Goal: Information Seeking & Learning: Compare options

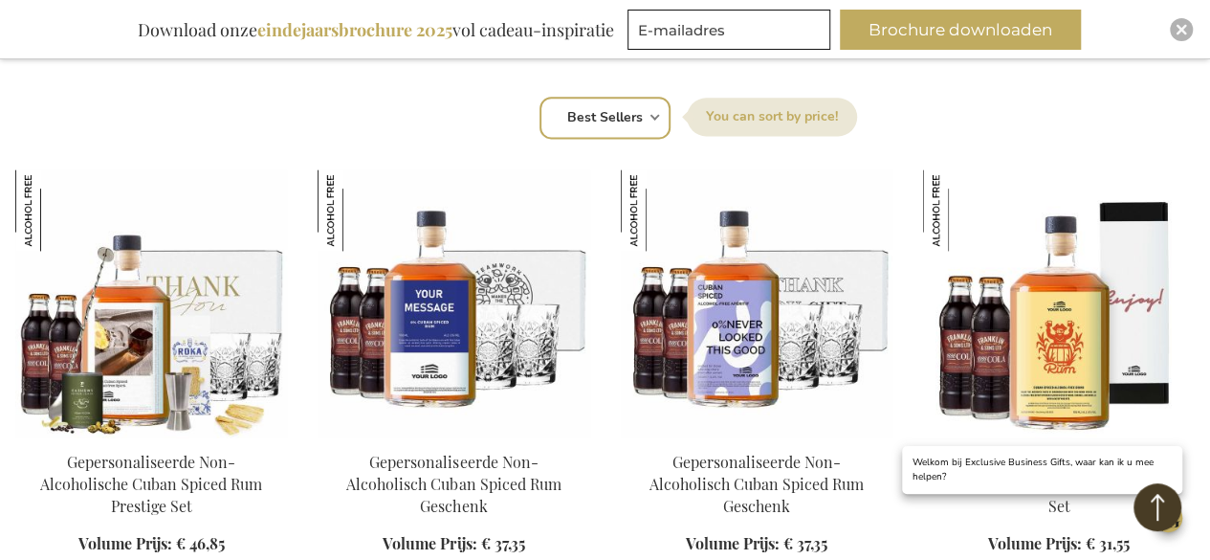
scroll to position [1244, 0]
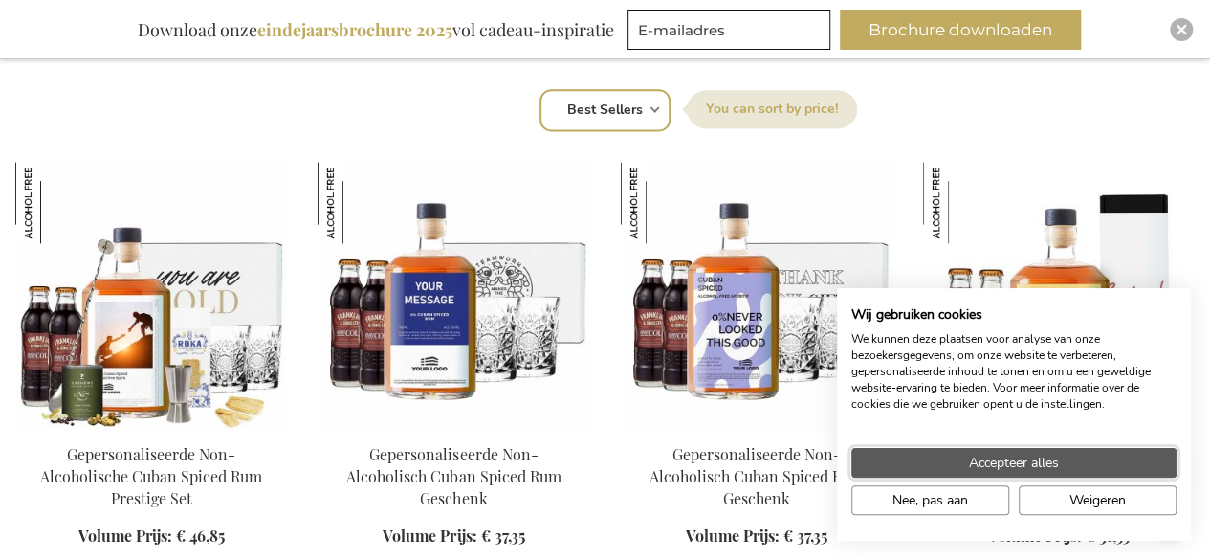
click at [1024, 461] on span "Accepteer alles" at bounding box center [1014, 463] width 90 height 20
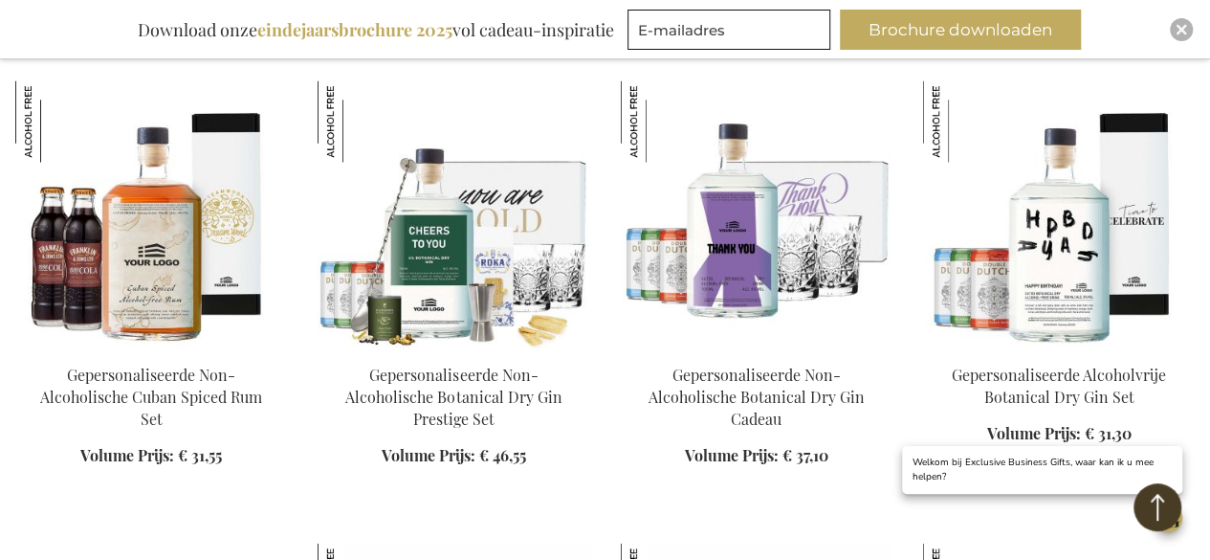
scroll to position [1818, 0]
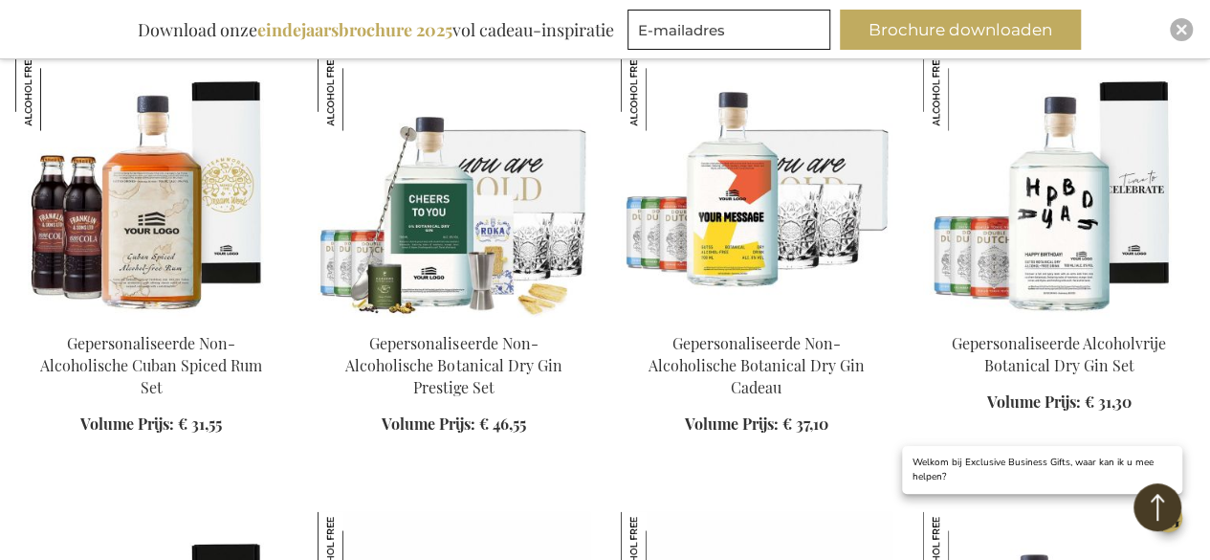
click at [841, 213] on img at bounding box center [757, 184] width 272 height 268
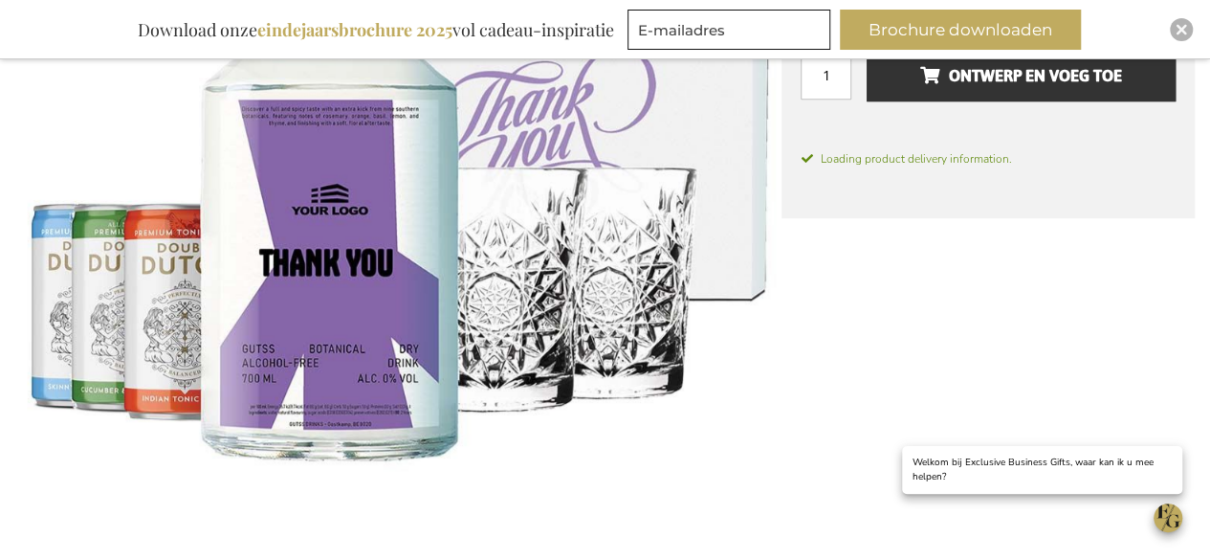
scroll to position [532, 0]
drag, startPoint x: 395, startPoint y: 164, endPoint x: 866, endPoint y: 355, distance: 508.1
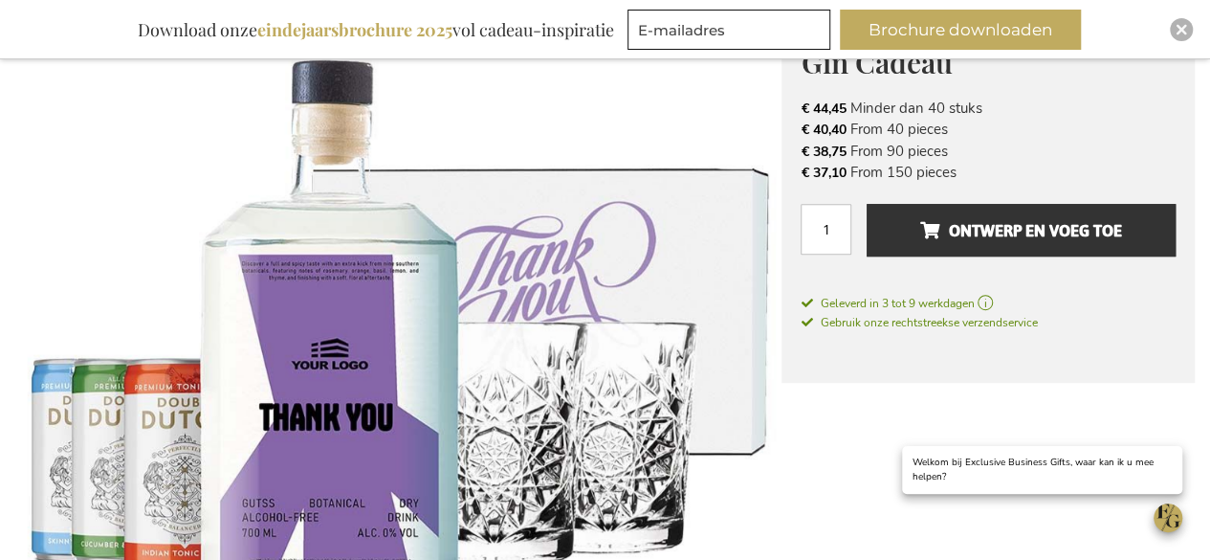
scroll to position [341, 0]
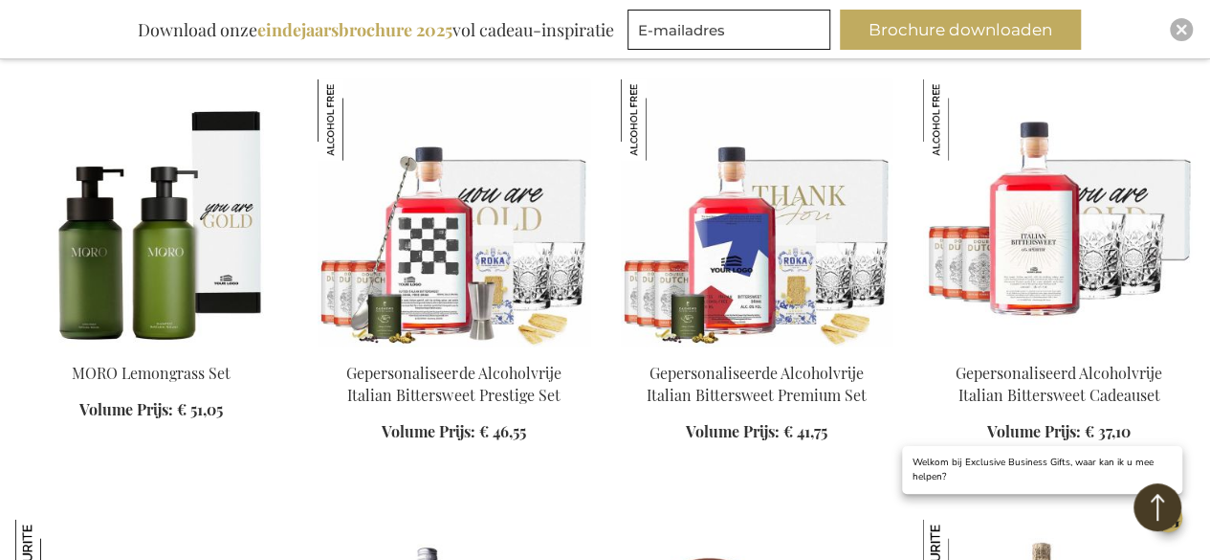
scroll to position [2537, 0]
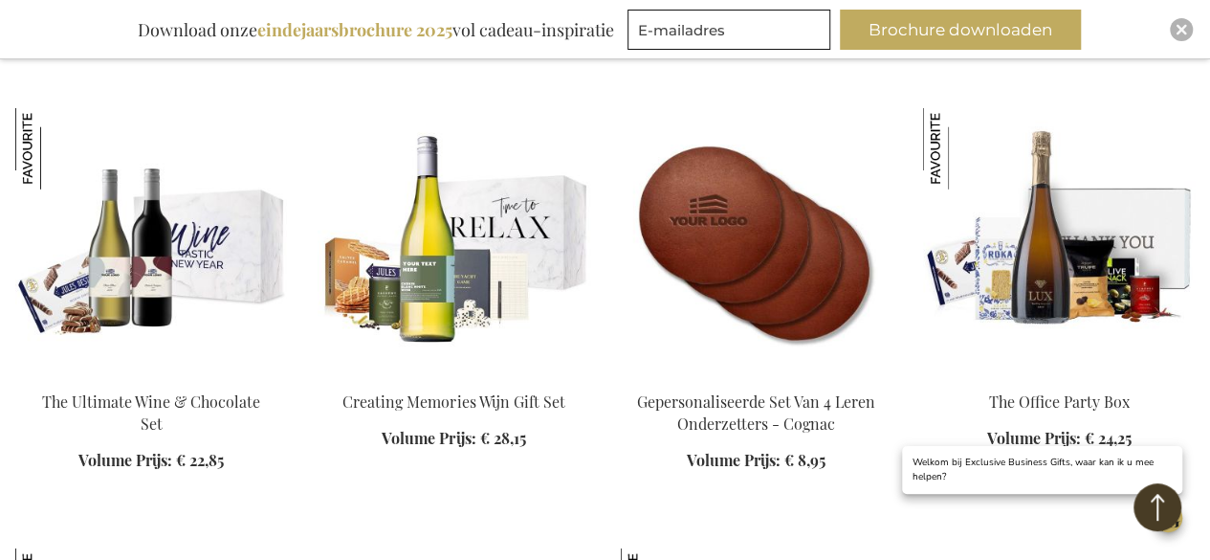
scroll to position [2633, 0]
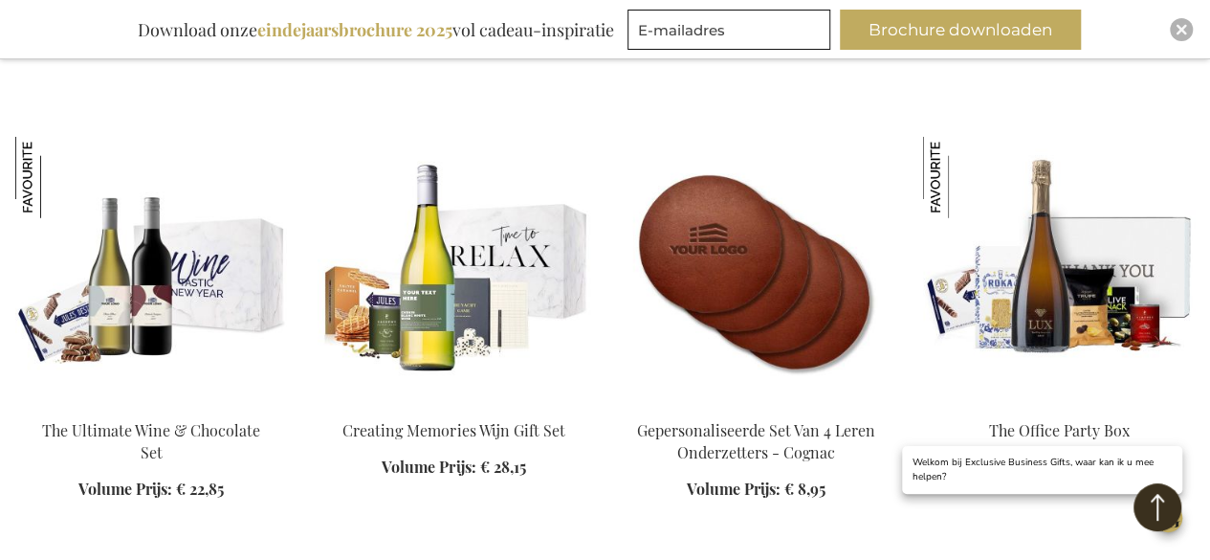
click at [1156, 508] on button "Back to Top" at bounding box center [1158, 507] width 48 height 48
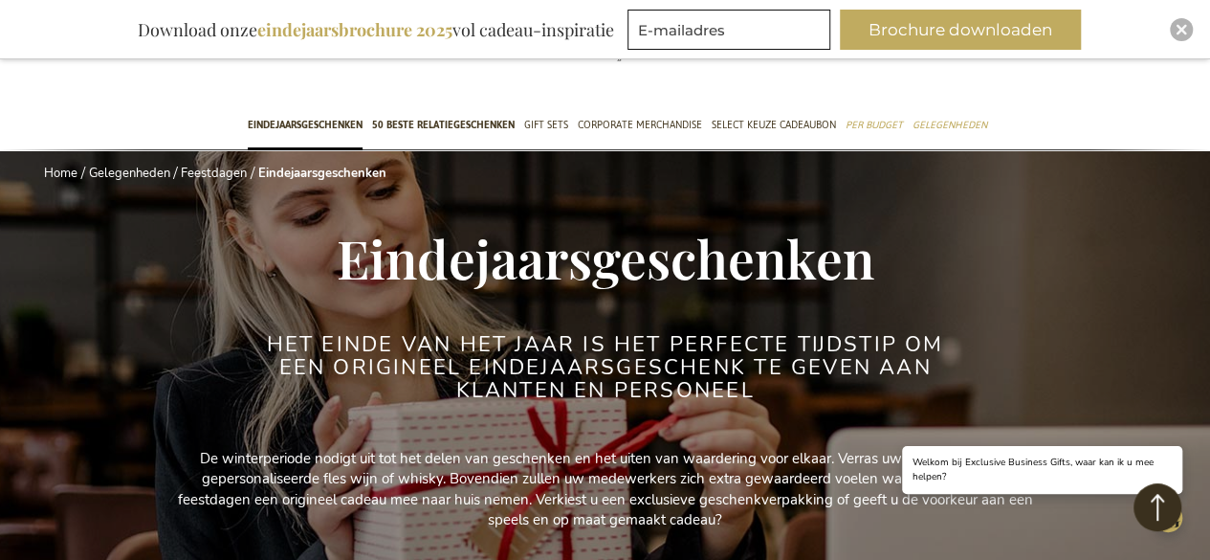
scroll to position [15, 0]
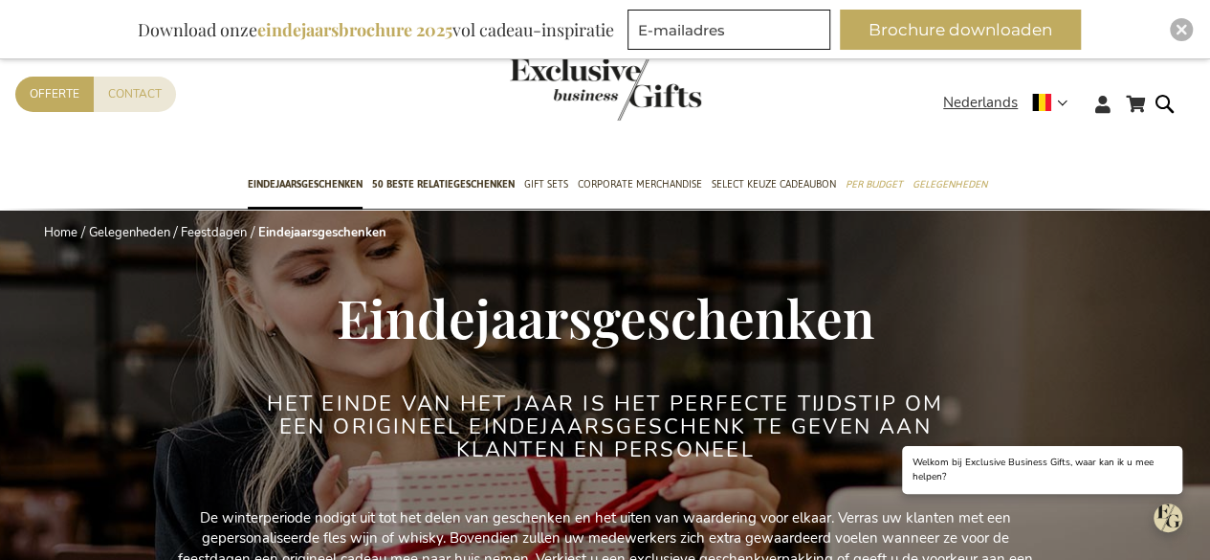
click at [1156, 508] on img "Open chat window" at bounding box center [1168, 517] width 29 height 29
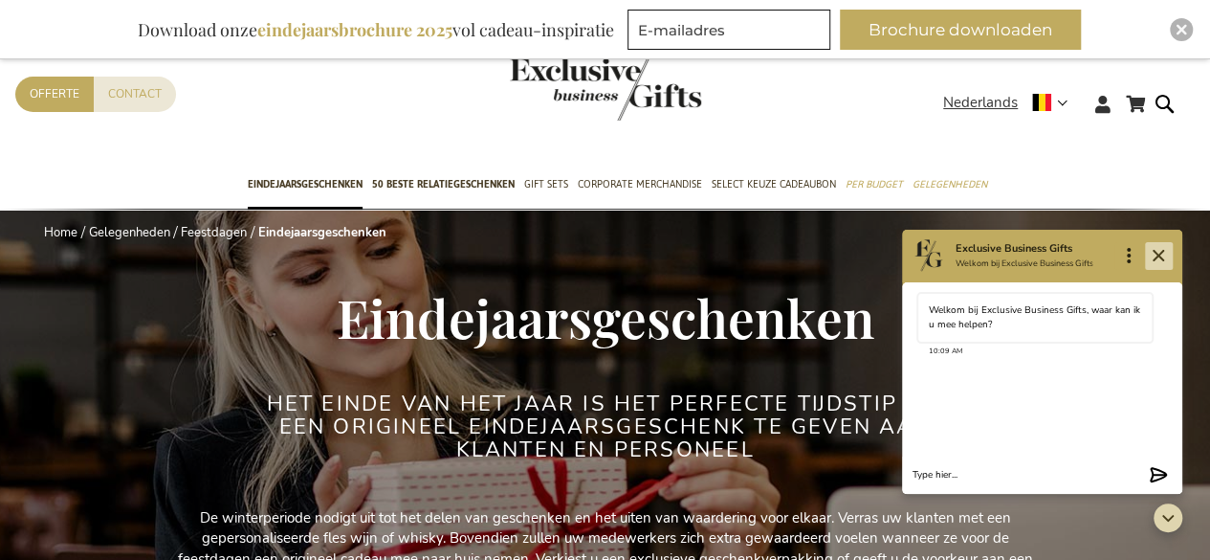
click at [1149, 254] on icon "Close" at bounding box center [1158, 255] width 23 height 23
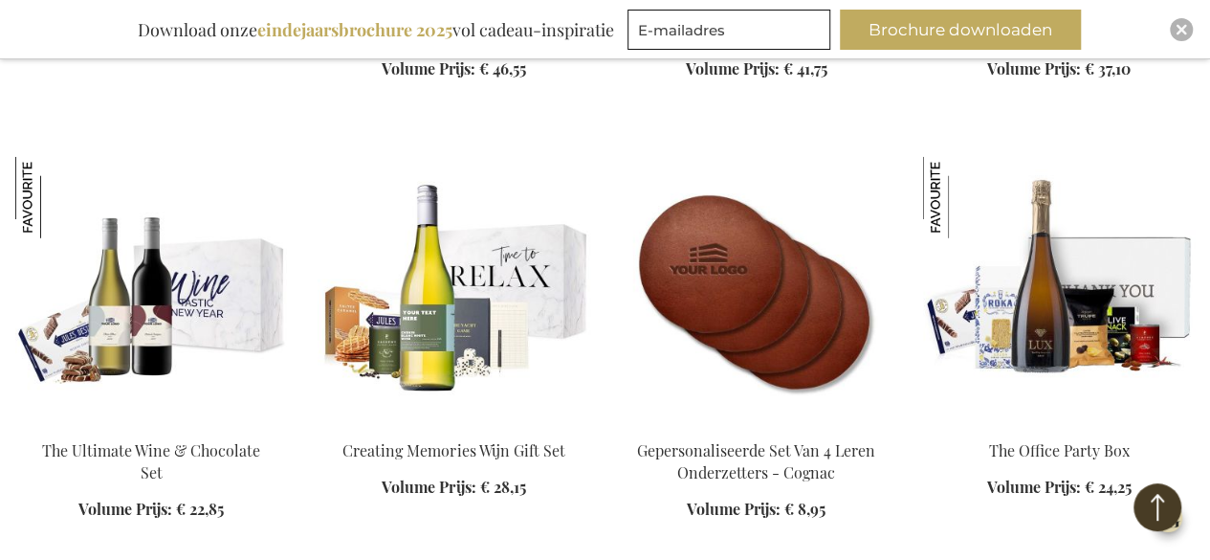
scroll to position [2583, 0]
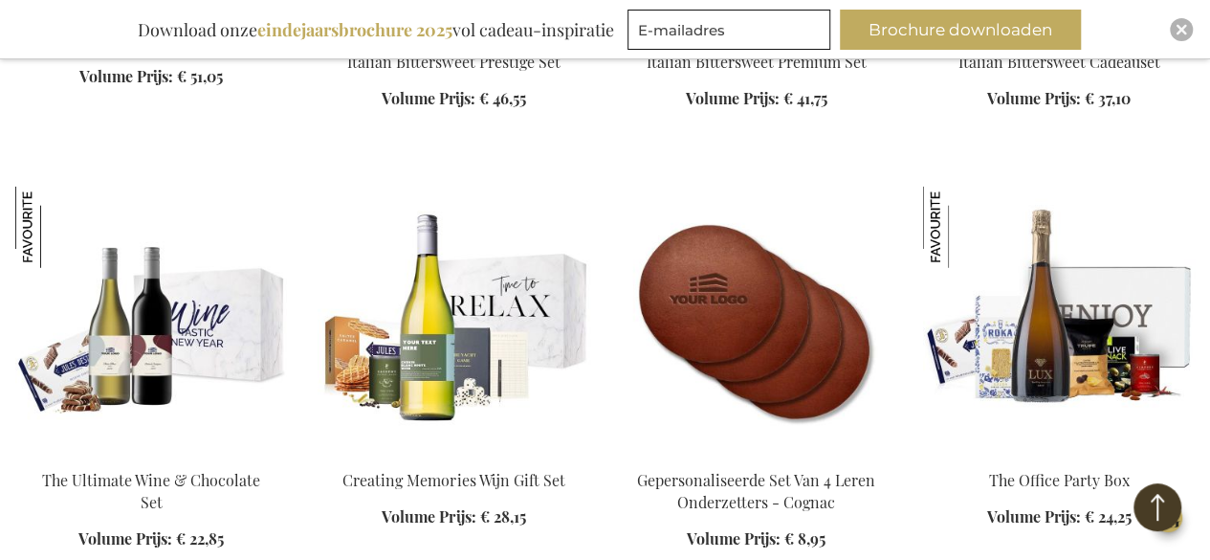
click at [1026, 301] on img at bounding box center [1059, 321] width 272 height 268
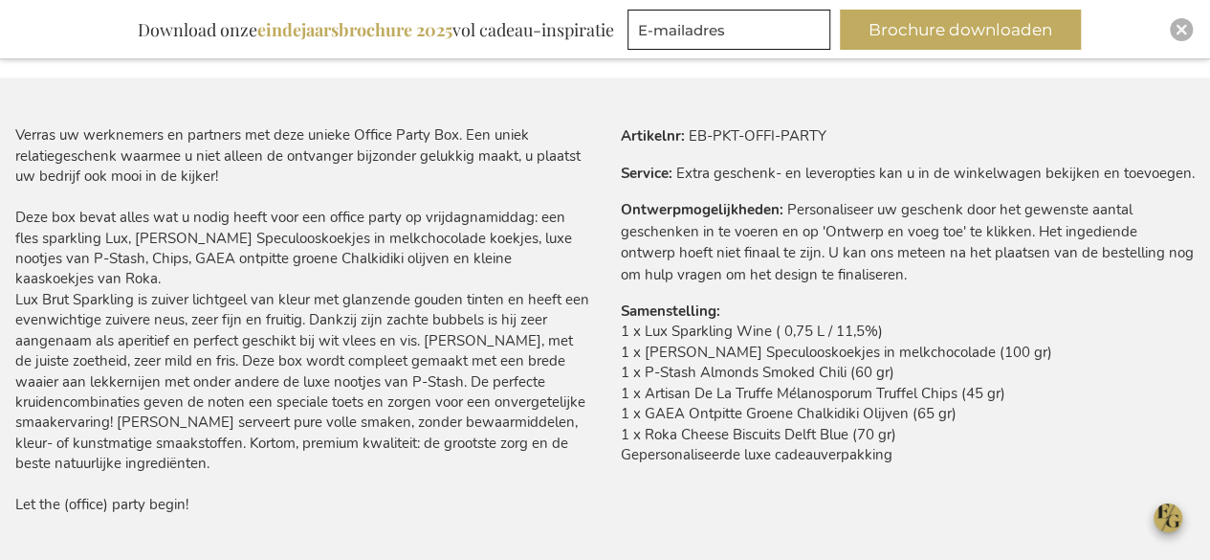
scroll to position [1165, 0]
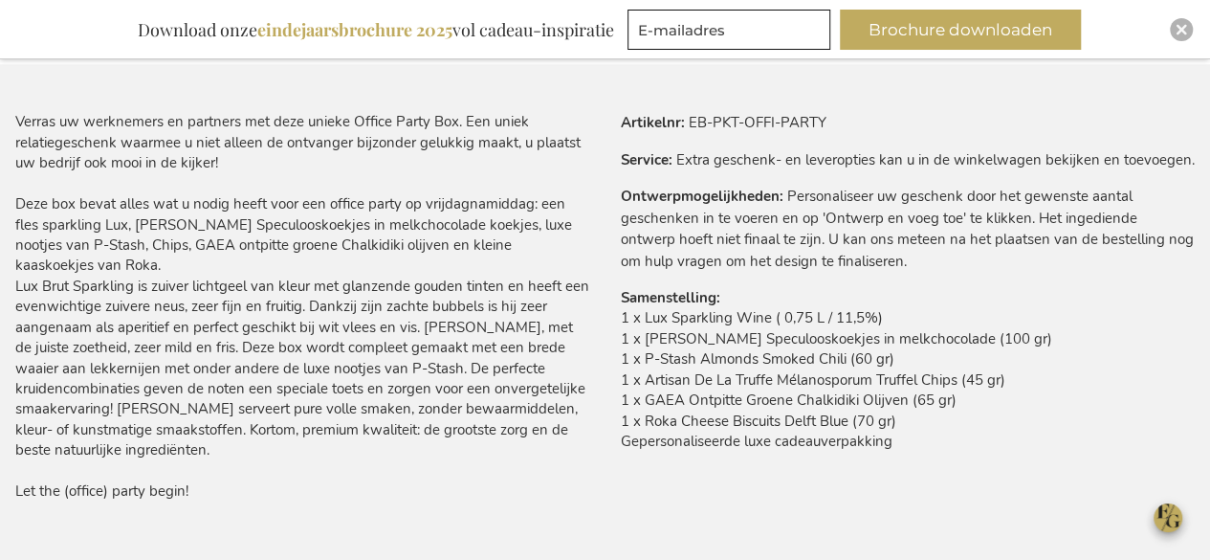
drag, startPoint x: 878, startPoint y: 441, endPoint x: 623, endPoint y: 301, distance: 291.1
click at [623, 301] on tr "Samenstelling 1 x Lux Sparkling Wine ( 0,75 L / 11,5%) 1 x Jules Destrooper Spe…" at bounding box center [908, 374] width 575 height 174
copy tr "Samenstelling 1 x Lux Sparkling Wine ( 0,75 L / 11,5%) 1 x Jules Destrooper Spe…"
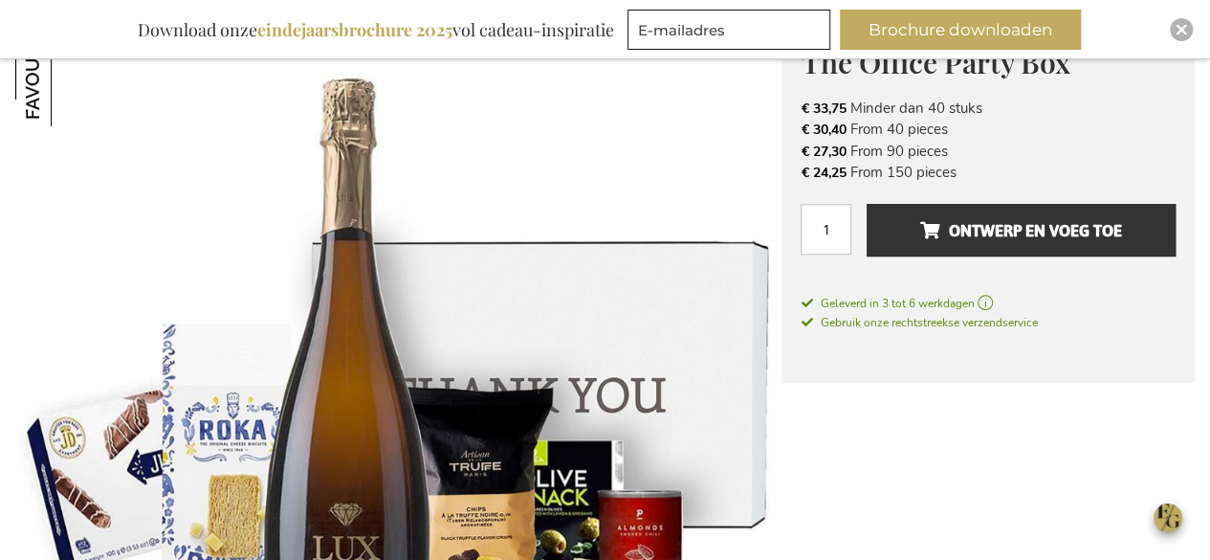
scroll to position [0, 0]
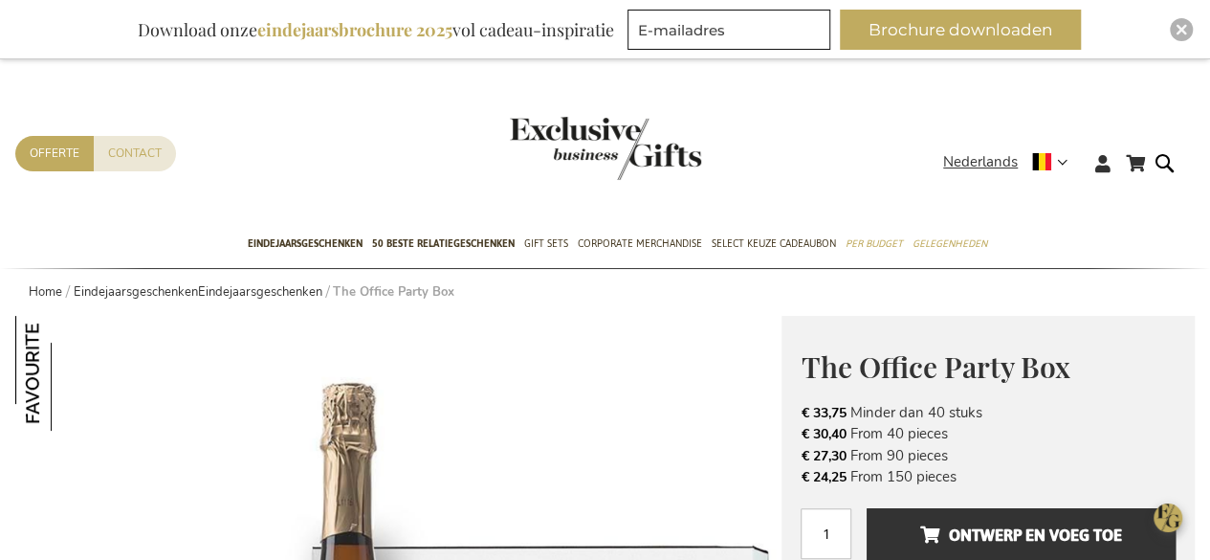
drag, startPoint x: 944, startPoint y: 435, endPoint x: 789, endPoint y: 430, distance: 155.1
click at [789, 430] on div "The Office Party Box € 33,75 Excl. VAT € 33,75 Minder dan 40 stuks € 30,40 From…" at bounding box center [988, 502] width 413 height 372
copy li "€ 30,40 From 40 piece"
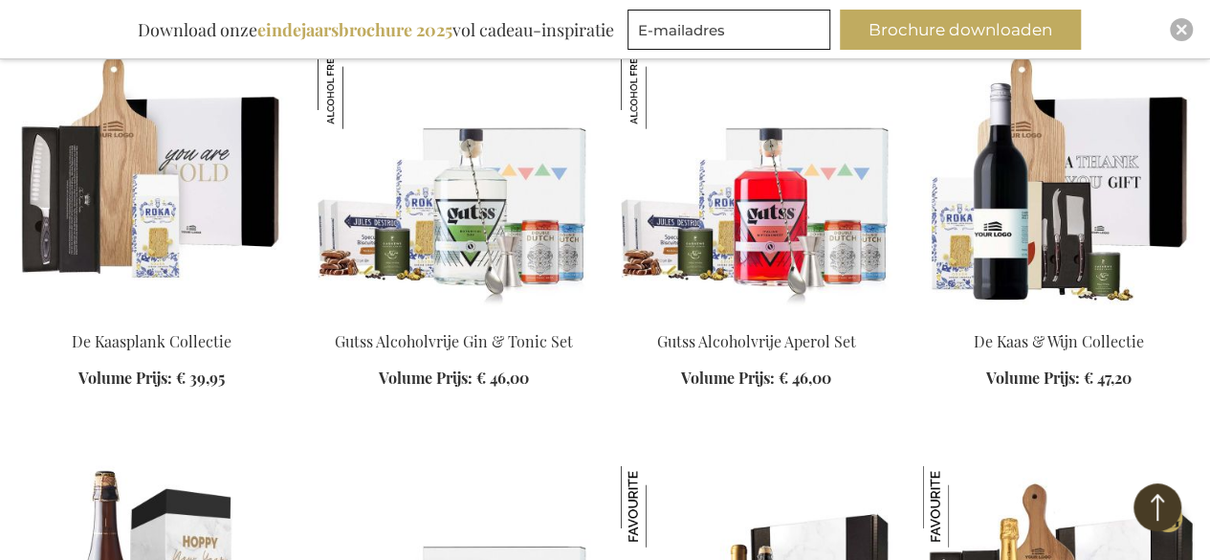
scroll to position [2487, 0]
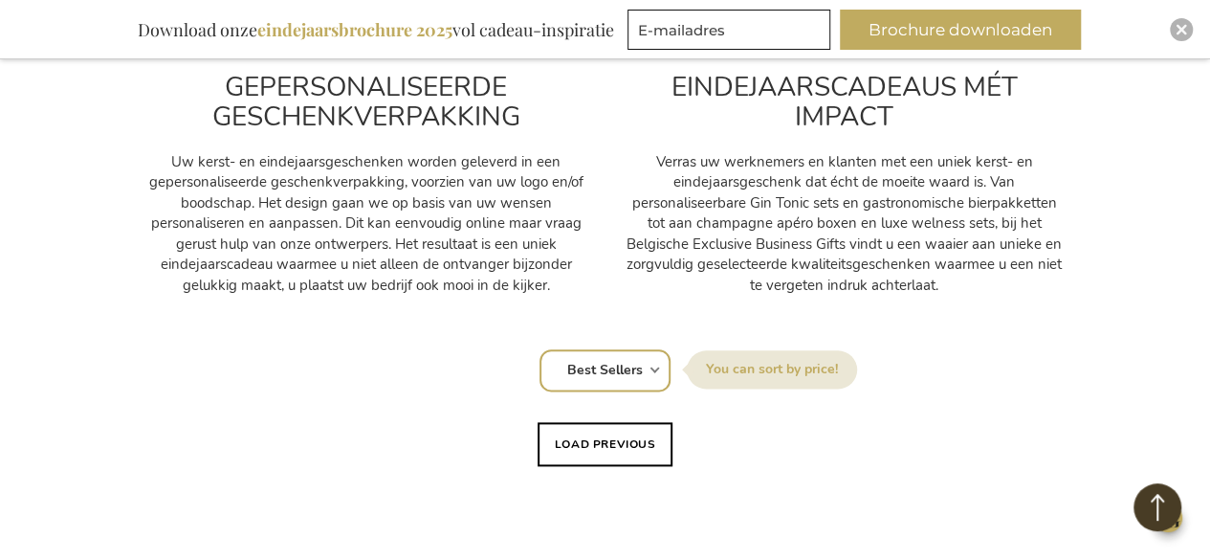
scroll to position [1148, 0]
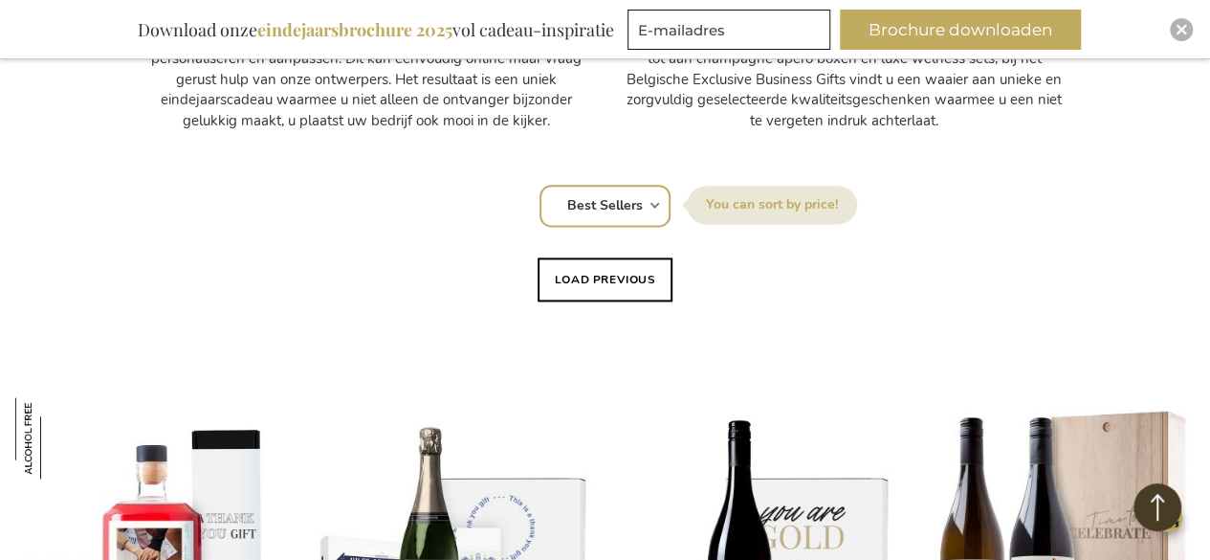
click at [629, 208] on select "Positie Best Sellers Meest bekeken Nieuw Biggest Saving Price: low to high Pric…" at bounding box center [605, 206] width 131 height 42
select select "price_asc"
click at [540, 185] on select "Positie Best Sellers Meest bekeken Nieuw Biggest Saving Price: low to high Pric…" at bounding box center [605, 206] width 131 height 42
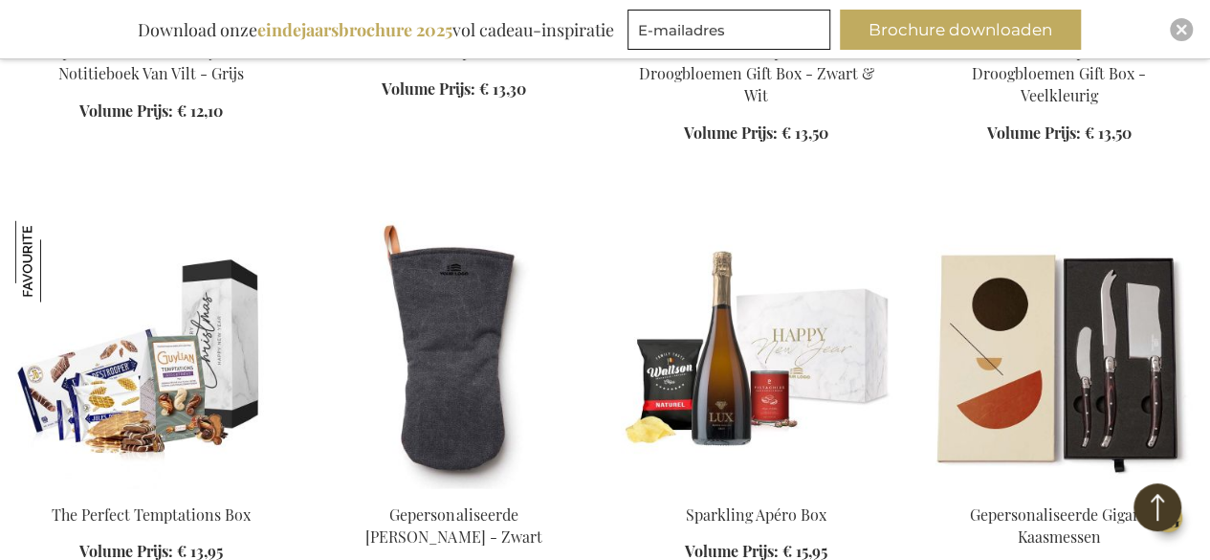
scroll to position [1818, 0]
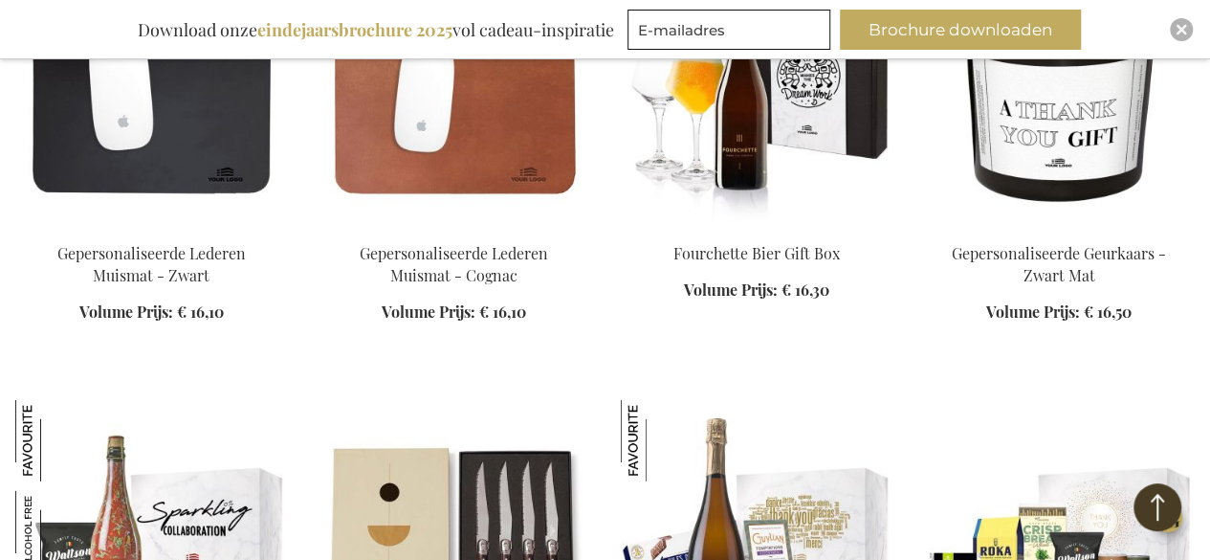
scroll to position [2774, 0]
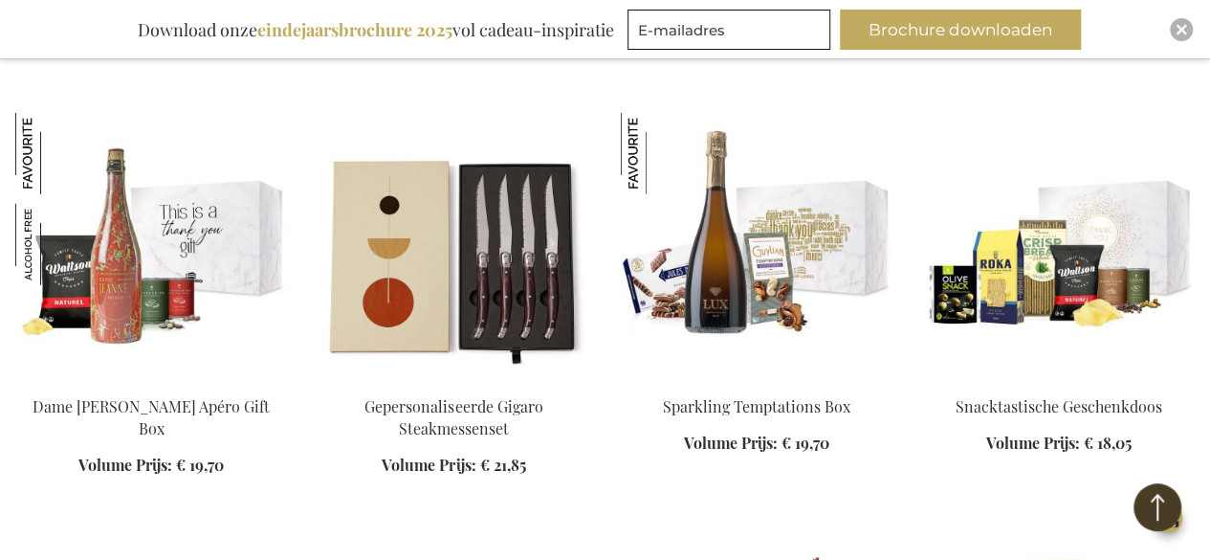
click at [162, 208] on img at bounding box center [151, 247] width 272 height 268
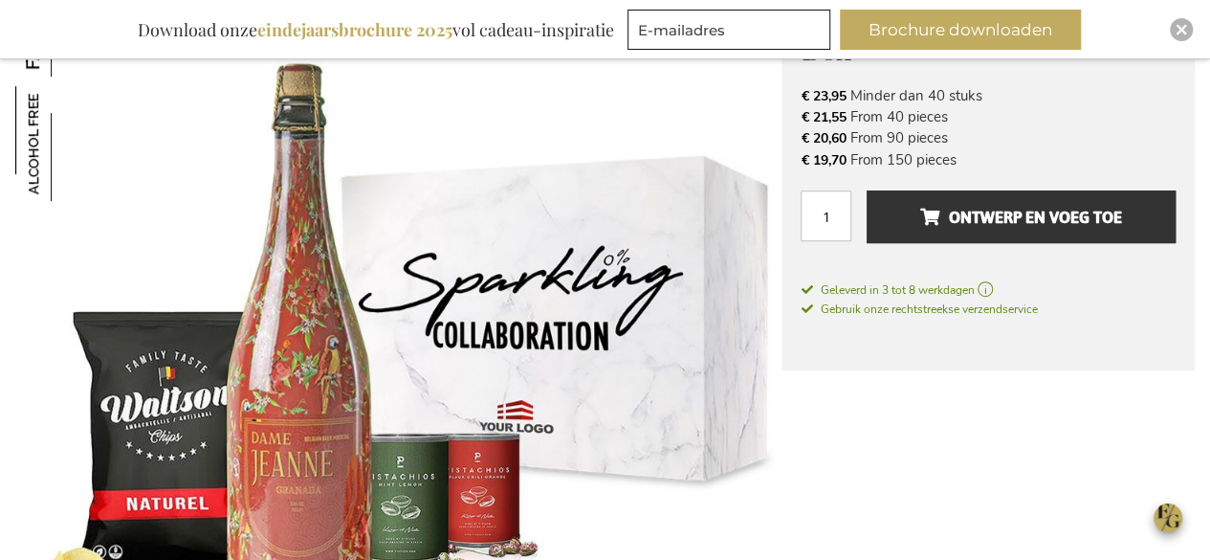
scroll to position [385, 0]
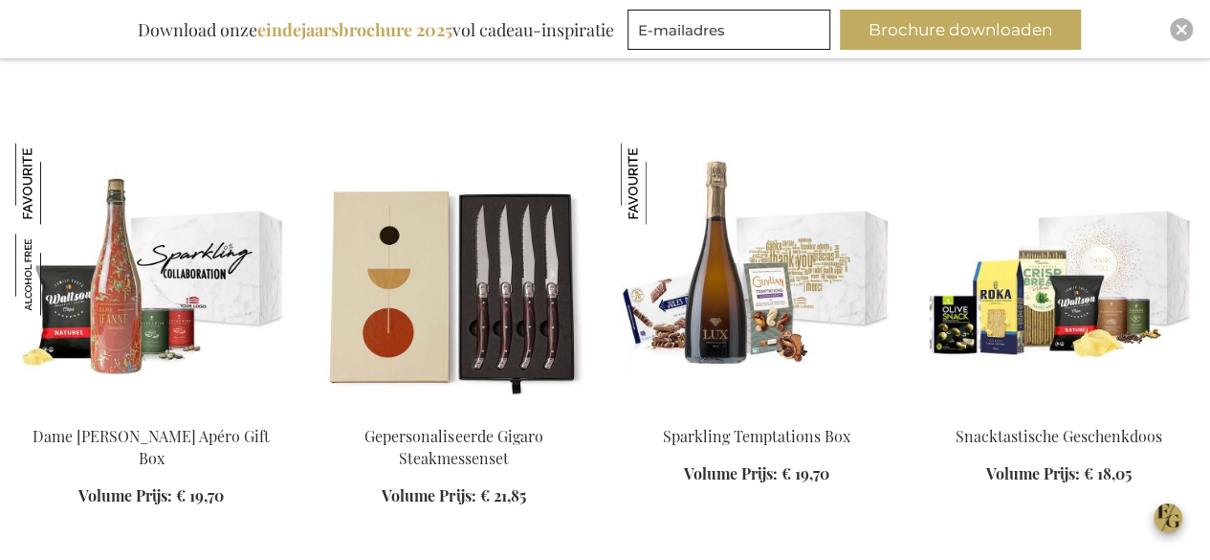
scroll to position [1404, 0]
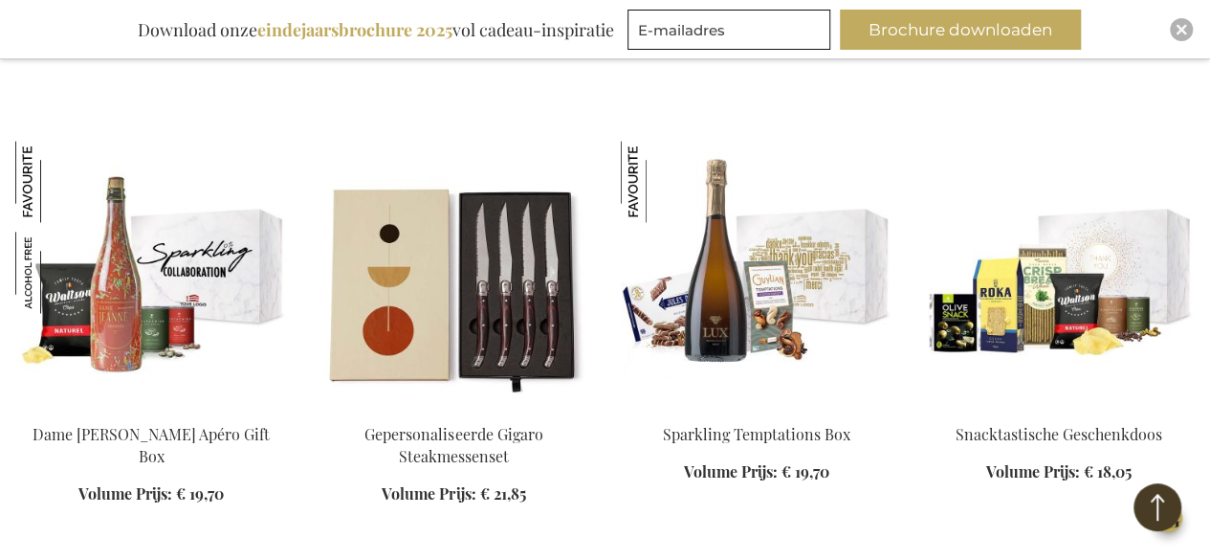
click at [926, 516] on li "Snacktastische Geschenkdoos Volume Prijs: Vanaf € 18,05 In Winkelwagen" at bounding box center [1059, 345] width 272 height 409
click at [92, 306] on img at bounding box center [55, 272] width 81 height 81
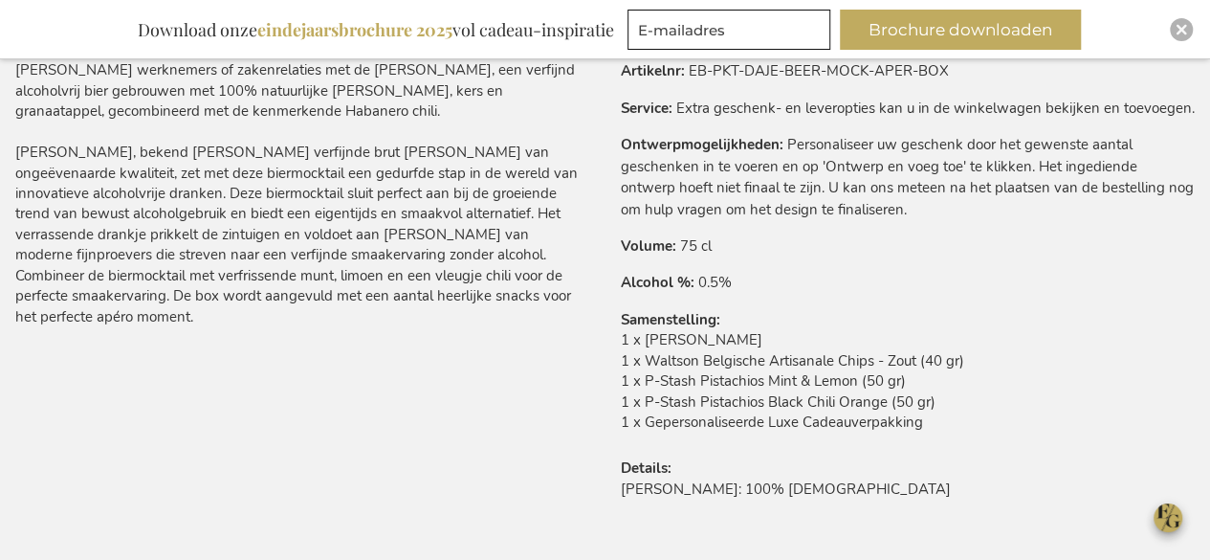
scroll to position [1203, 0]
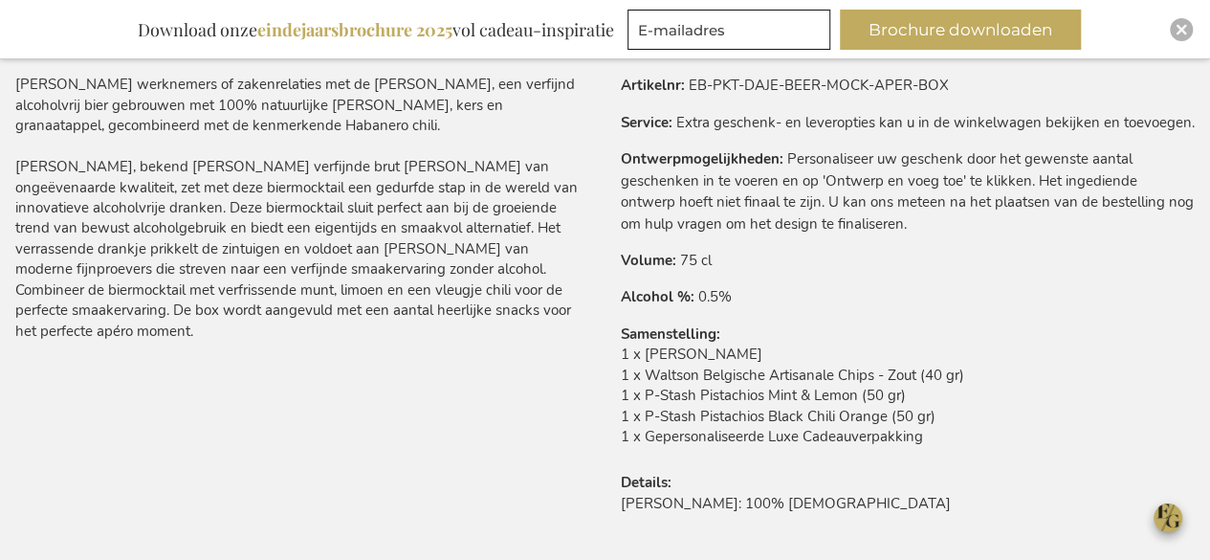
drag, startPoint x: 931, startPoint y: 441, endPoint x: 619, endPoint y: 351, distance: 324.6
click at [619, 351] on div "Meer informatie Artikelnr EB-PKT-DAJE-BEER-MOCK-APER-BOX Service Extra geschenk…" at bounding box center [901, 307] width 590 height 464
drag, startPoint x: 756, startPoint y: 387, endPoint x: 827, endPoint y: 407, distance: 73.3
click at [757, 387] on td "1 x Dame Jeanne Biermocktail 1 x Waltson Belgische Artisanale Chips - Zout (40 …" at bounding box center [908, 400] width 575 height 112
click at [910, 448] on td "1 x Dame Jeanne Biermocktail 1 x Waltson Belgische Artisanale Chips - Zout (40 …" at bounding box center [908, 400] width 575 height 112
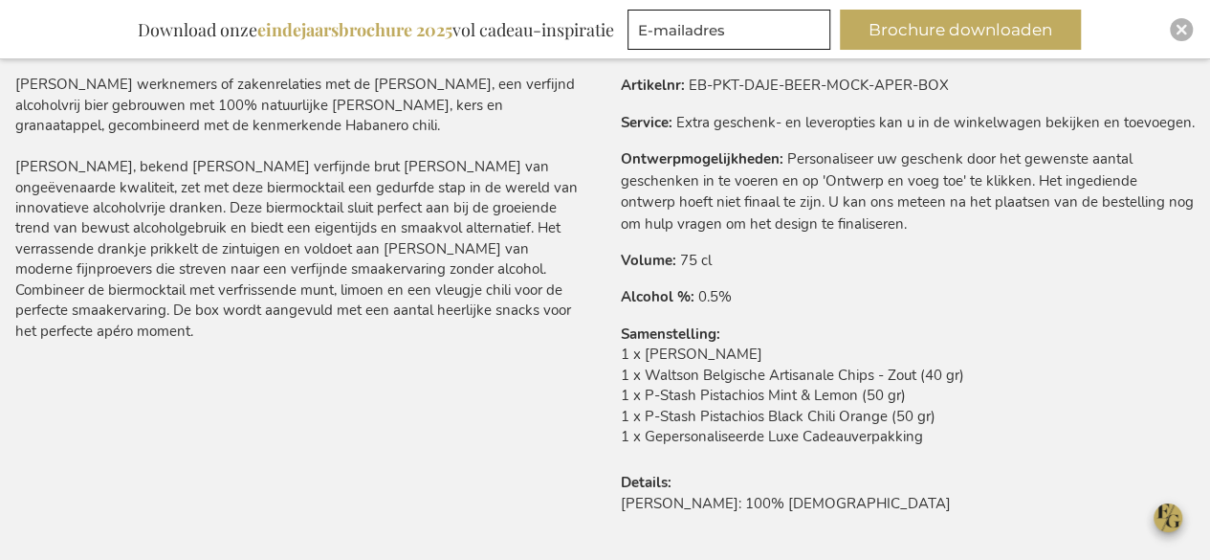
click at [924, 439] on td "1 x Dame Jeanne Biermocktail 1 x Waltson Belgische Artisanale Chips - Zout (40 …" at bounding box center [908, 400] width 575 height 112
drag, startPoint x: 922, startPoint y: 439, endPoint x: 623, endPoint y: 364, distance: 308.6
click at [623, 364] on td "1 x Dame Jeanne Biermocktail 1 x Waltson Belgische Artisanale Chips - Zout (40 …" at bounding box center [908, 400] width 575 height 112
copy td "1 x Dame Jeanne Biermocktail 1 x Waltson Belgische Artisanale Chips - Zout (40 …"
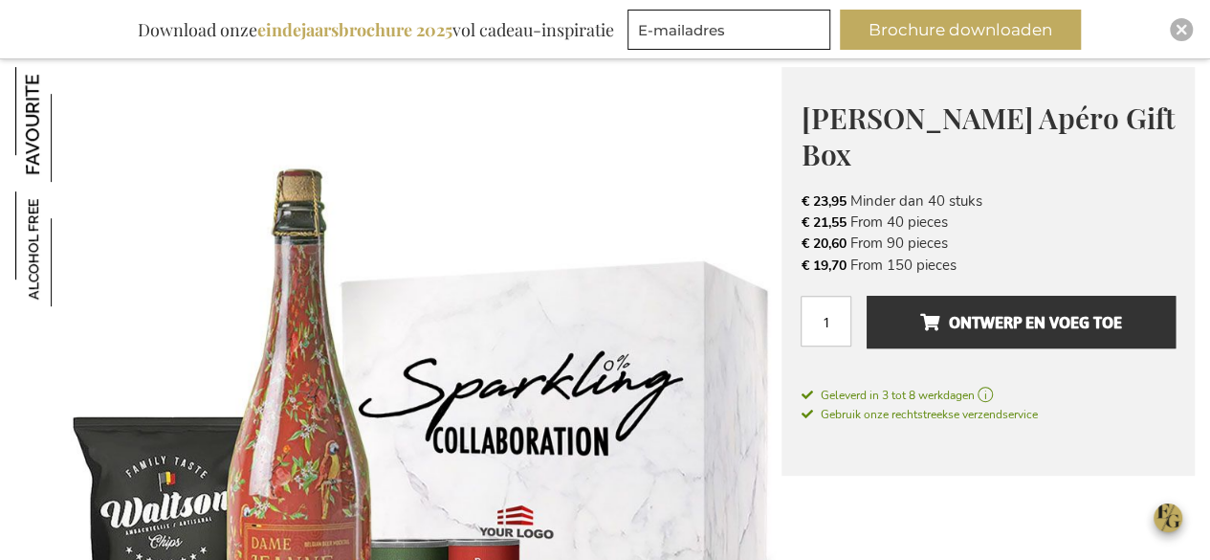
scroll to position [246, 0]
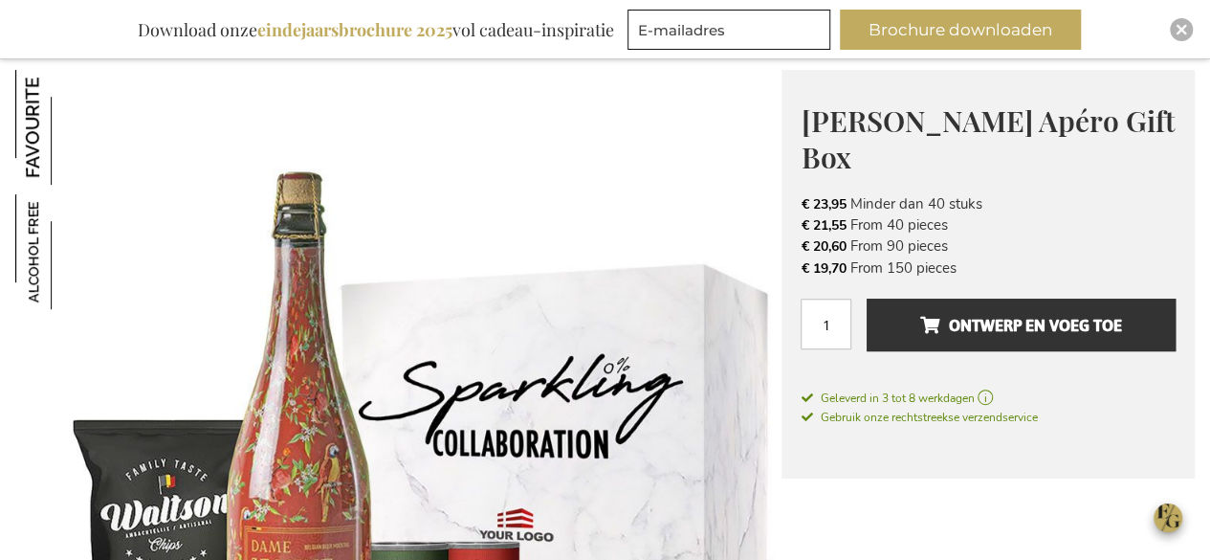
drag, startPoint x: 951, startPoint y: 223, endPoint x: 802, endPoint y: 222, distance: 149.2
click at [802, 222] on li "€ 21,55 From 40 pieces" at bounding box center [988, 224] width 375 height 21
copy li "€ 21,55 From 40 pieces"
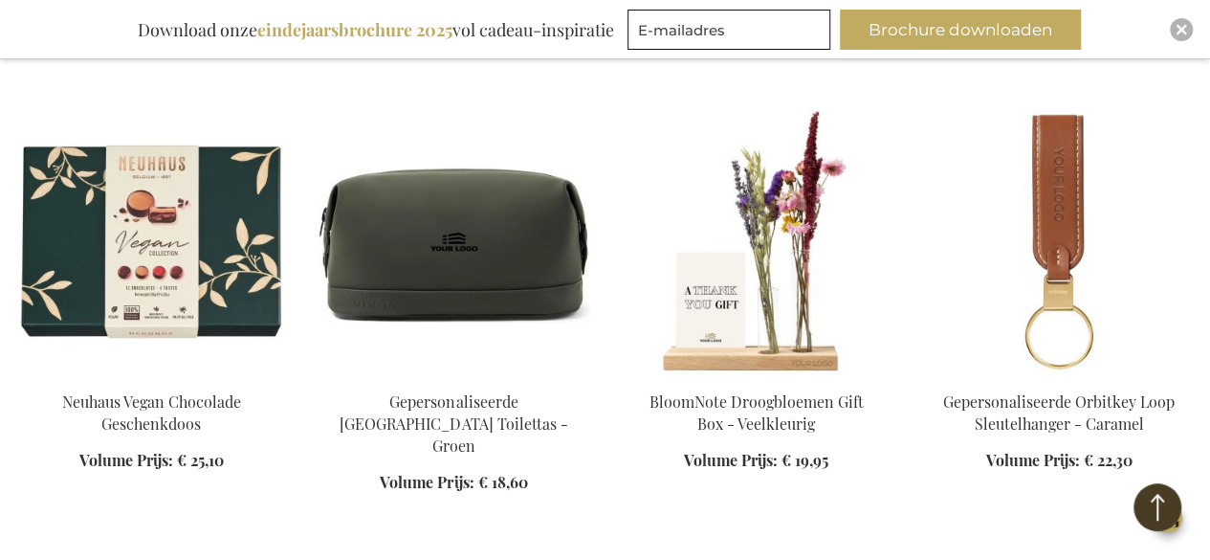
scroll to position [1883, 0]
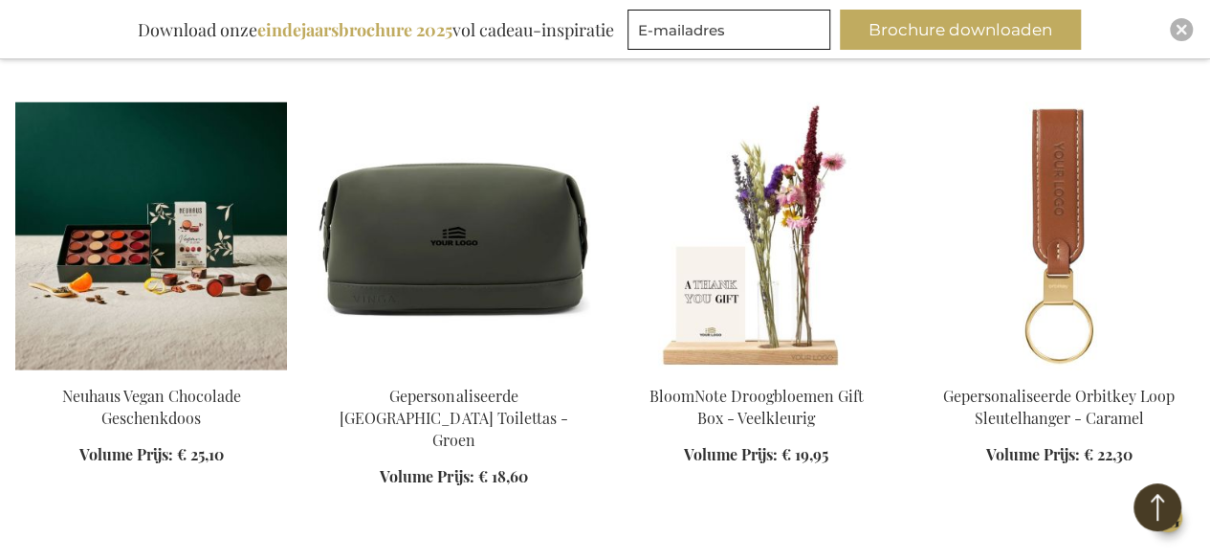
click at [125, 231] on img at bounding box center [151, 236] width 272 height 268
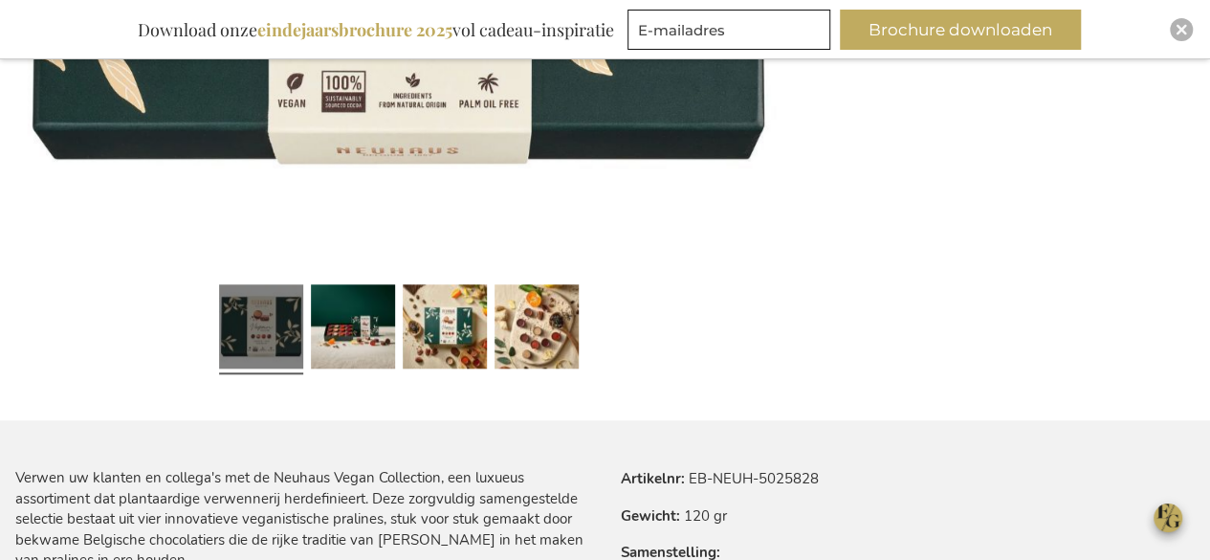
scroll to position [823, 0]
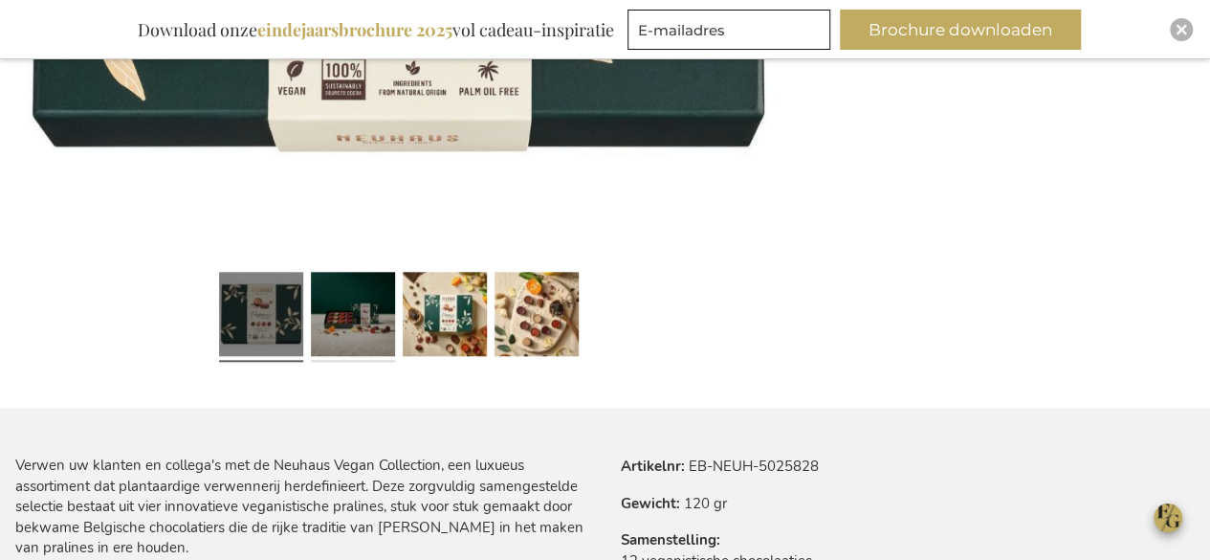
click at [356, 320] on link at bounding box center [353, 316] width 84 height 105
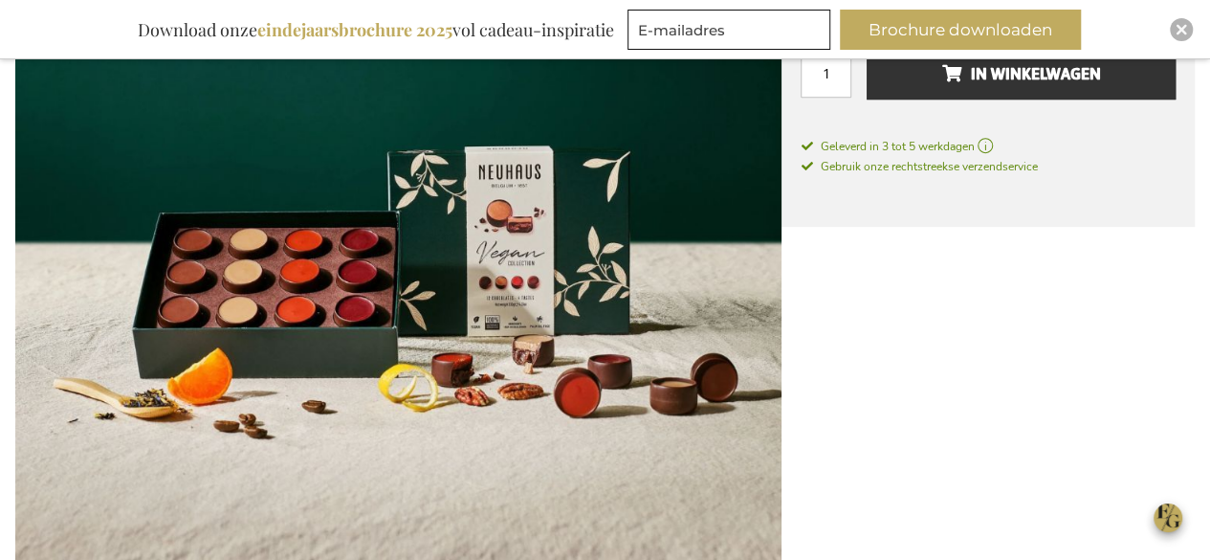
scroll to position [440, 0]
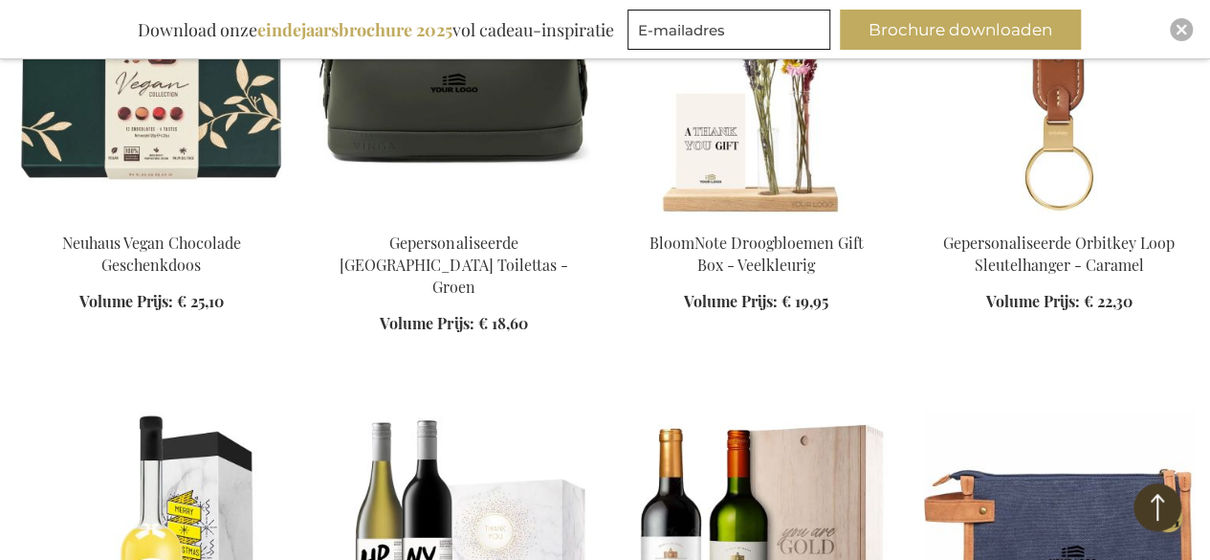
scroll to position [2227, 0]
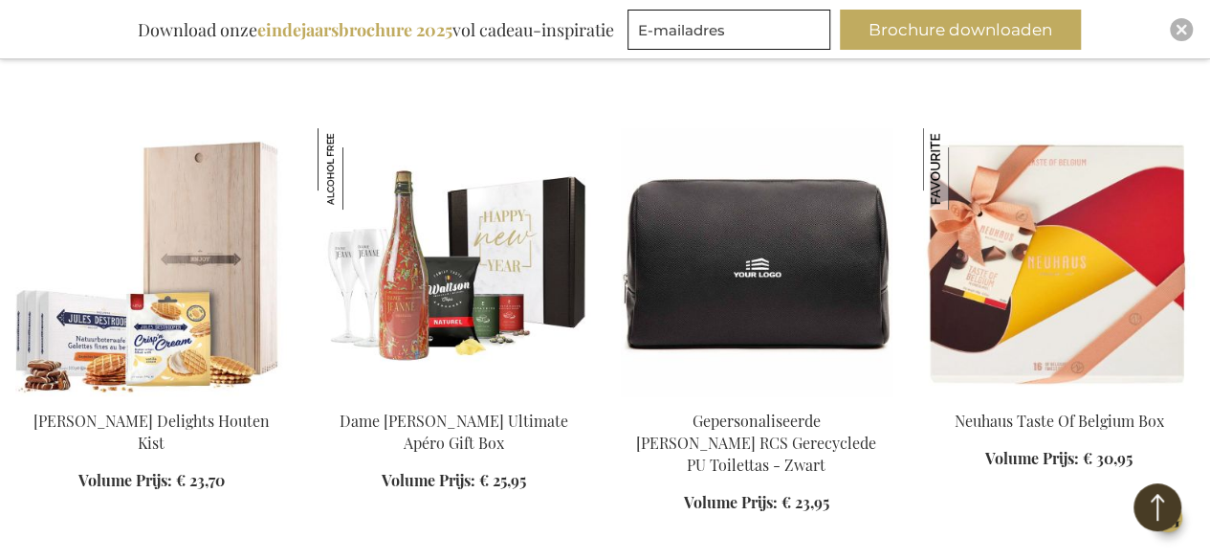
scroll to position [3662, 0]
click at [197, 250] on img at bounding box center [151, 262] width 272 height 268
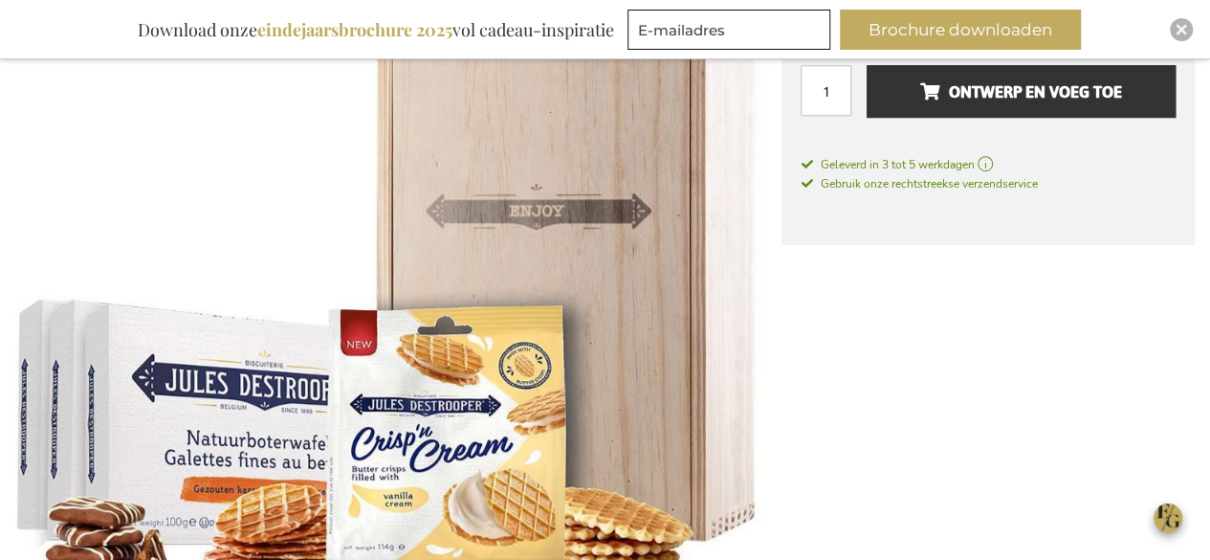
scroll to position [478, 0]
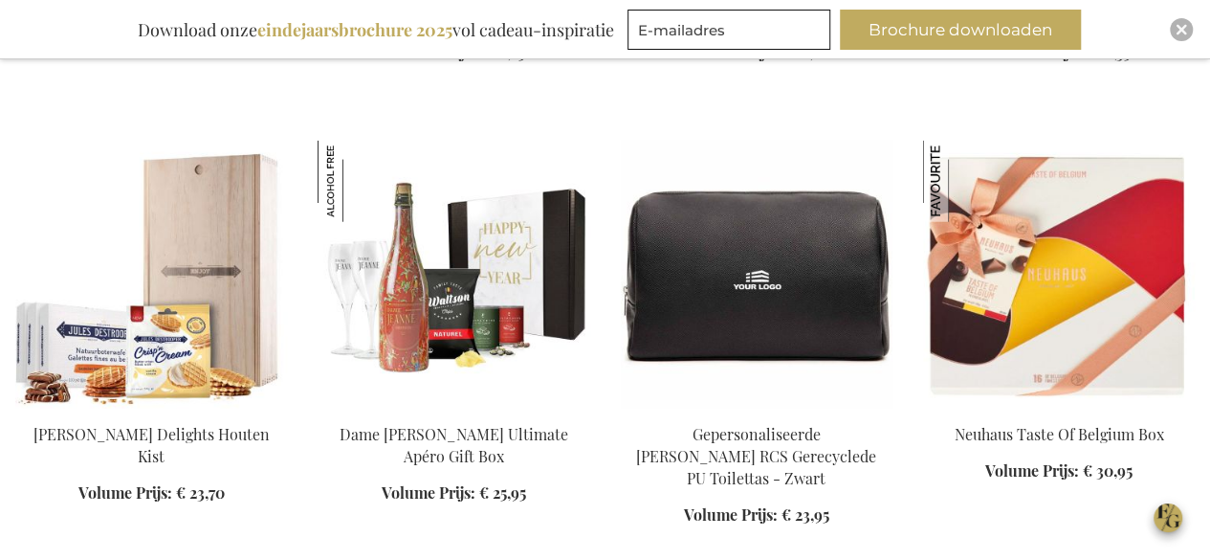
scroll to position [2285, 0]
drag, startPoint x: 297, startPoint y: 537, endPoint x: 238, endPoint y: 393, distance: 154.9
click at [174, 308] on img at bounding box center [151, 275] width 272 height 268
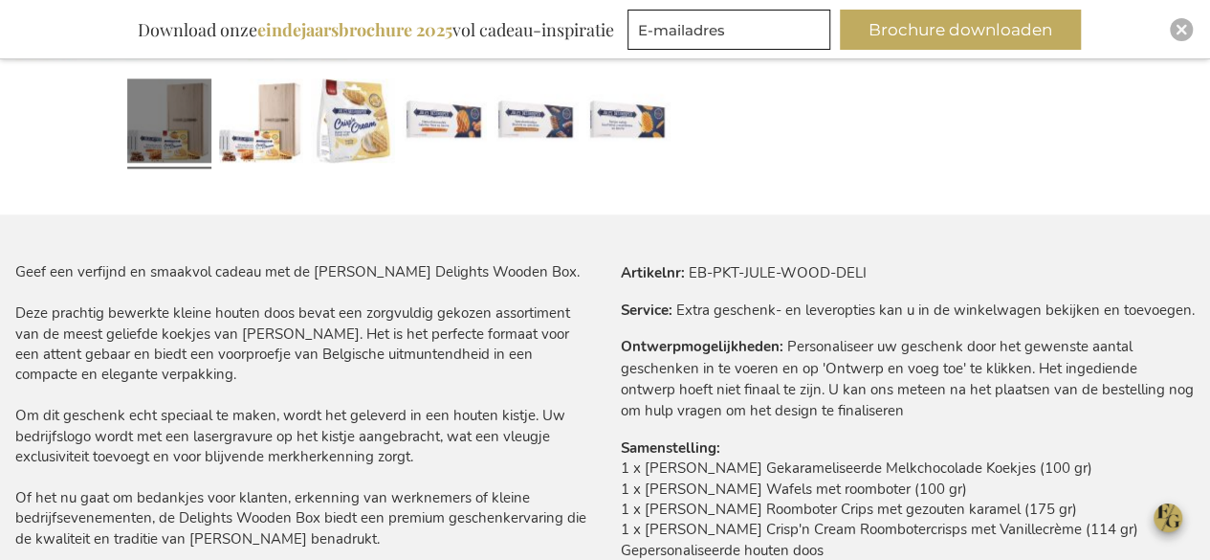
scroll to position [1207, 0]
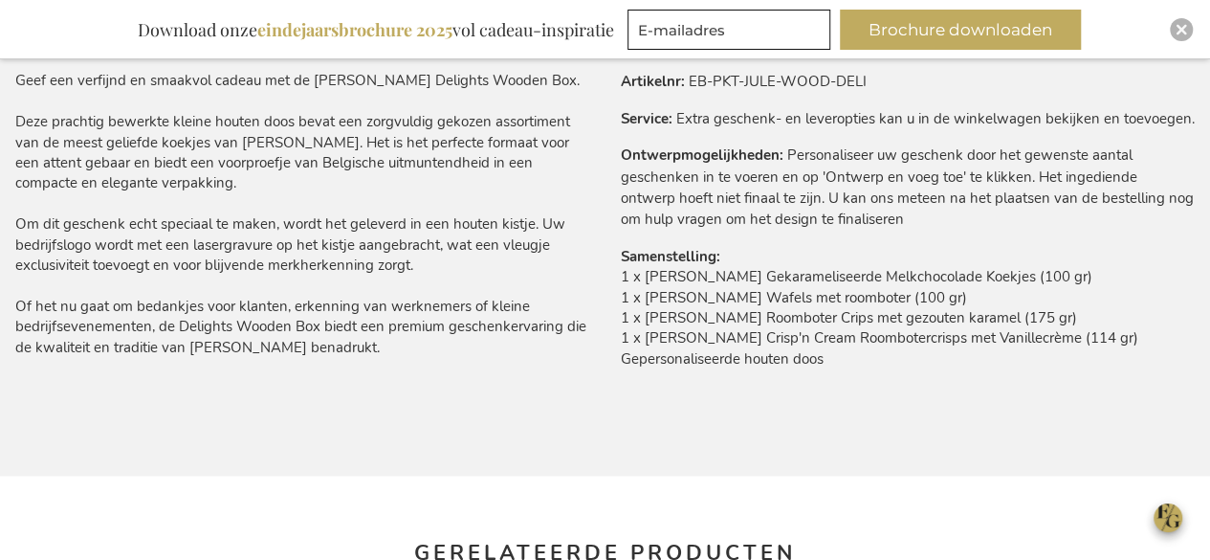
drag, startPoint x: 829, startPoint y: 362, endPoint x: 622, endPoint y: 287, distance: 220.6
click at [622, 287] on td "1 x Jules Destrooper Gekarameliseerde Melkchocolade Koekjes (100 gr) 1 x Jules …" at bounding box center [908, 323] width 575 height 112
copy td "1 x Jules Destrooper Gekarameliseerde Melkchocolade Koekjes (100 gr) 1 x Jules …"
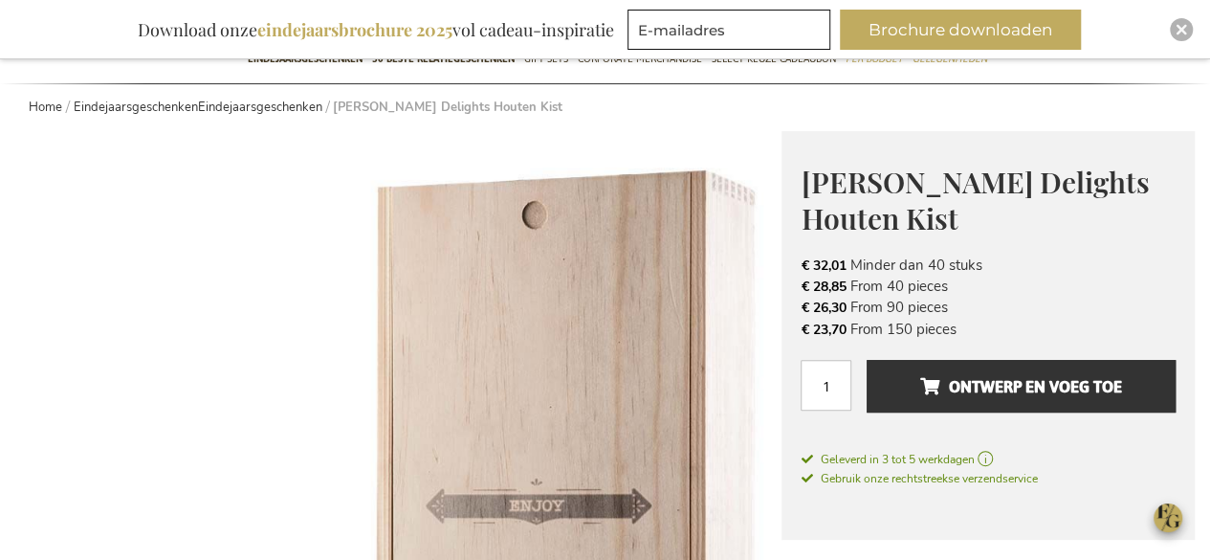
scroll to position [59, 0]
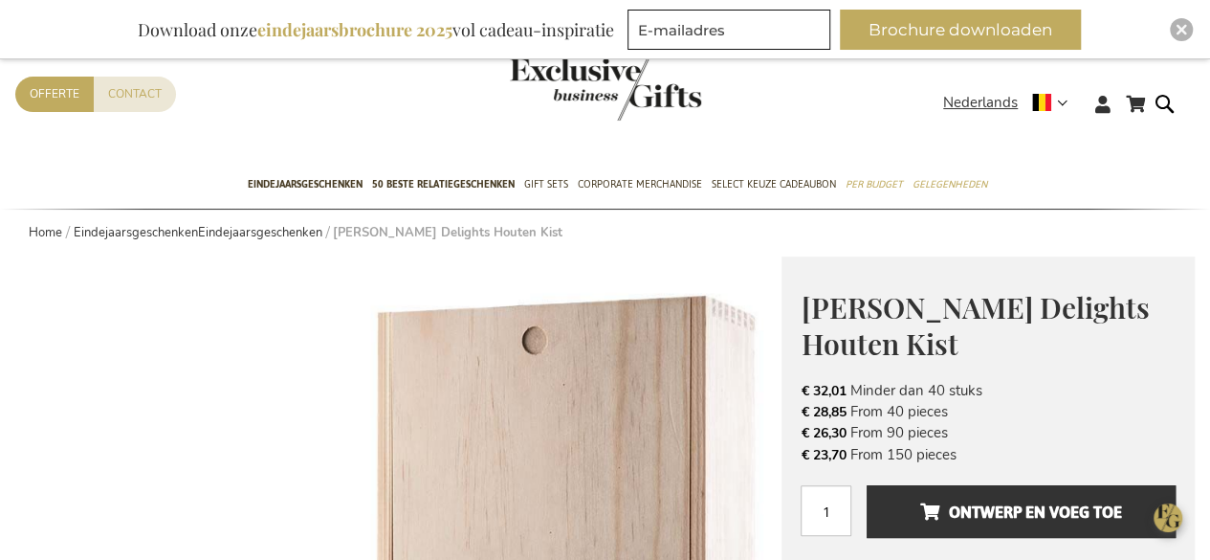
drag, startPoint x: 957, startPoint y: 407, endPoint x: 803, endPoint y: 412, distance: 154.1
click at [803, 412] on li "€ 28,85 From 40 pieces" at bounding box center [988, 411] width 375 height 21
copy li "€ 28,85 From 40 pieces"
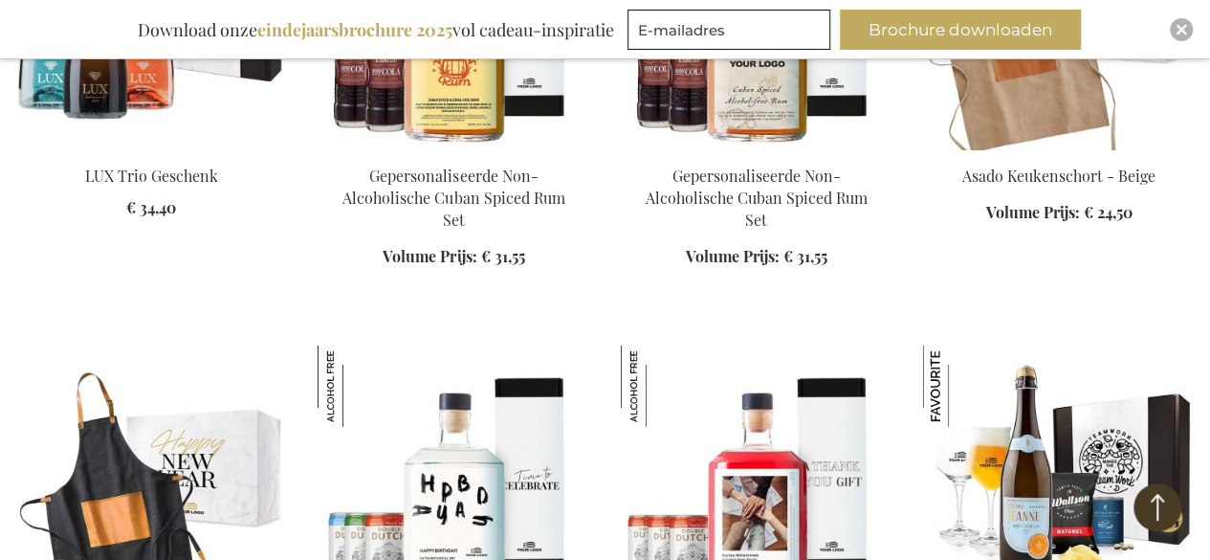
scroll to position [3624, 0]
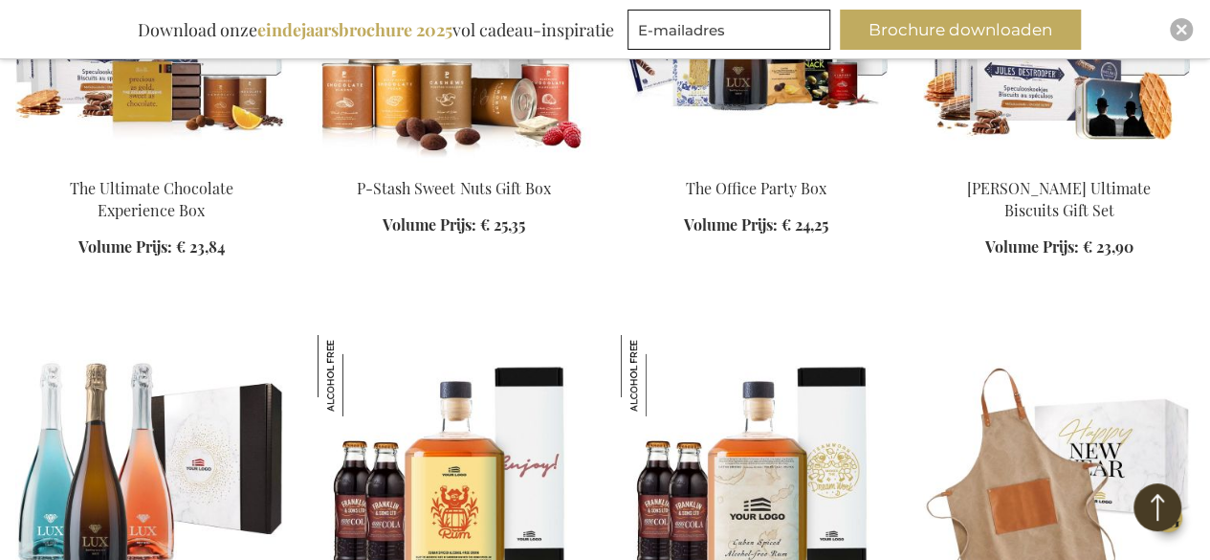
scroll to position [2763, 0]
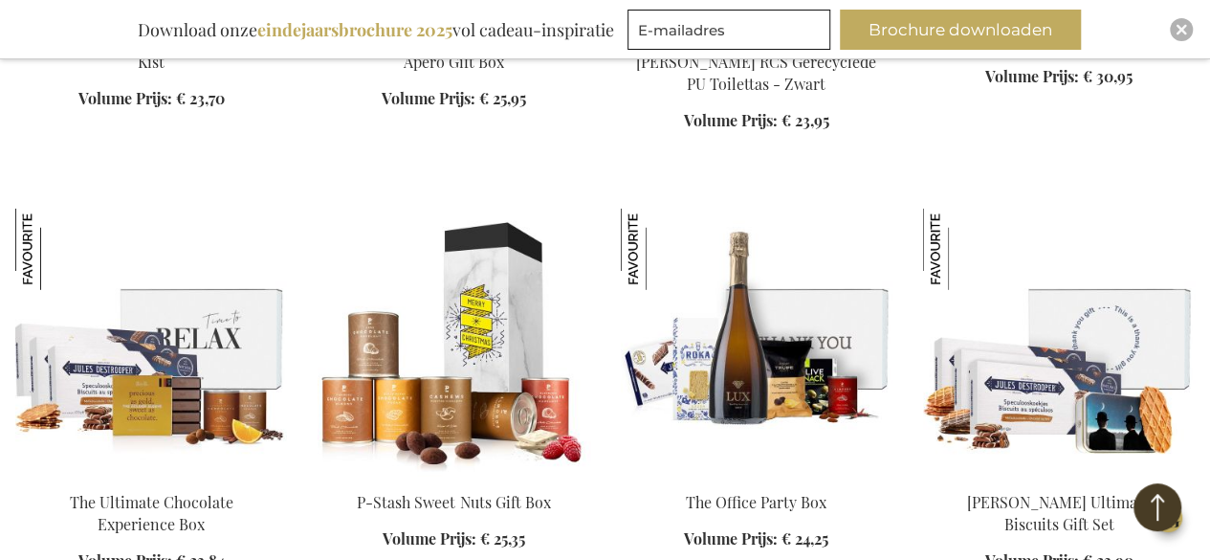
scroll to position [2763, 0]
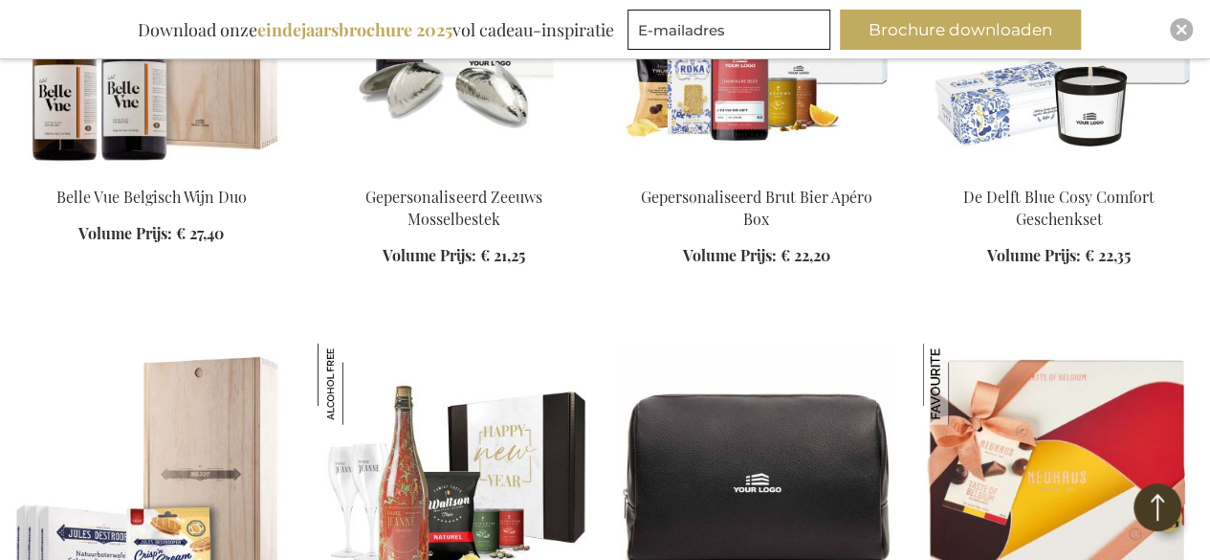
scroll to position [2285, 0]
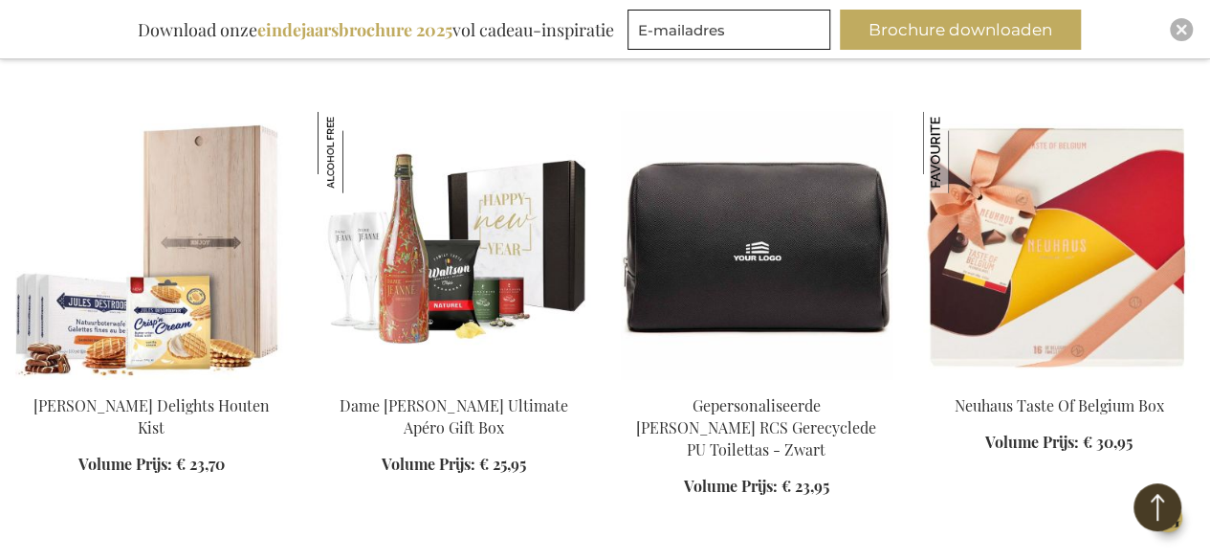
scroll to position [2285, 0]
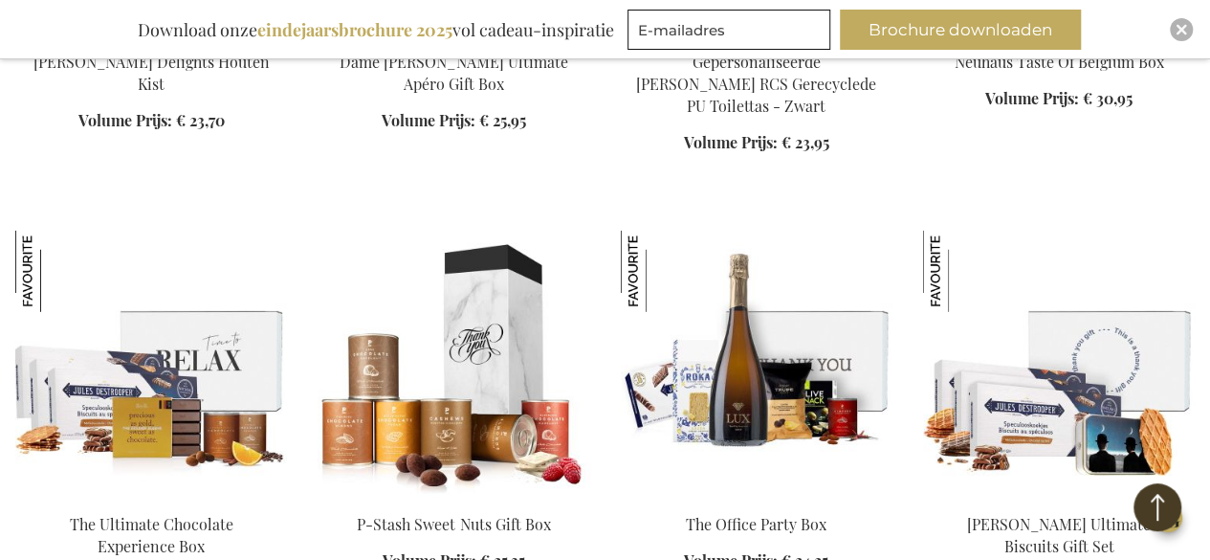
scroll to position [2763, 0]
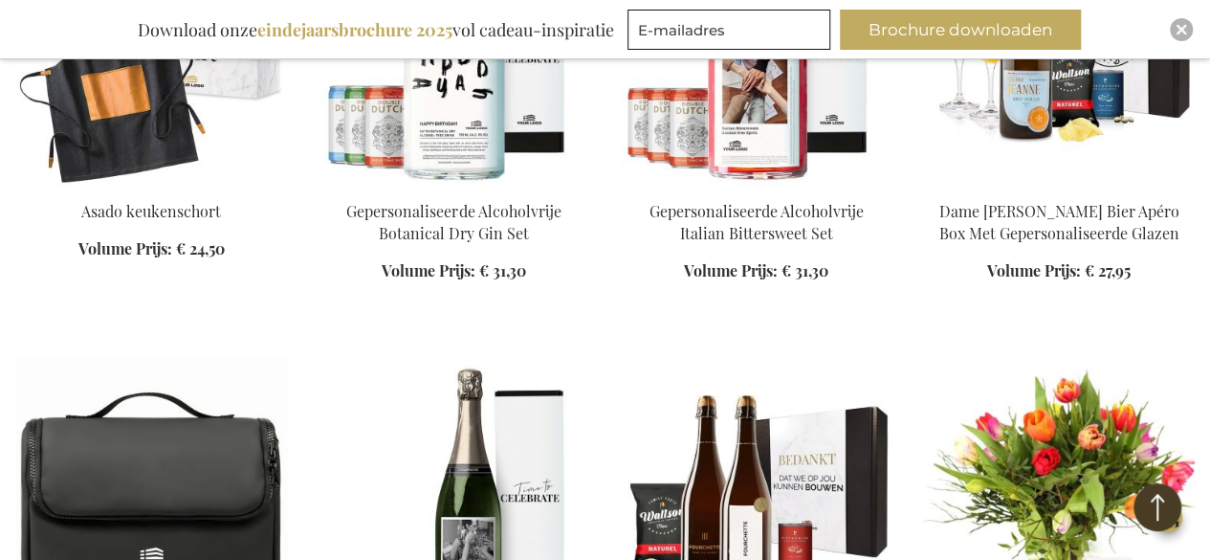
scroll to position [4007, 0]
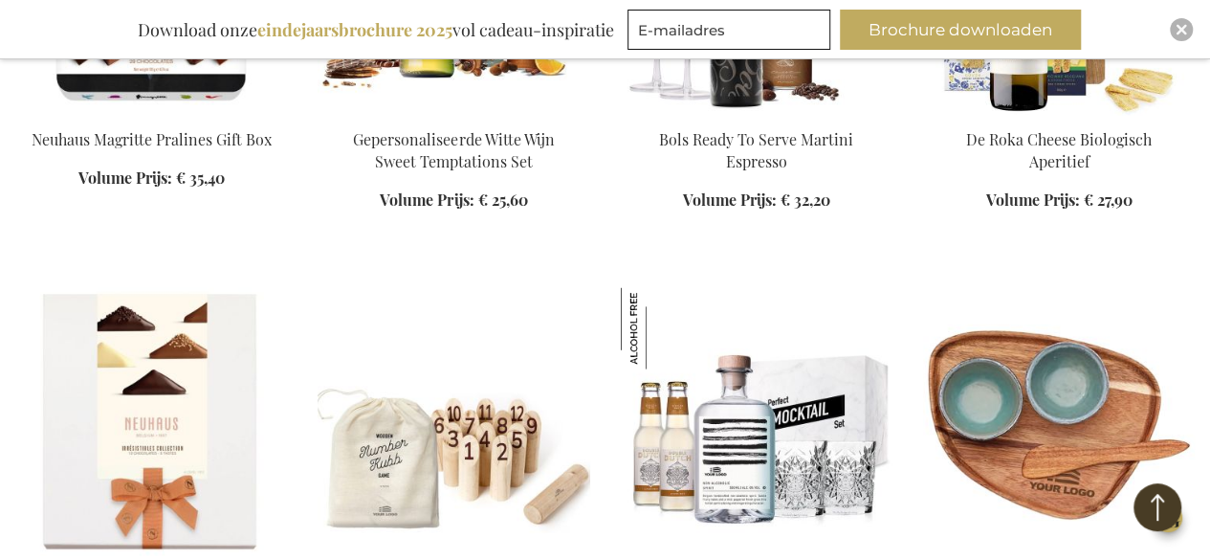
scroll to position [5346, 0]
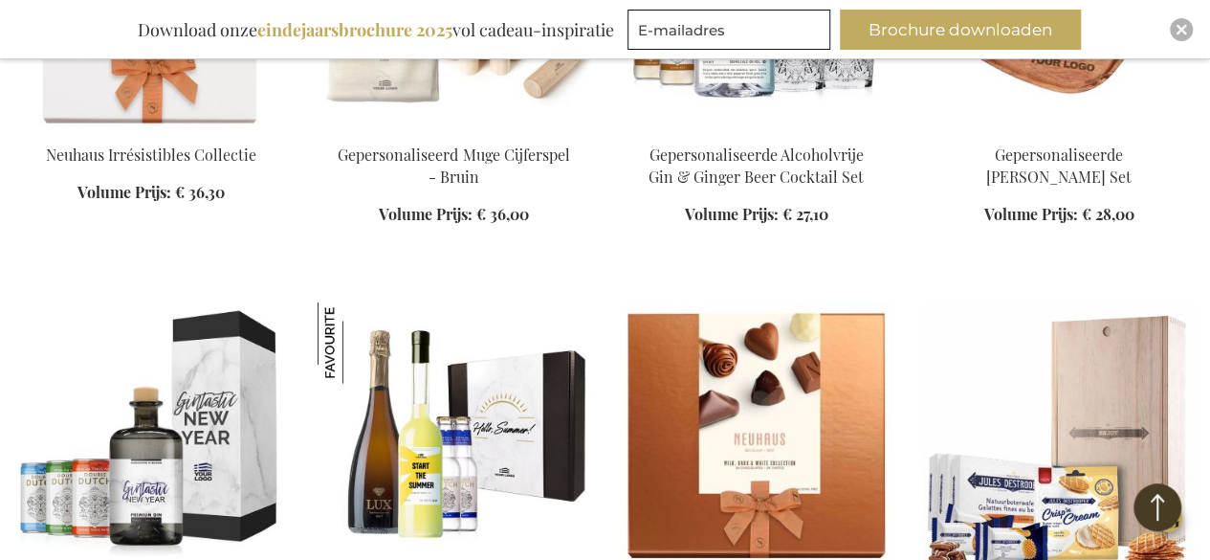
scroll to position [5729, 0]
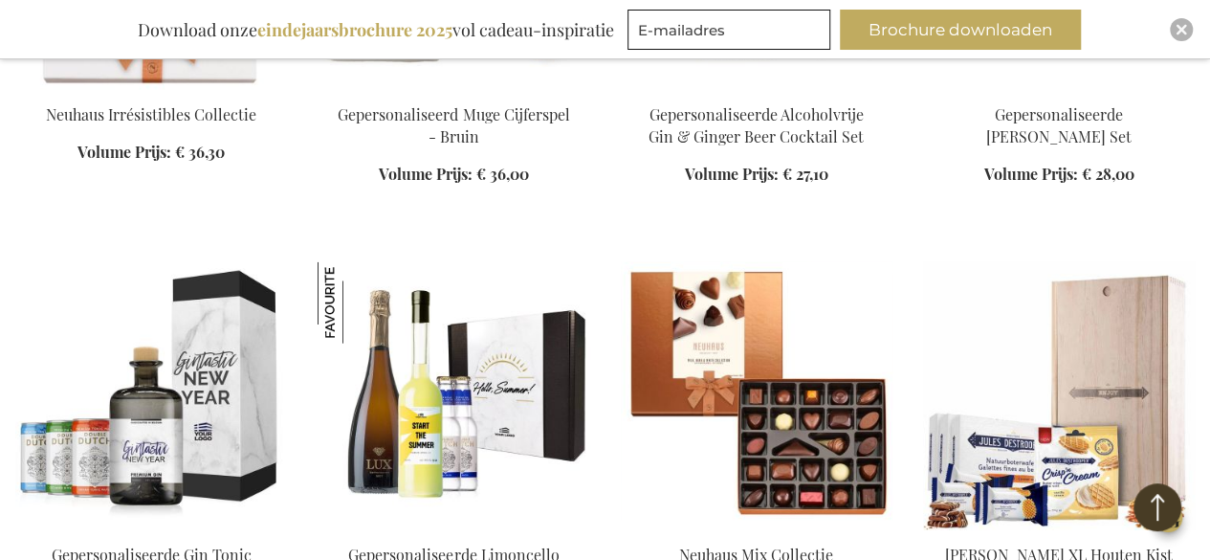
click at [783, 320] on img at bounding box center [757, 396] width 272 height 268
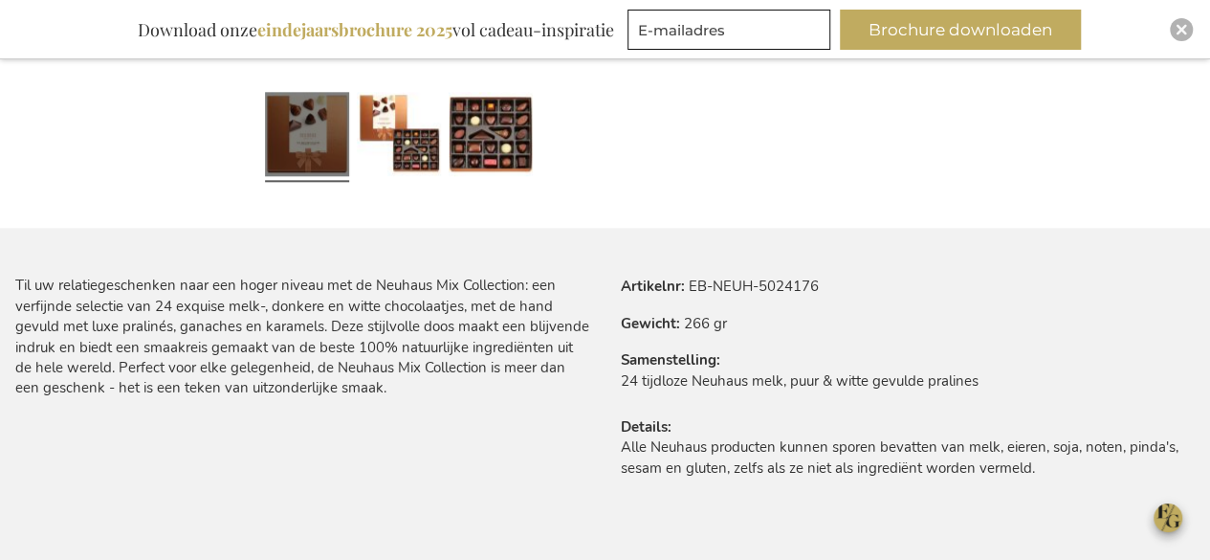
scroll to position [1207, 0]
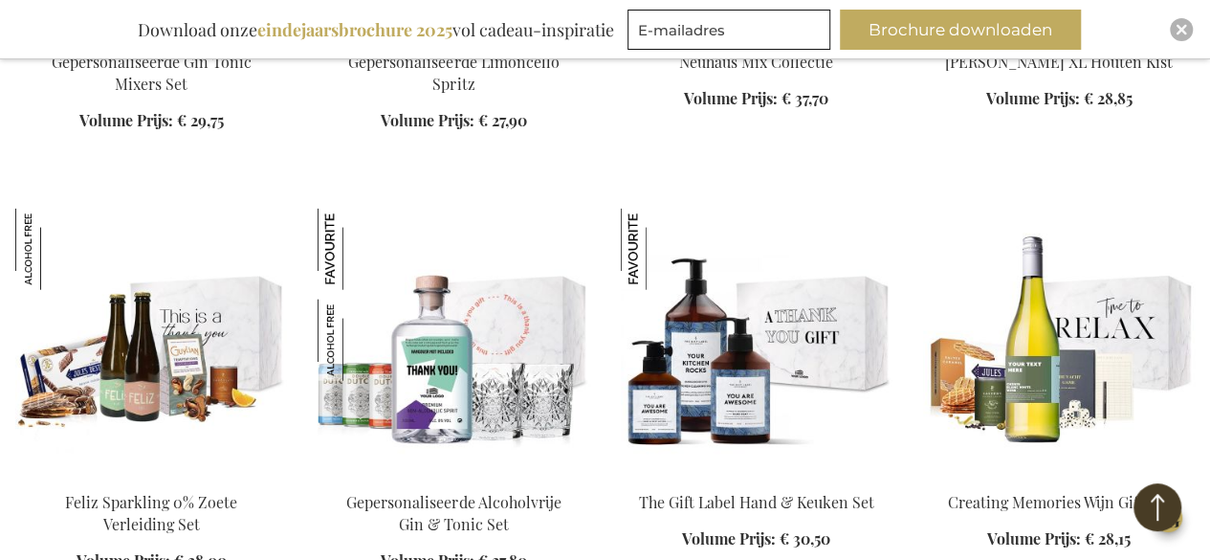
scroll to position [2227, 0]
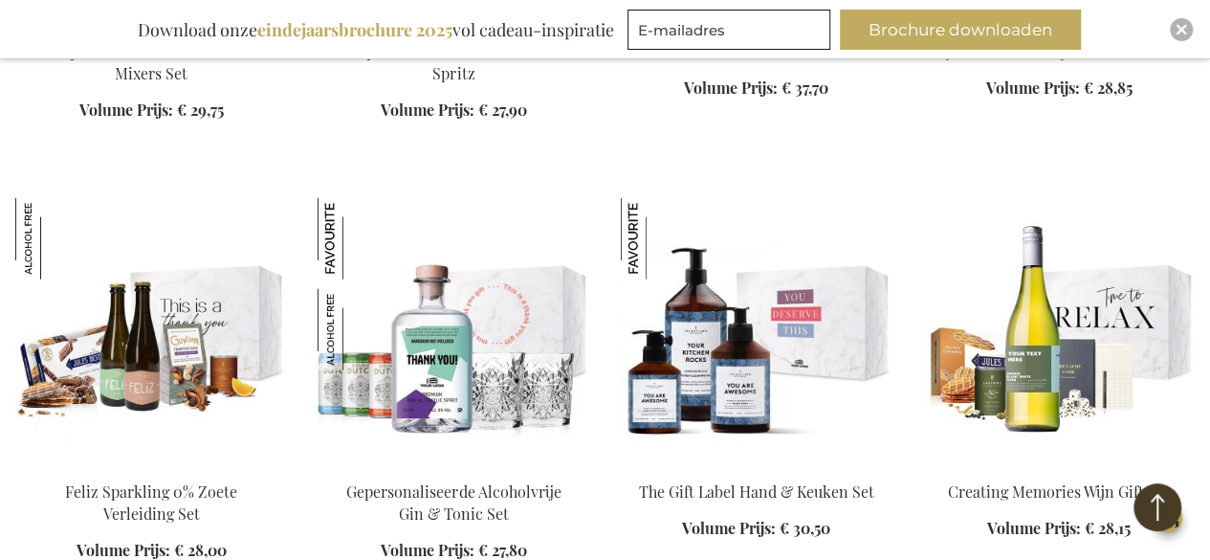
click at [871, 297] on img at bounding box center [757, 332] width 272 height 268
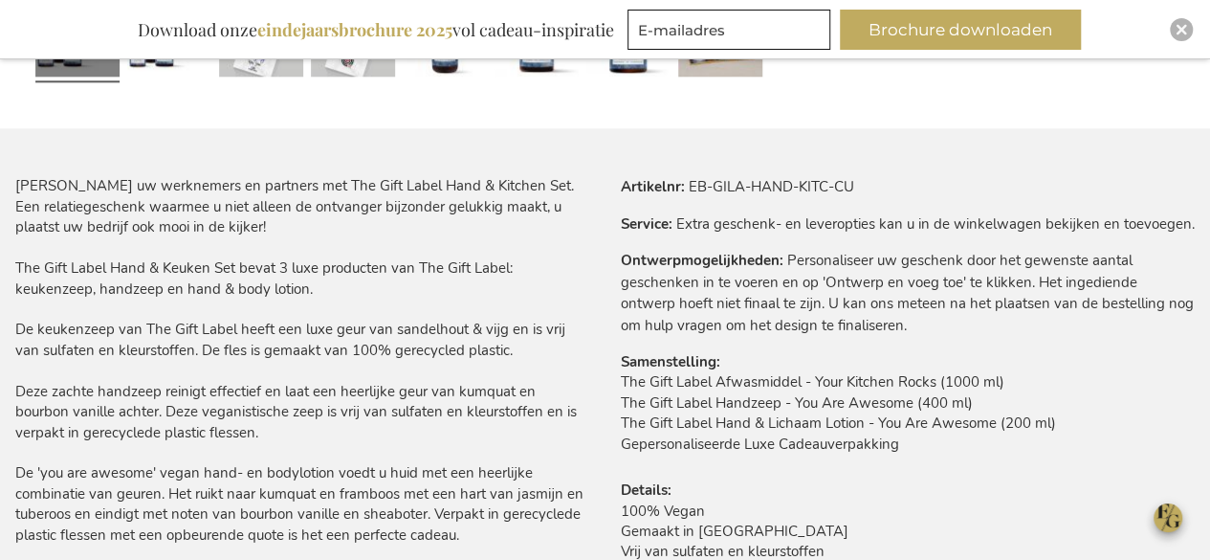
scroll to position [1292, 0]
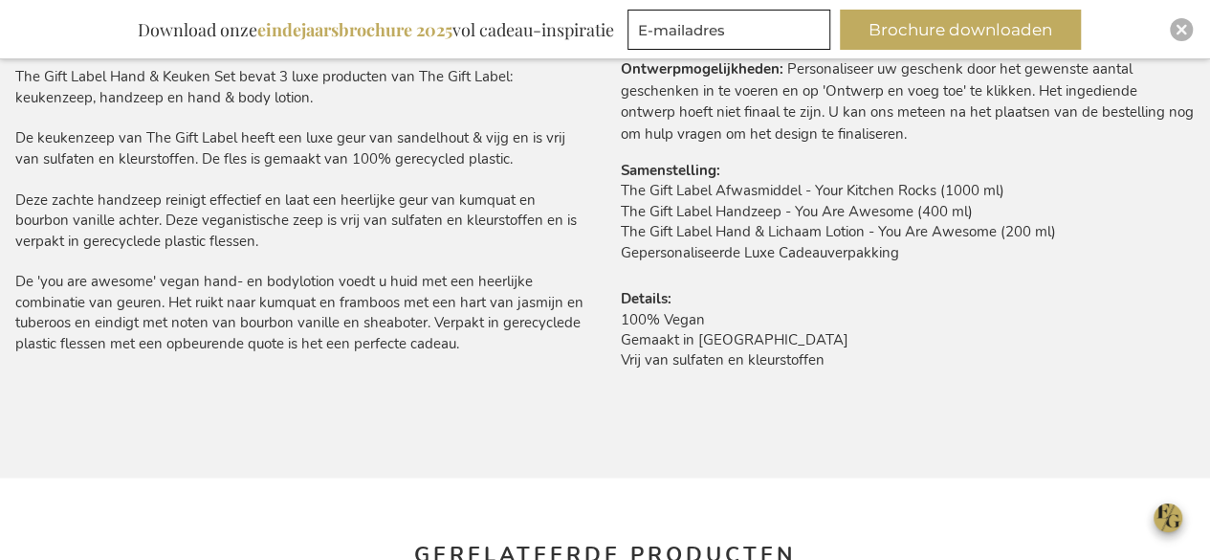
drag, startPoint x: 899, startPoint y: 254, endPoint x: 619, endPoint y: 201, distance: 285.4
click at [619, 201] on div "Meer informatie Artikelnr EB-GILA-HAND-KITC-CU Service Extra geschenk- en lever…" at bounding box center [901, 190] width 590 height 410
click at [863, 261] on td "The Gift Label Afwasmiddel - Your Kitchen Rocks (1000 ml) The Gift Label Handze…" at bounding box center [908, 227] width 575 height 92
click at [901, 255] on td "The Gift Label Afwasmiddel - Your Kitchen Rocks (1000 ml) The Gift Label Handze…" at bounding box center [908, 227] width 575 height 92
drag, startPoint x: 898, startPoint y: 257, endPoint x: 621, endPoint y: 192, distance: 285.0
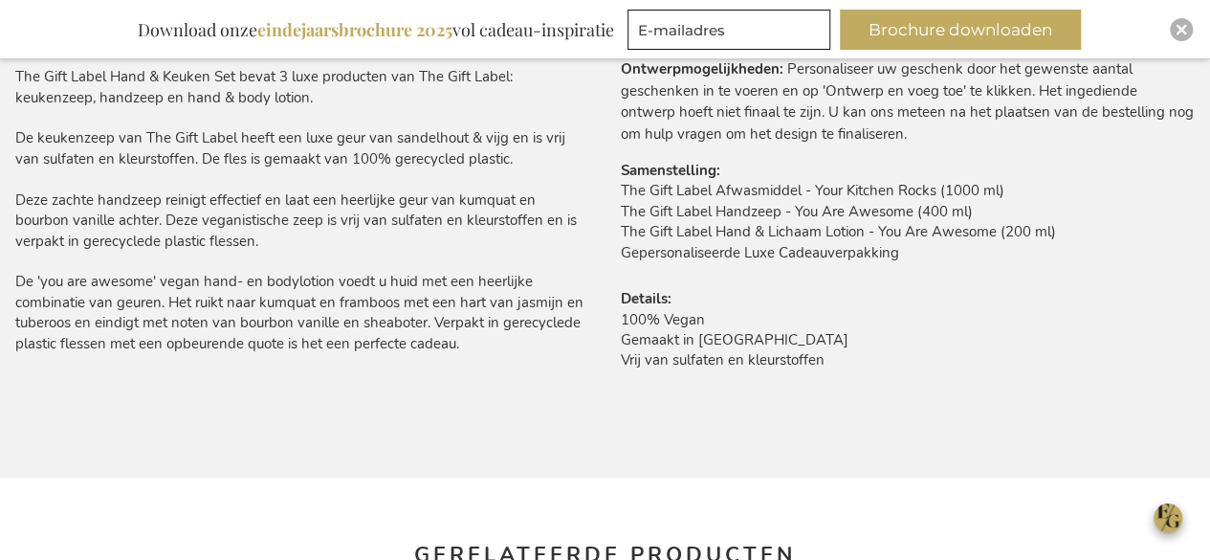
click at [621, 192] on td "The Gift Label Afwasmiddel - Your Kitchen Rocks (1000 ml) The Gift Label Handze…" at bounding box center [908, 227] width 575 height 92
copy td "The Gift Label Afwasmiddel - Your Kitchen Rocks (1000 ml) The Gift Label Handze…"
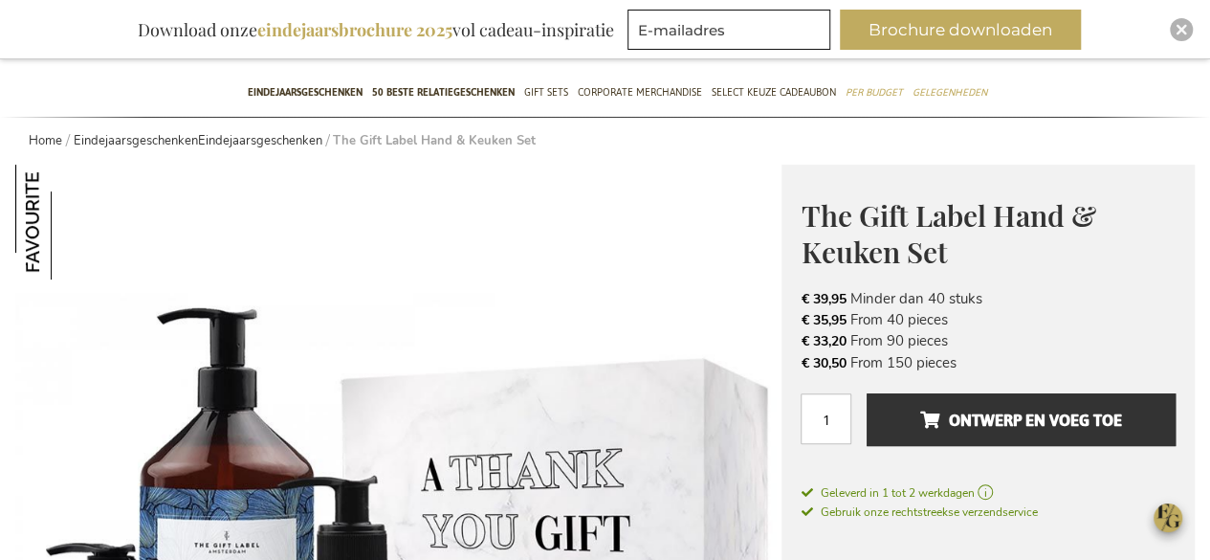
scroll to position [0, 0]
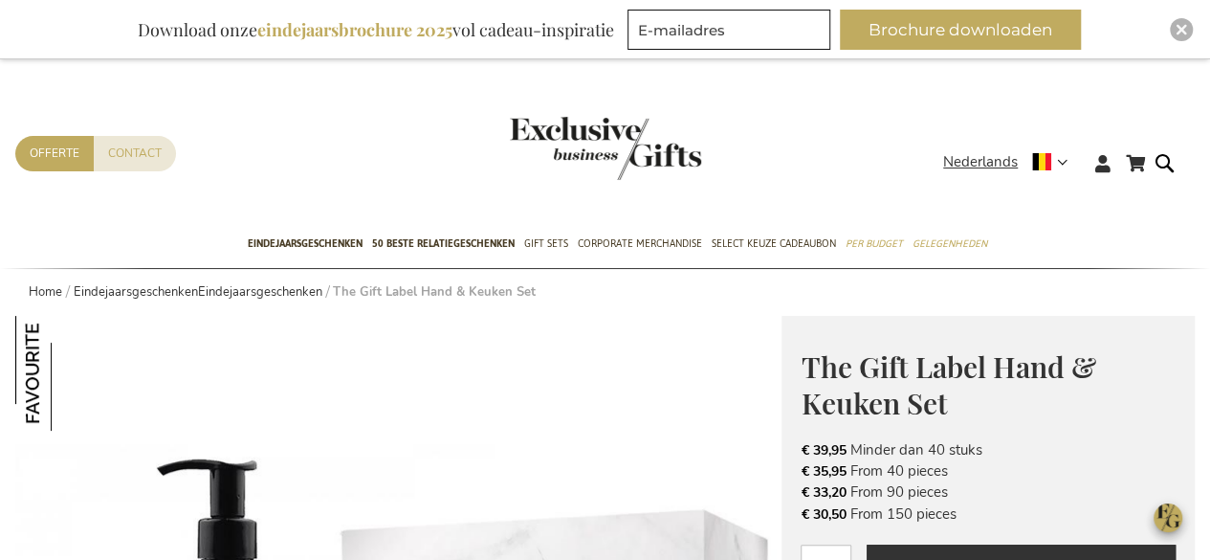
drag, startPoint x: 949, startPoint y: 470, endPoint x: 798, endPoint y: 470, distance: 151.2
click at [798, 470] on div "The Gift Label Hand & Keuken Set Waardevolle Relatiegeschenken Met The Gift Lab…" at bounding box center [988, 520] width 413 height 409
copy li "€ 35,95 From 40 pieces"
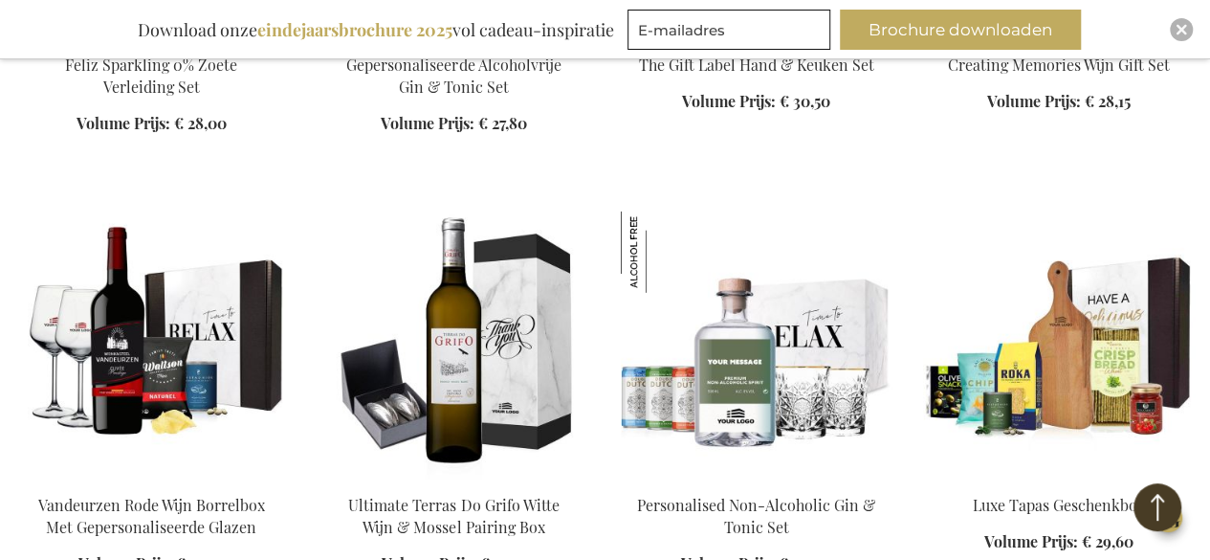
scroll to position [2763, 0]
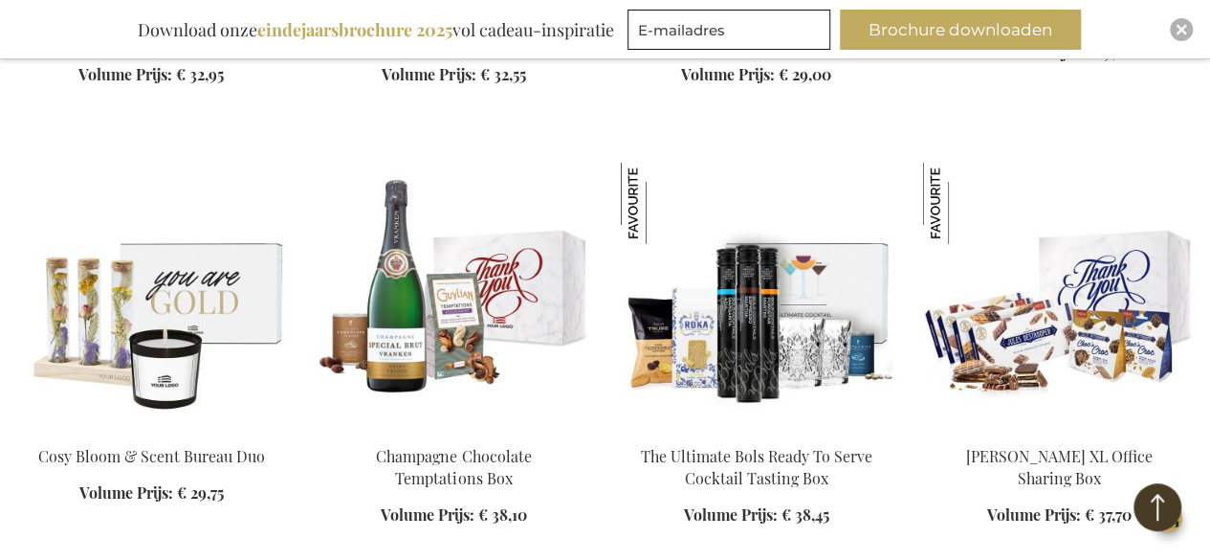
scroll to position [3146, 0]
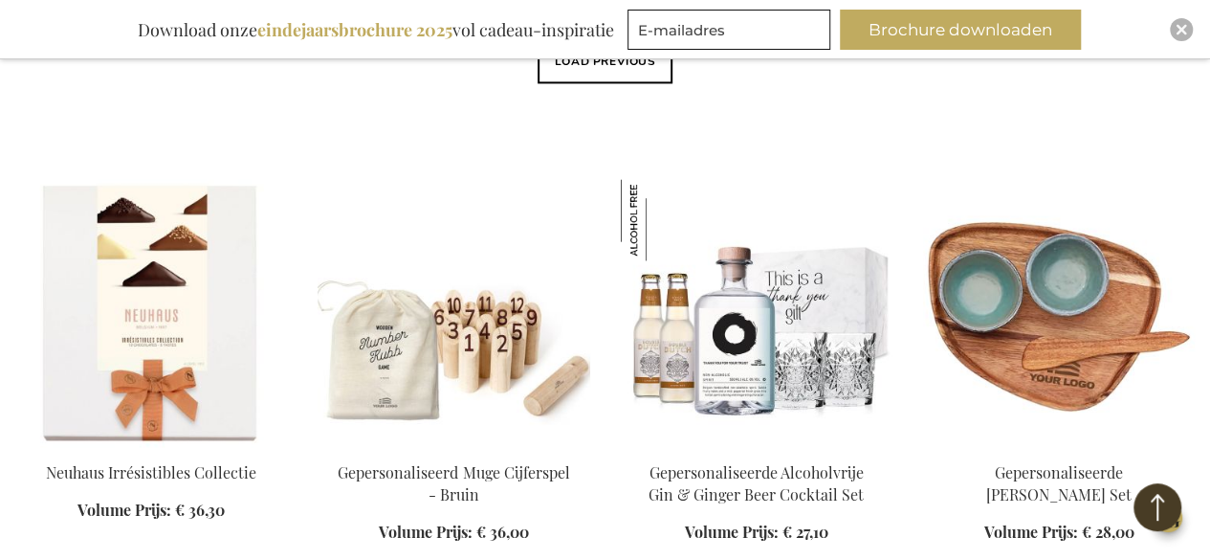
scroll to position [1435, 0]
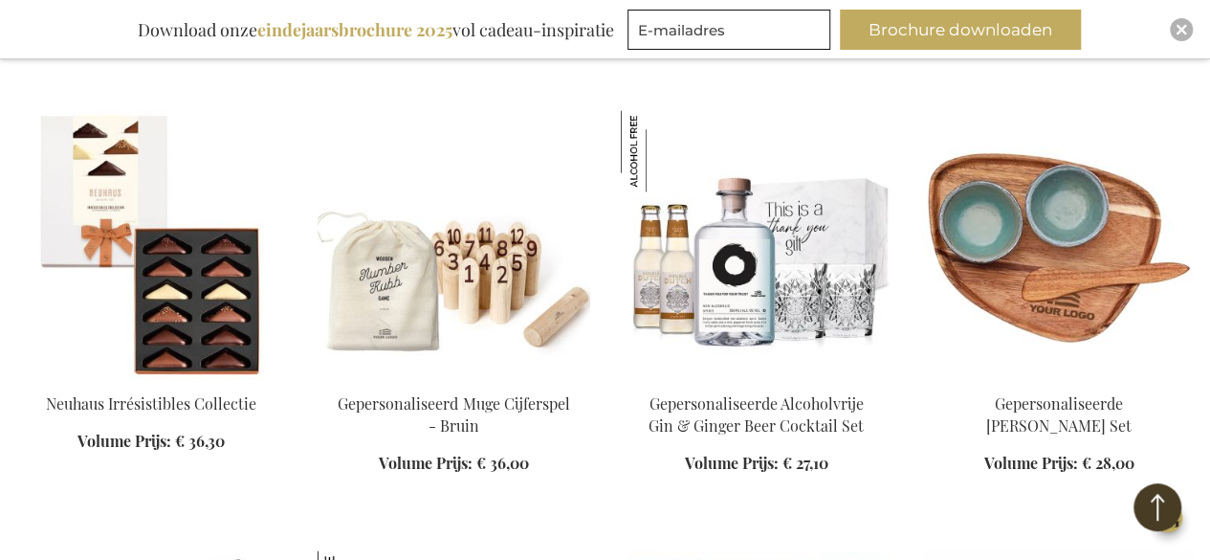
click at [147, 258] on img at bounding box center [151, 244] width 272 height 268
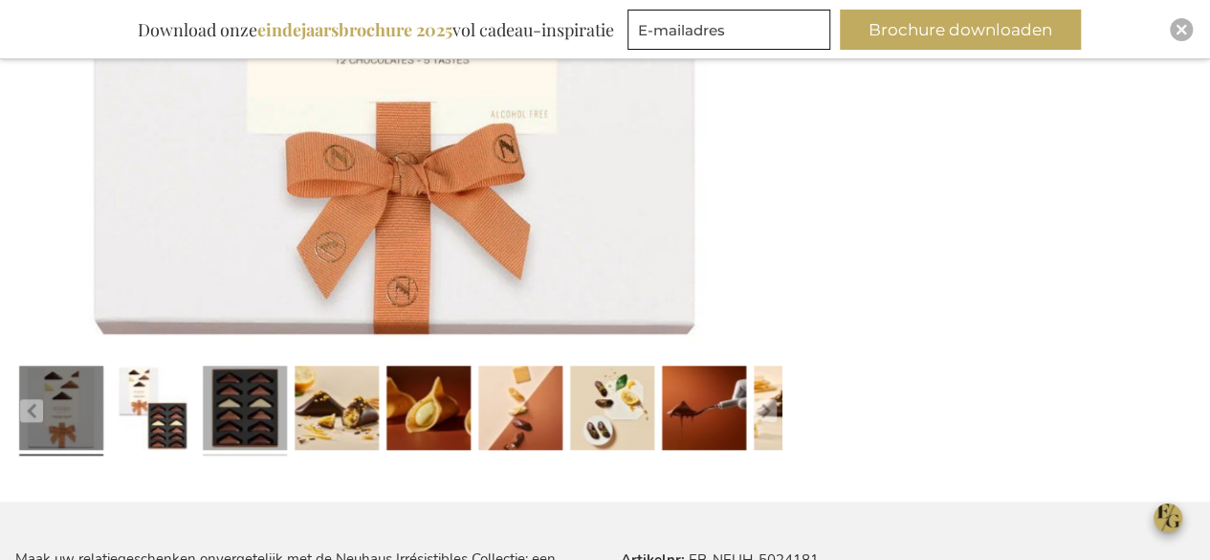
click at [241, 417] on link at bounding box center [245, 410] width 84 height 105
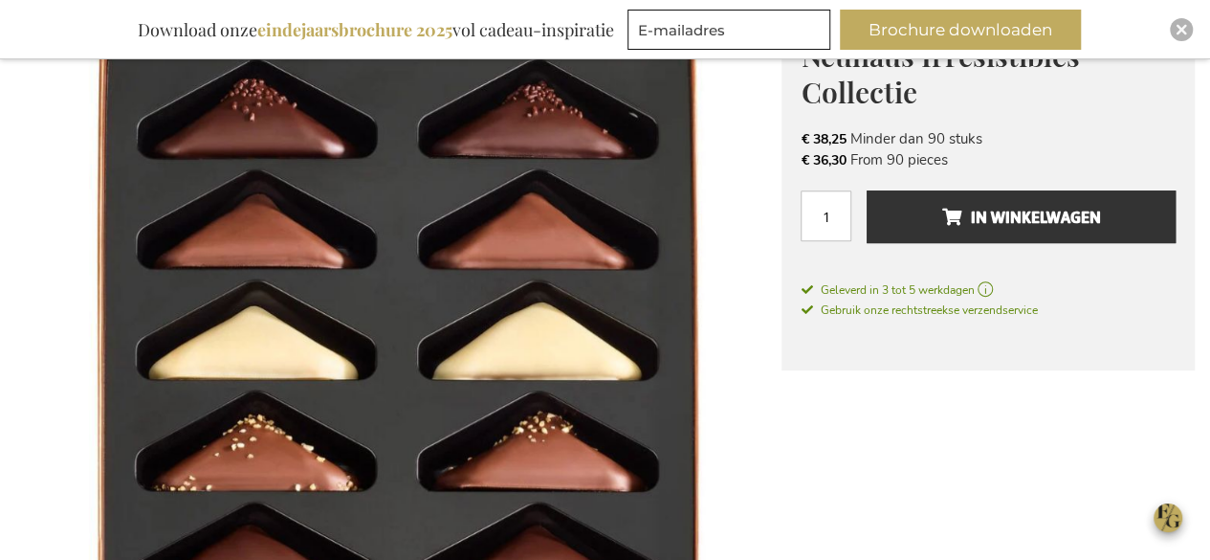
scroll to position [191, 0]
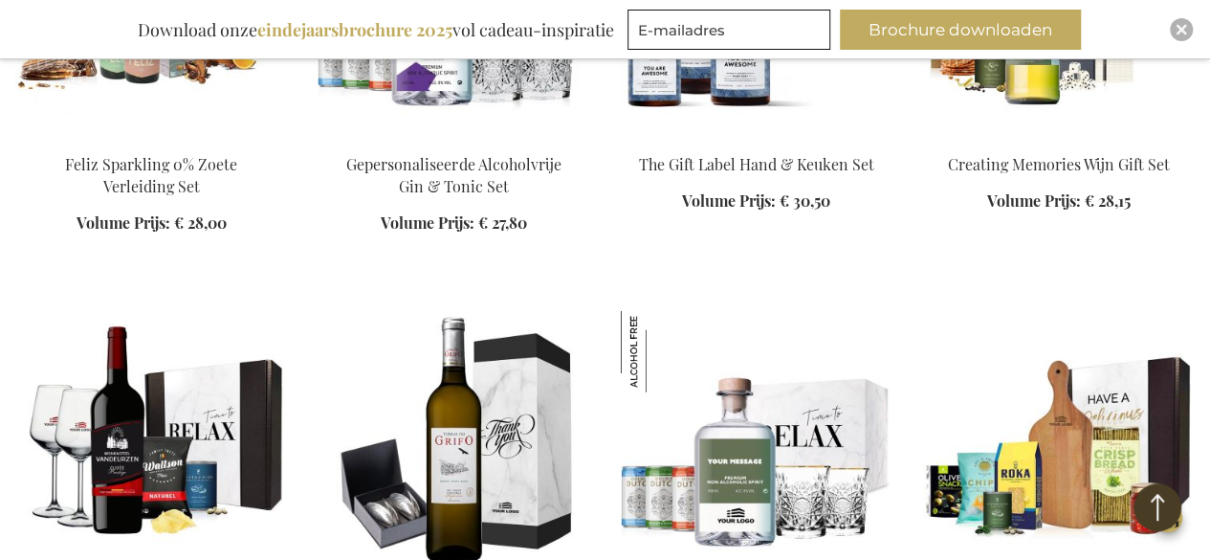
scroll to position [2648, 0]
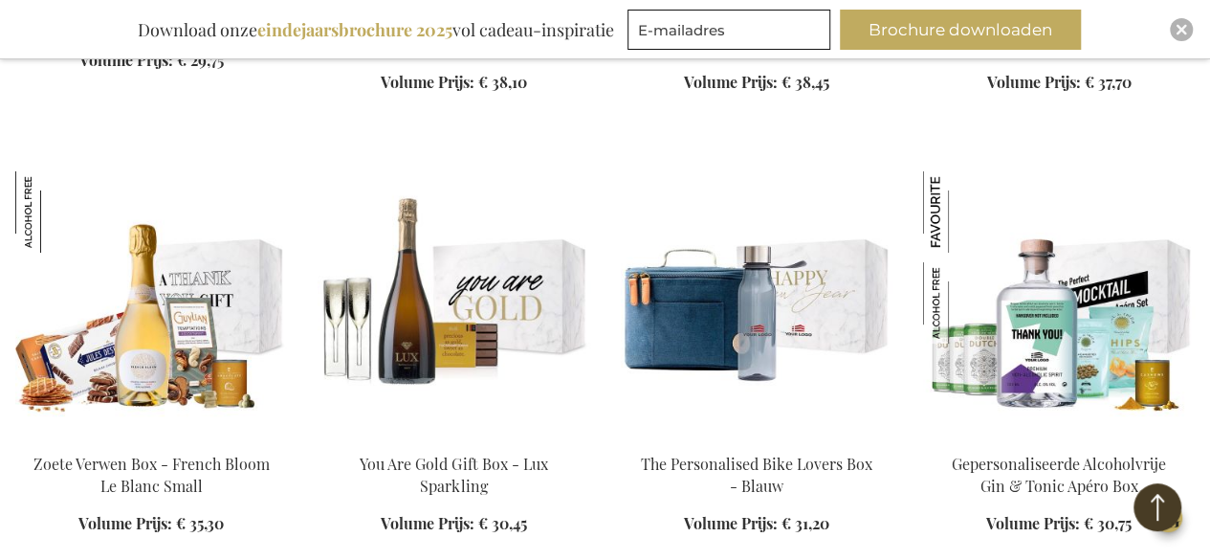
scroll to position [3605, 0]
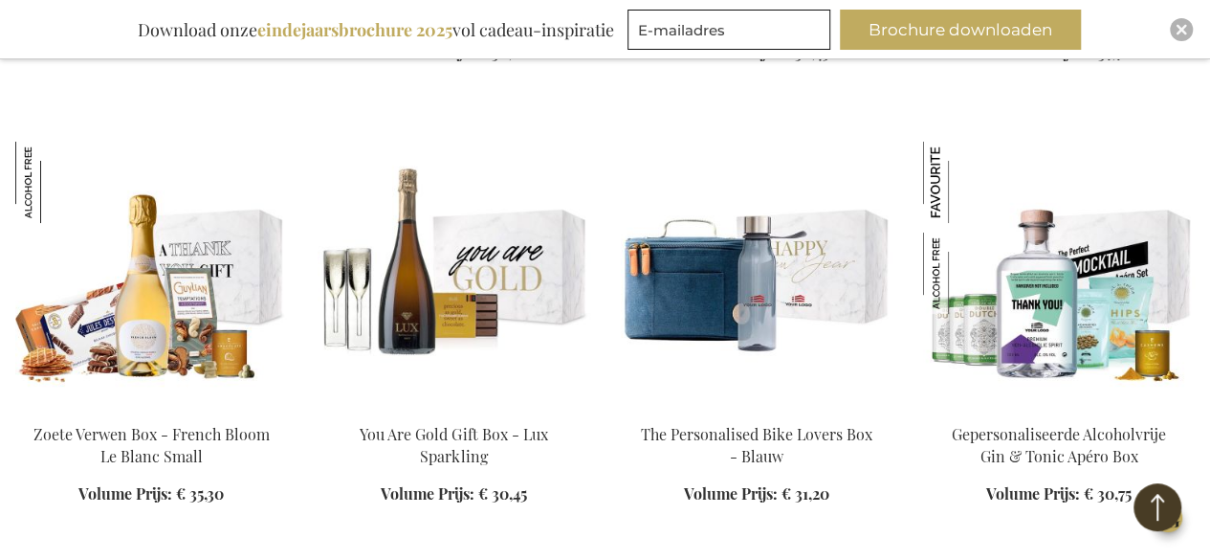
click at [155, 308] on img at bounding box center [151, 276] width 272 height 268
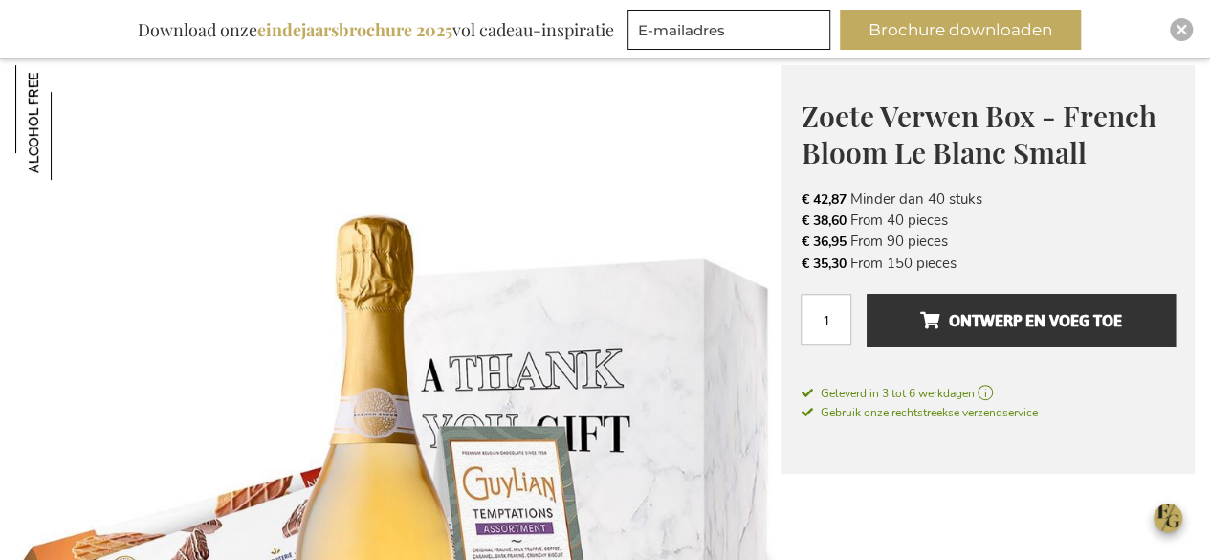
drag, startPoint x: 869, startPoint y: 221, endPoint x: 793, endPoint y: 220, distance: 75.6
click at [793, 220] on div "Zoete Verwen Box - French Bloom Le Blanc Small Een Toast Op alcoholvrije champa…" at bounding box center [988, 269] width 413 height 409
copy li "€ 38,60 From 40 pieces"
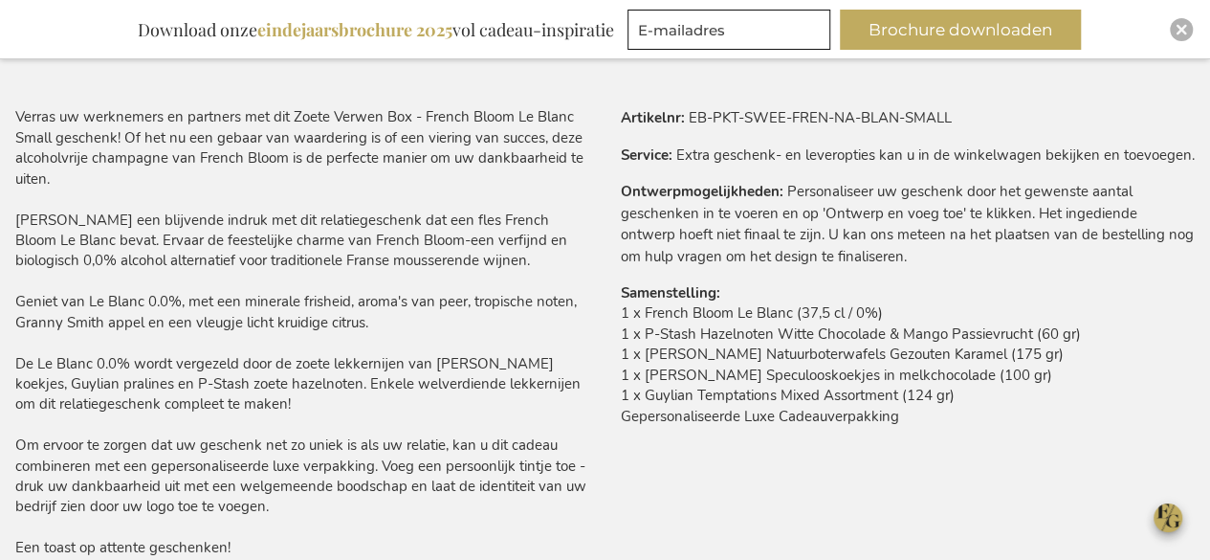
scroll to position [1303, 0]
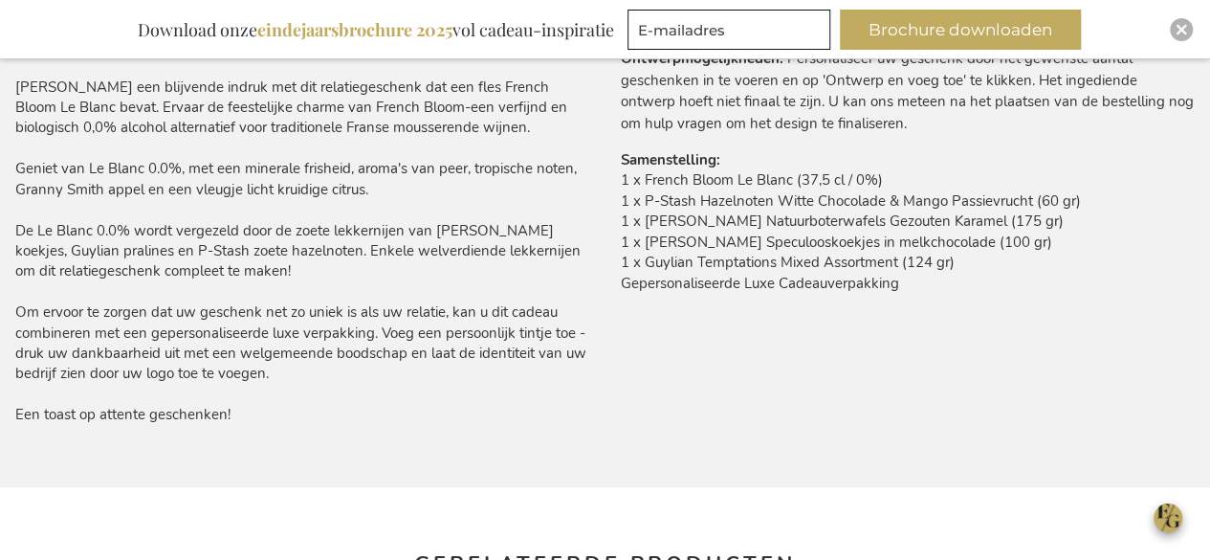
drag, startPoint x: 897, startPoint y: 284, endPoint x: 622, endPoint y: 182, distance: 293.9
click at [622, 182] on td "1 x French Bloom Le Blanc (37,5 cl / 0%) 1 x P-Stash Hazelnoten Witte Chocolade…" at bounding box center [908, 236] width 575 height 133
copy td "1 x French Bloom Le Blanc (37,5 cl / 0%) 1 x P-Stash Hazelnoten Witte Chocolade…"
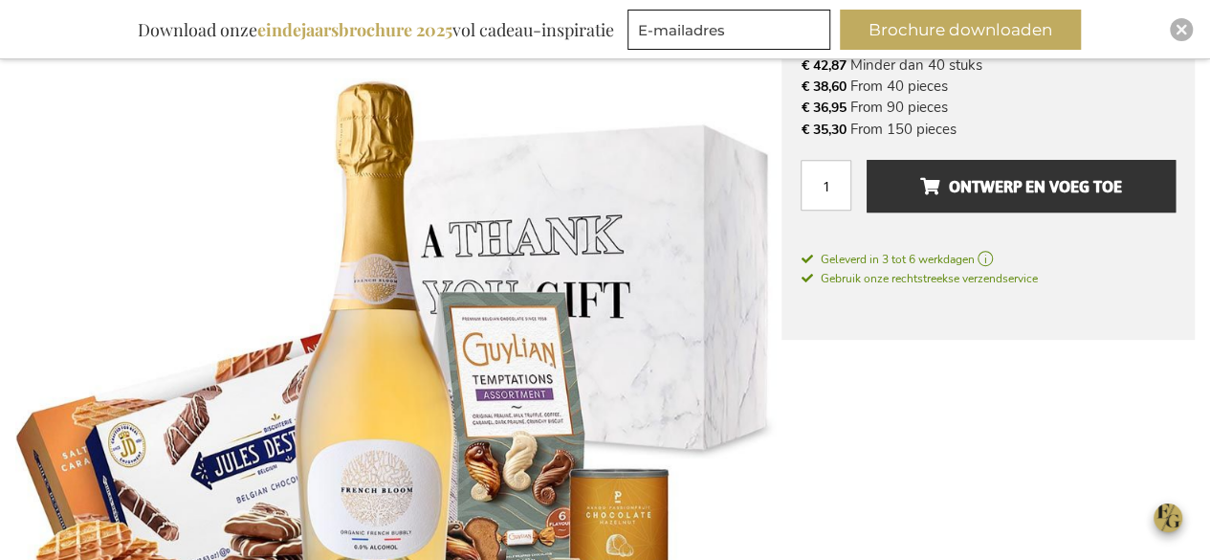
scroll to position [251, 0]
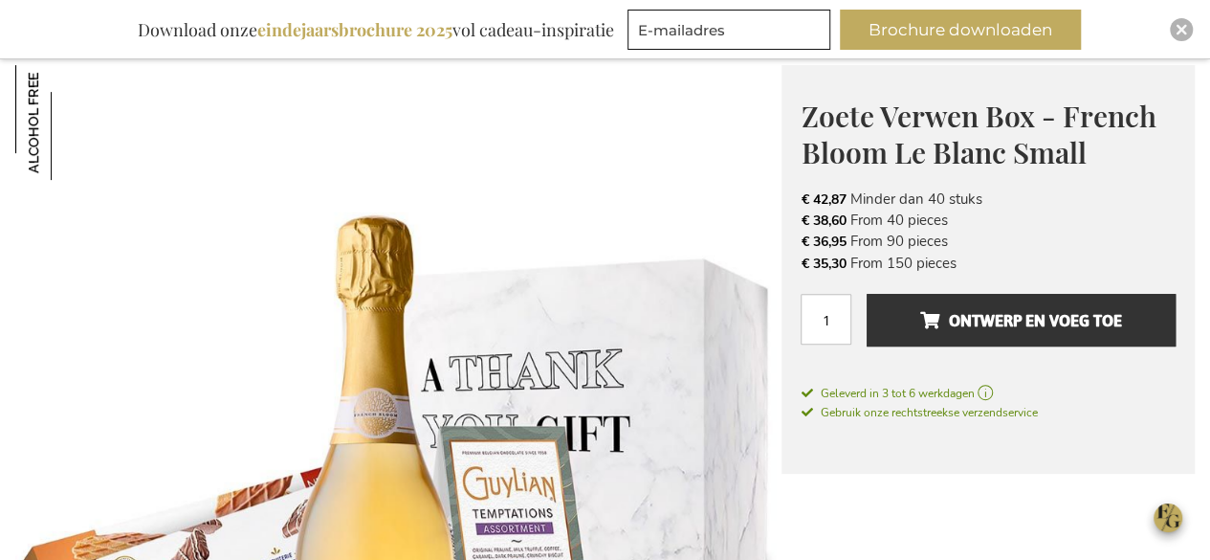
drag, startPoint x: 895, startPoint y: 263, endPoint x: 798, endPoint y: 260, distance: 97.6
click at [798, 260] on div "Zoete Verwen Box - French Bloom Le Blanc Small Een Toast Op alcoholvrije champa…" at bounding box center [988, 269] width 413 height 409
copy li "€ 35,30 From 150 pieces"
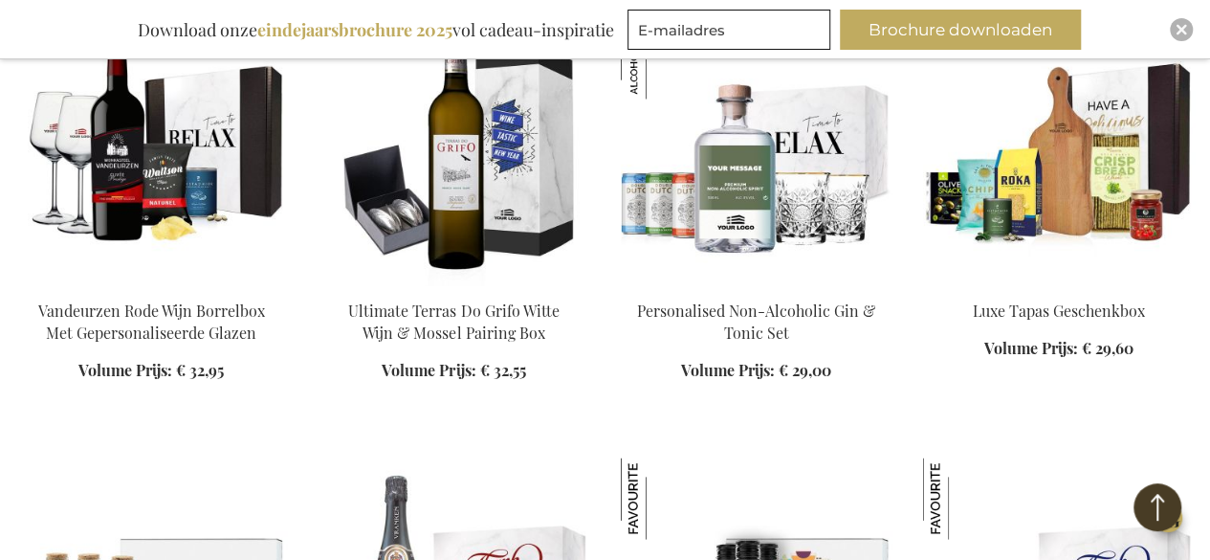
scroll to position [1485, 0]
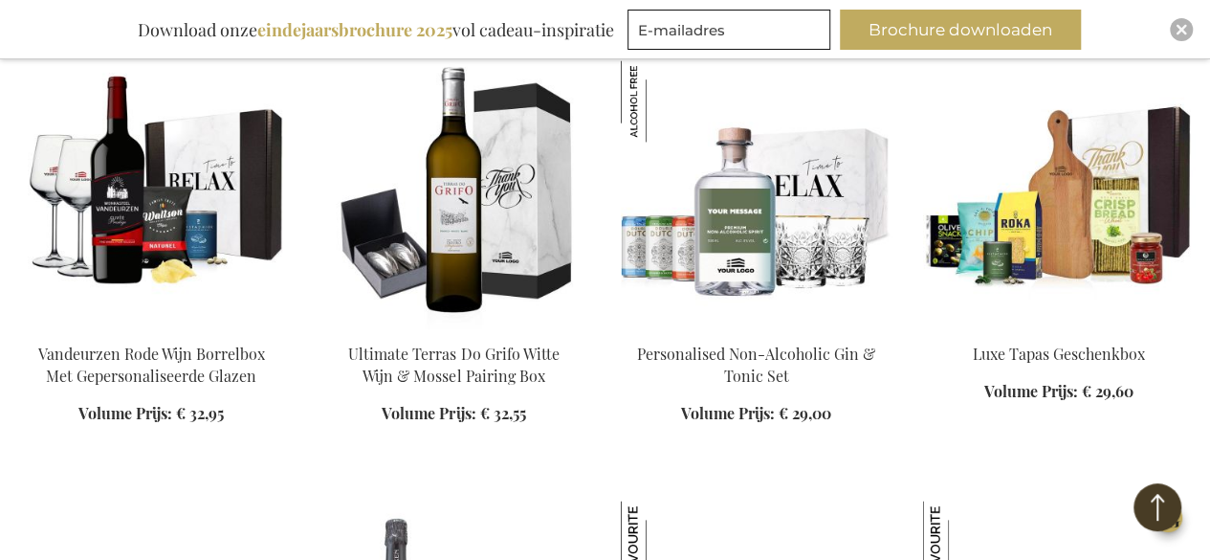
click at [1083, 199] on img at bounding box center [1059, 194] width 272 height 268
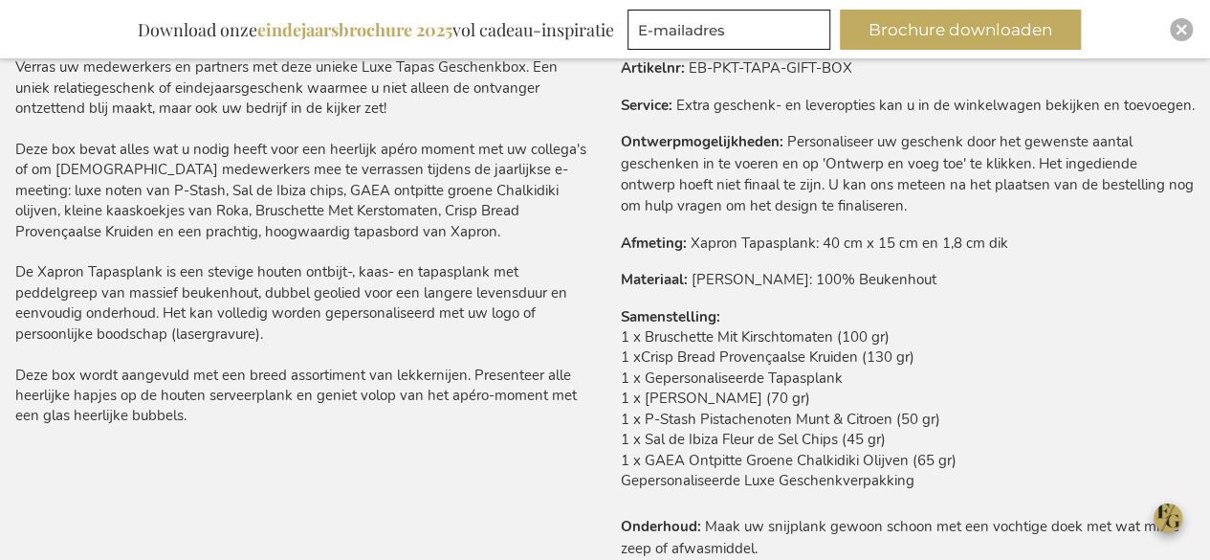
scroll to position [1316, 0]
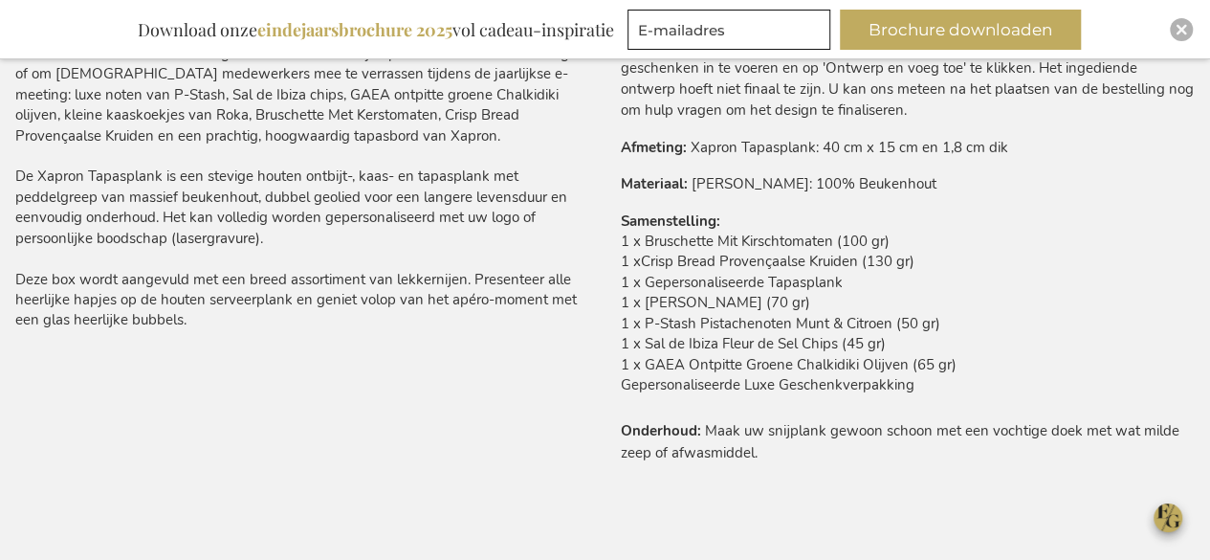
drag, startPoint x: 916, startPoint y: 387, endPoint x: 620, endPoint y: 245, distance: 328.2
click at [621, 245] on td "1 x Bruschette Mit Kirschtomaten (100 gr) 1 xCrisp Bread Provençaalse Kruiden (…" at bounding box center [908, 318] width 575 height 173
copy td "1 x Bruschette Mit Kirschtomaten (100 gr) 1 xCrisp Bread Provençaalse Kruiden (…"
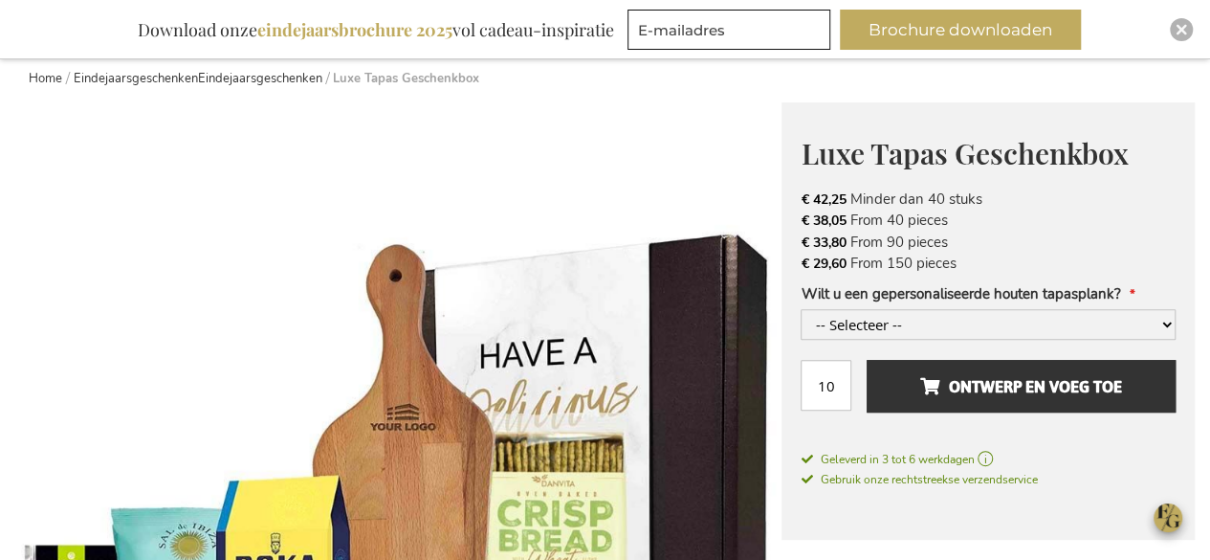
scroll to position [73, 0]
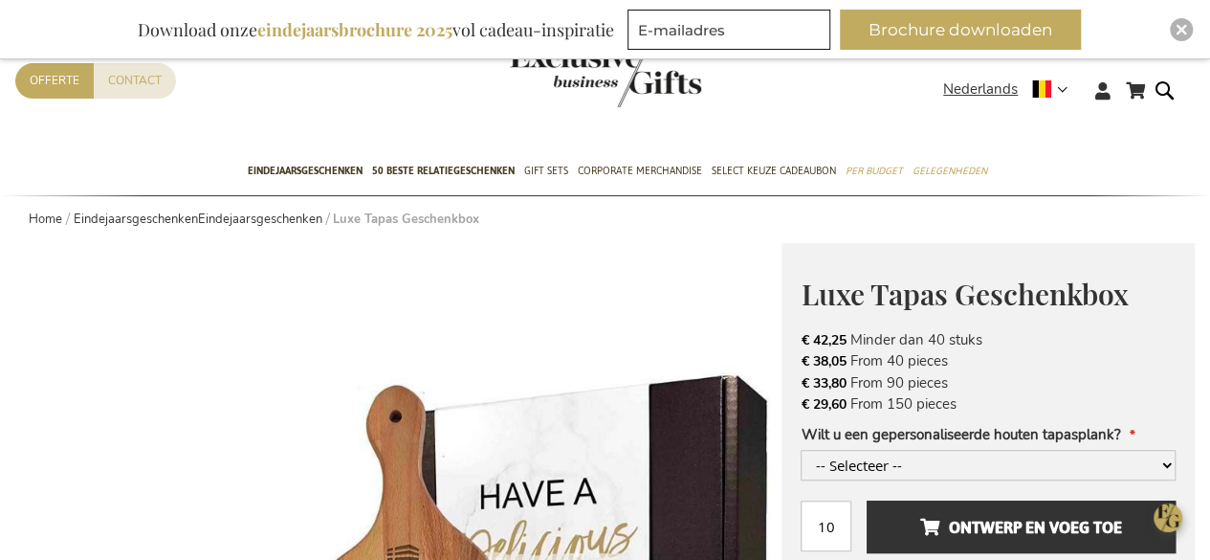
drag, startPoint x: 962, startPoint y: 405, endPoint x: 779, endPoint y: 405, distance: 183.7
click at [895, 401] on li "€ 29,60 From 150 pieces" at bounding box center [988, 403] width 375 height 21
click at [957, 404] on li "€ 29,60 From 150 pieces" at bounding box center [988, 403] width 375 height 21
click at [961, 405] on li "€ 29,60 From 150 pieces" at bounding box center [988, 403] width 375 height 21
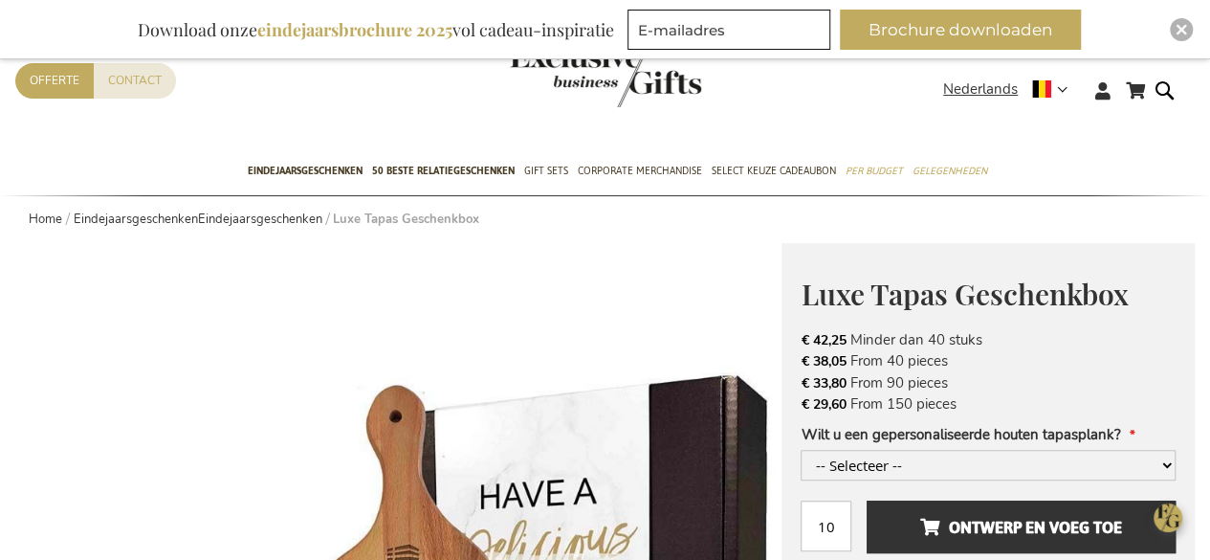
drag, startPoint x: 959, startPoint y: 407, endPoint x: 800, endPoint y: 407, distance: 158.8
click at [801, 407] on li "€ 29,60 From 150 pieces" at bounding box center [988, 403] width 375 height 21
copy li "€ 29,60 From 150 pieces"
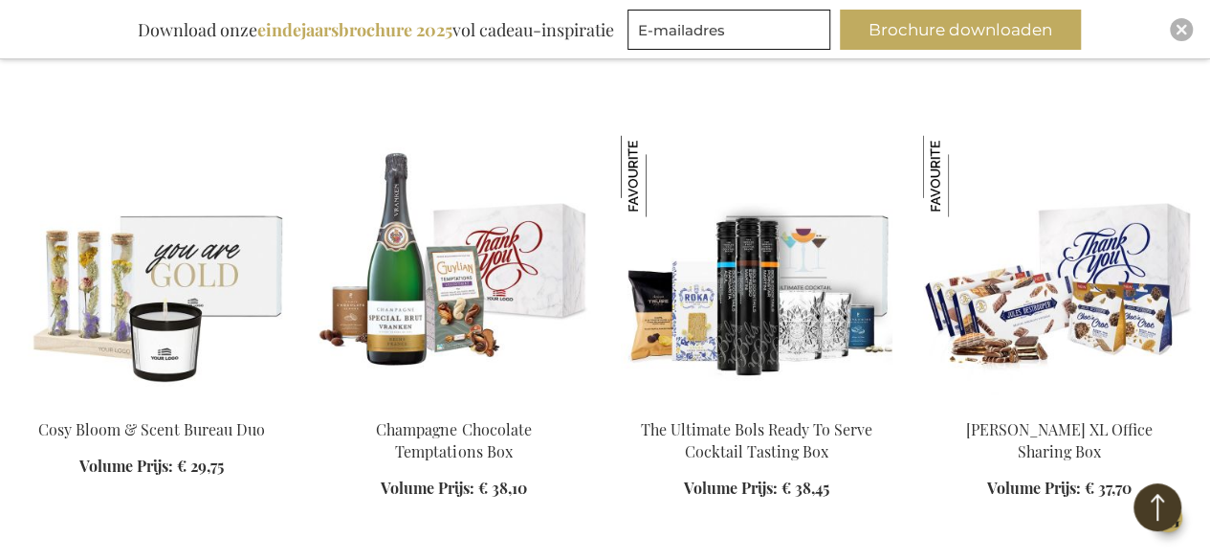
scroll to position [1883, 0]
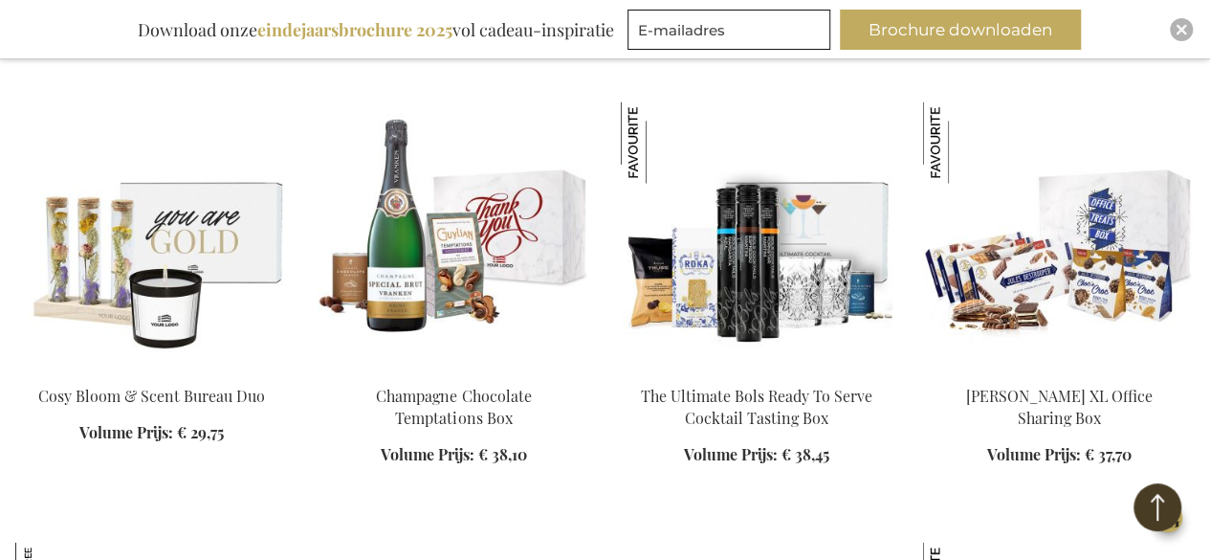
click at [1066, 270] on img at bounding box center [1059, 236] width 272 height 268
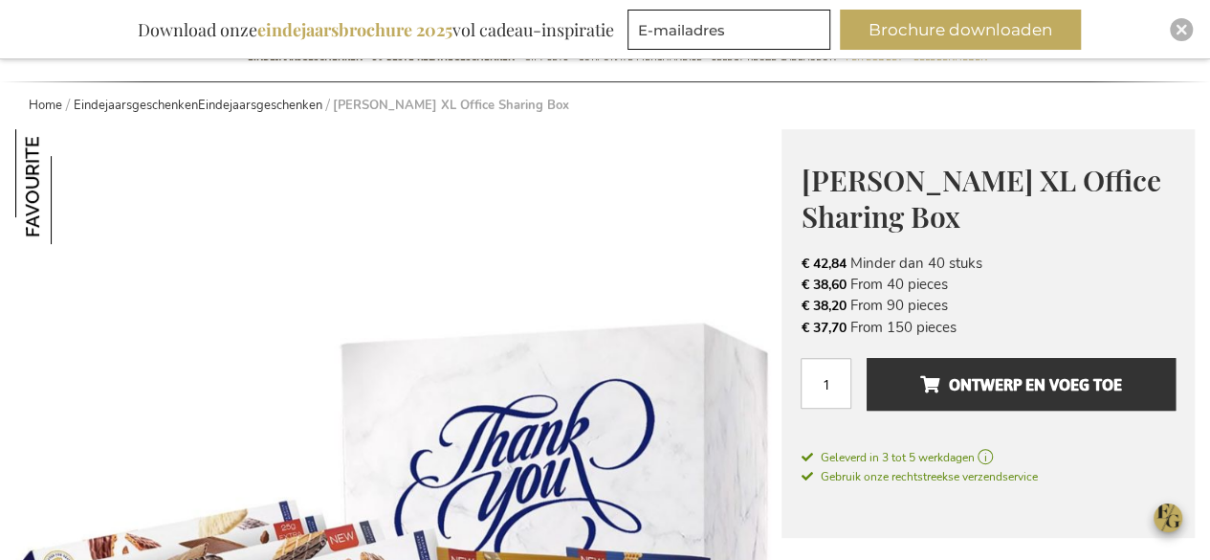
scroll to position [191, 0]
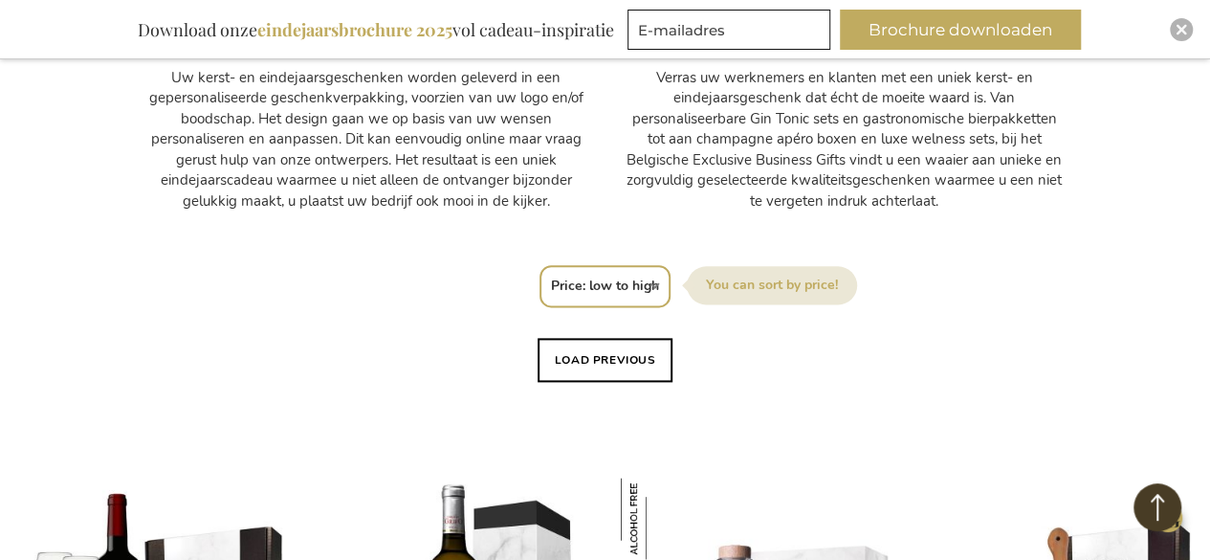
scroll to position [1161, 0]
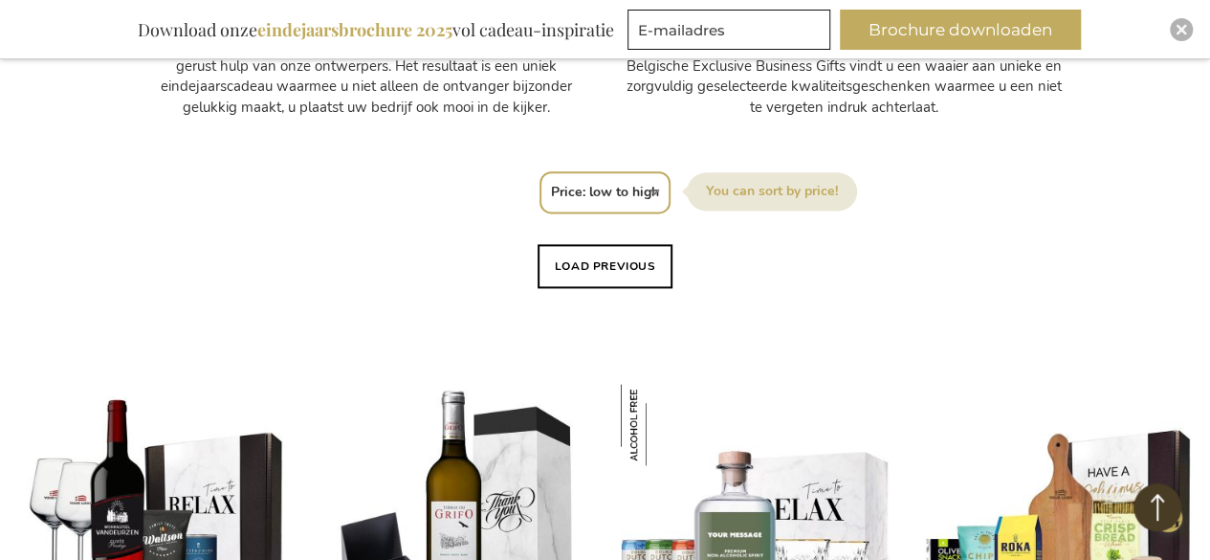
click at [621, 204] on select "Positie Best Sellers Meest bekeken Nieuw Biggest Saving Price: low to high Pric…" at bounding box center [605, 192] width 131 height 42
click at [641, 200] on select "Positie Best Sellers Meest bekeken Nieuw Biggest Saving Price: low to high Pric…" at bounding box center [605, 192] width 131 height 42
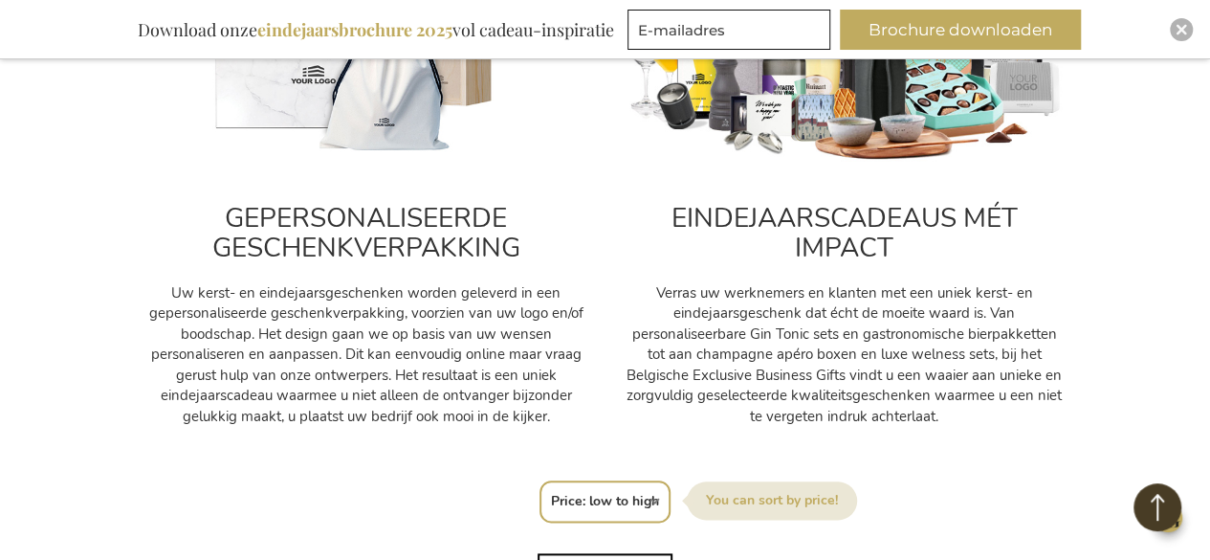
scroll to position [970, 0]
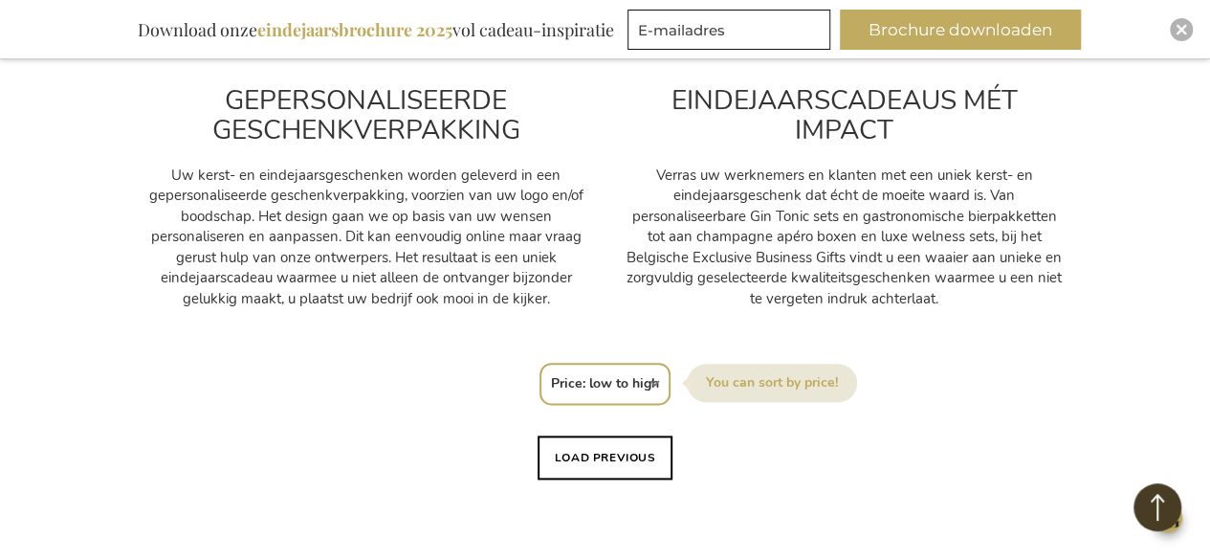
click at [605, 381] on select "Positie Best Sellers Meest bekeken Nieuw Biggest Saving Price: low to high Pric…" at bounding box center [605, 384] width 131 height 42
select select "position"
click at [540, 363] on select "Positie Best Sellers Meest bekeken Nieuw Biggest Saving Price: low to high Pric…" at bounding box center [605, 384] width 131 height 42
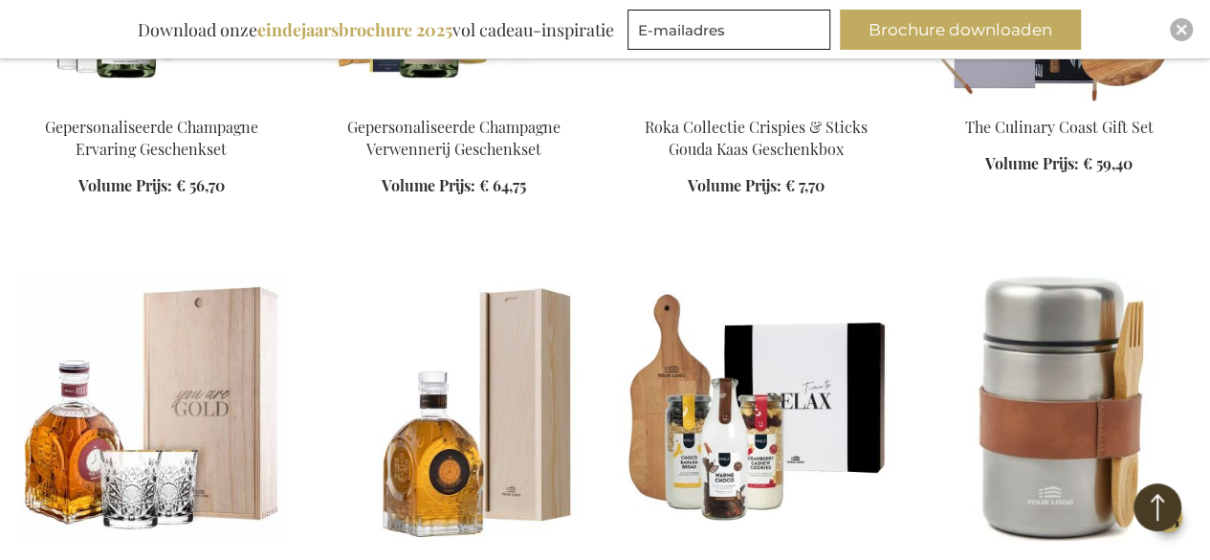
scroll to position [2296, 0]
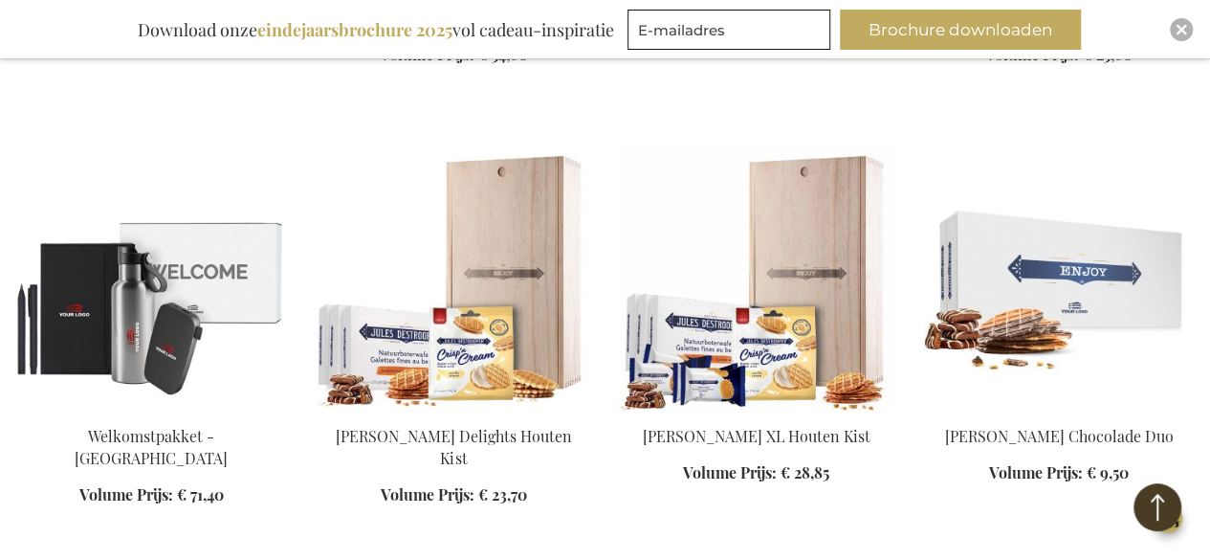
scroll to position [2774, 0]
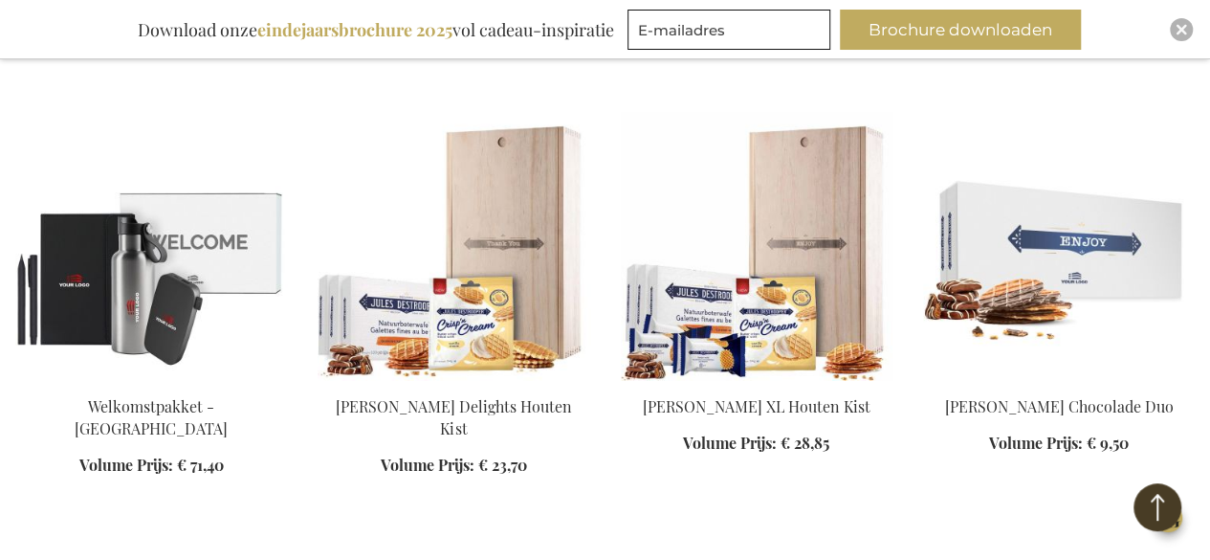
click at [461, 282] on img at bounding box center [454, 247] width 272 height 268
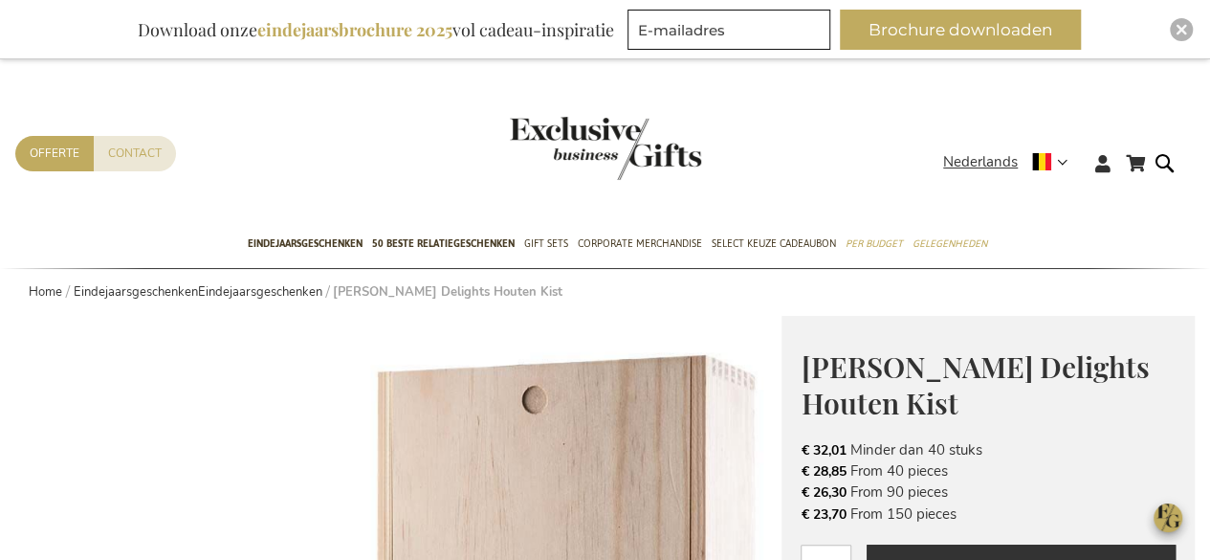
drag, startPoint x: 960, startPoint y: 518, endPoint x: 791, endPoint y: 515, distance: 168.4
click at [791, 515] on div "Jules Destrooper Delights Houten Kist Make your business gift even sweeter! De …" at bounding box center [988, 520] width 413 height 409
copy li "€ 23,70 From 150 pieces"
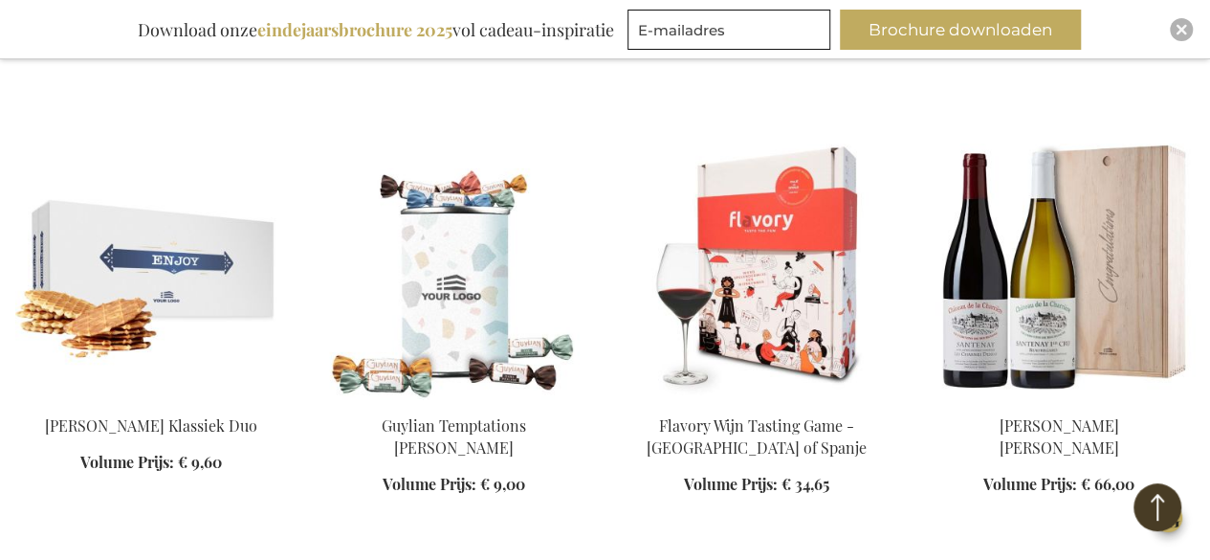
scroll to position [1883, 0]
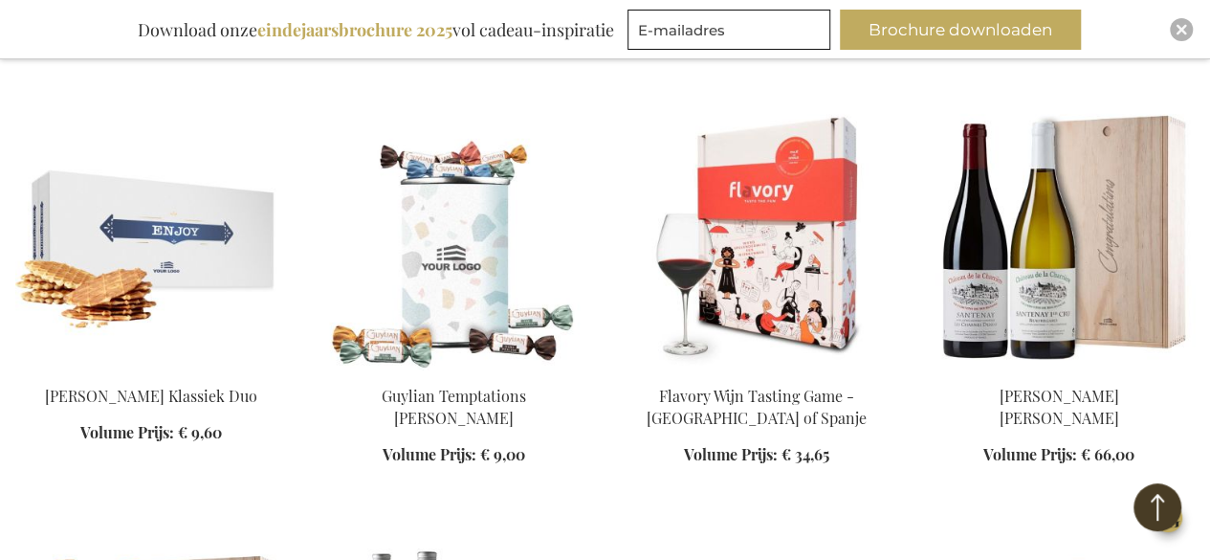
click at [484, 275] on img at bounding box center [454, 236] width 272 height 268
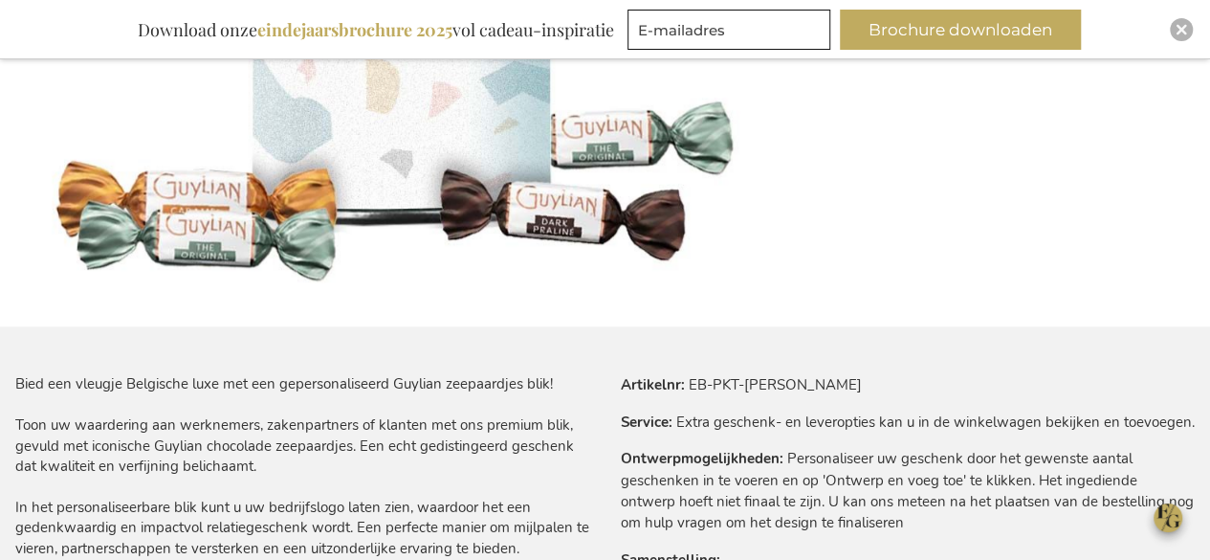
scroll to position [633, 0]
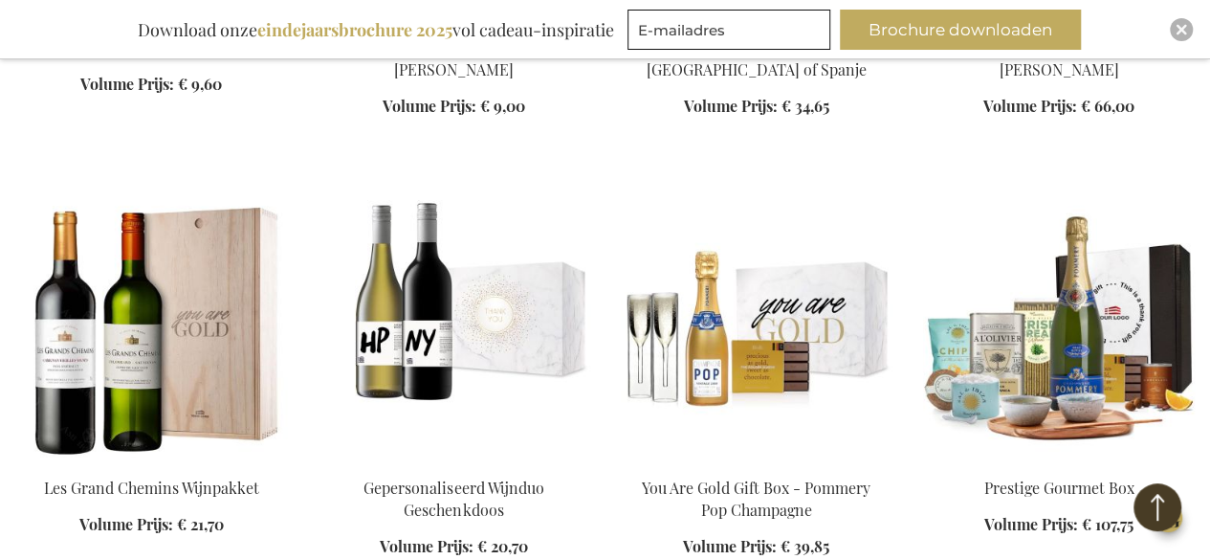
scroll to position [2323, 0]
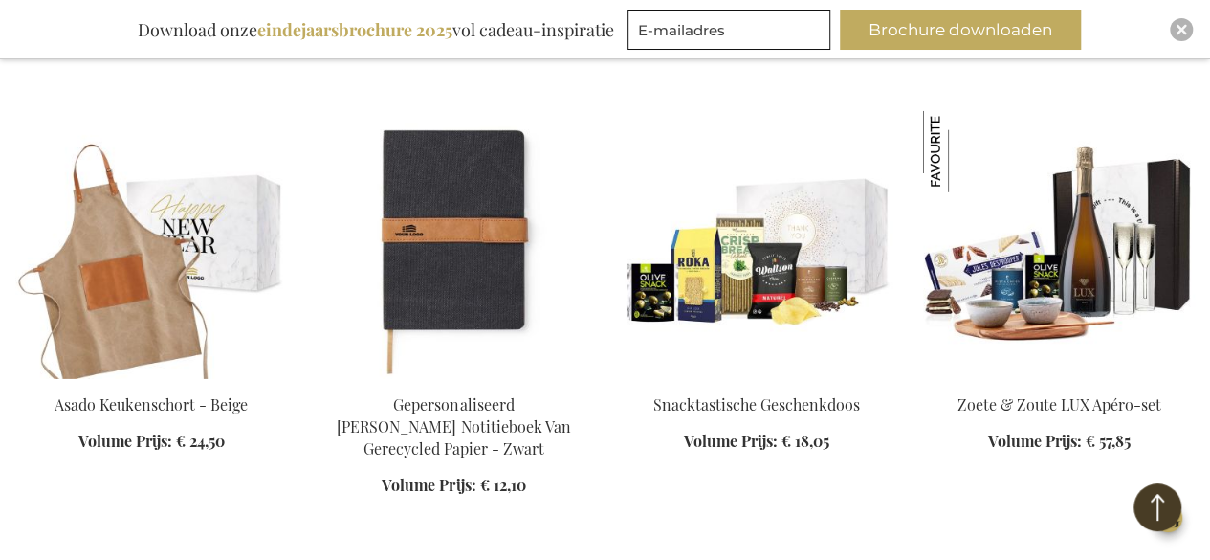
scroll to position [2801, 0]
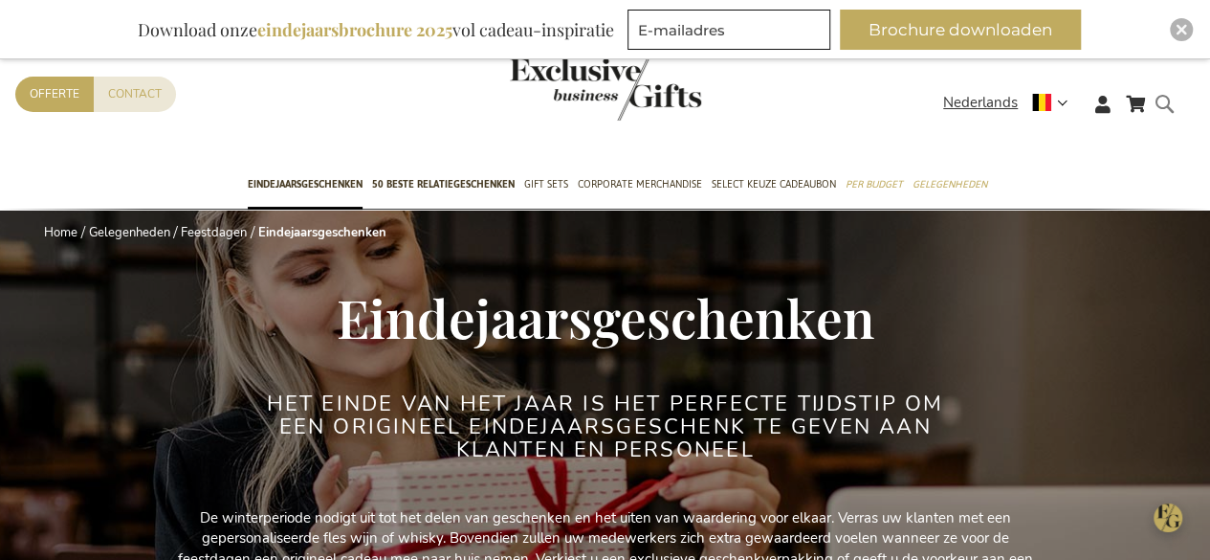
click at [1164, 102] on form "Search Search" at bounding box center [1169, 119] width 19 height 55
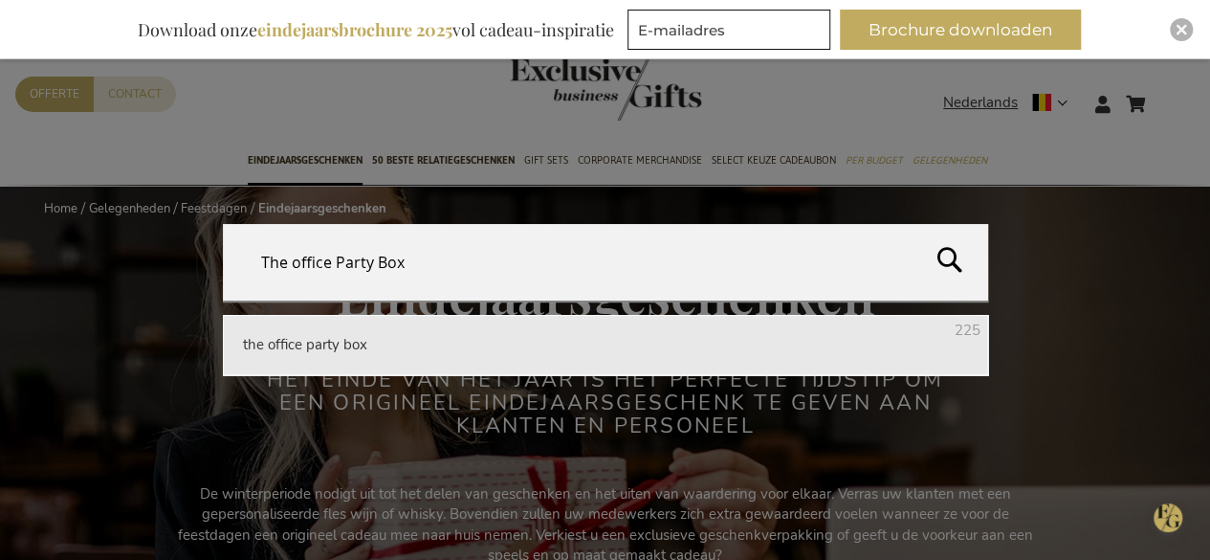
type input "The office Party Box"
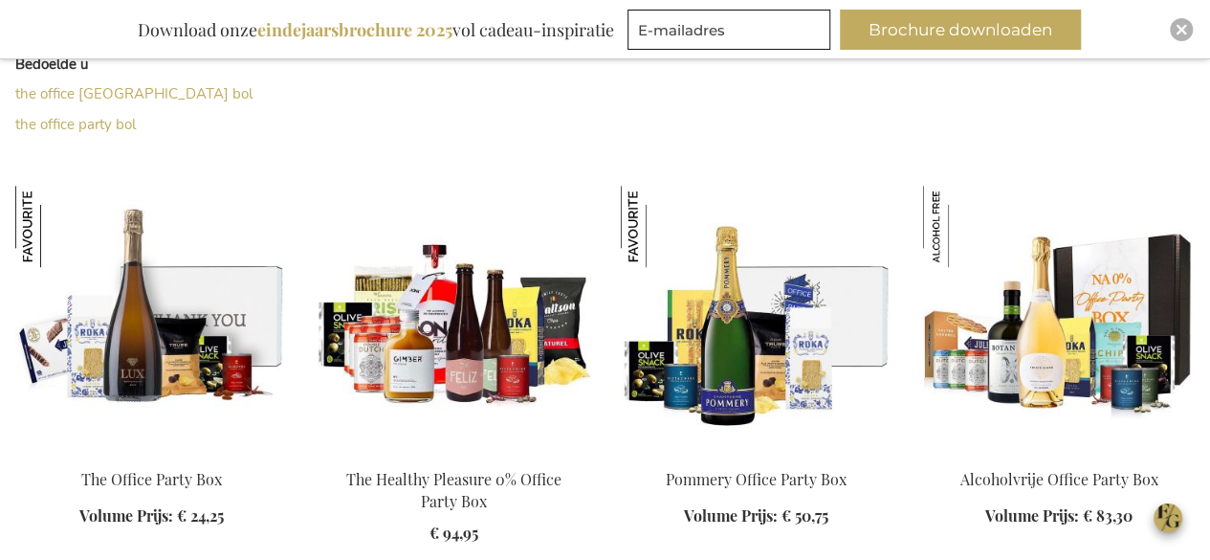
scroll to position [574, 0]
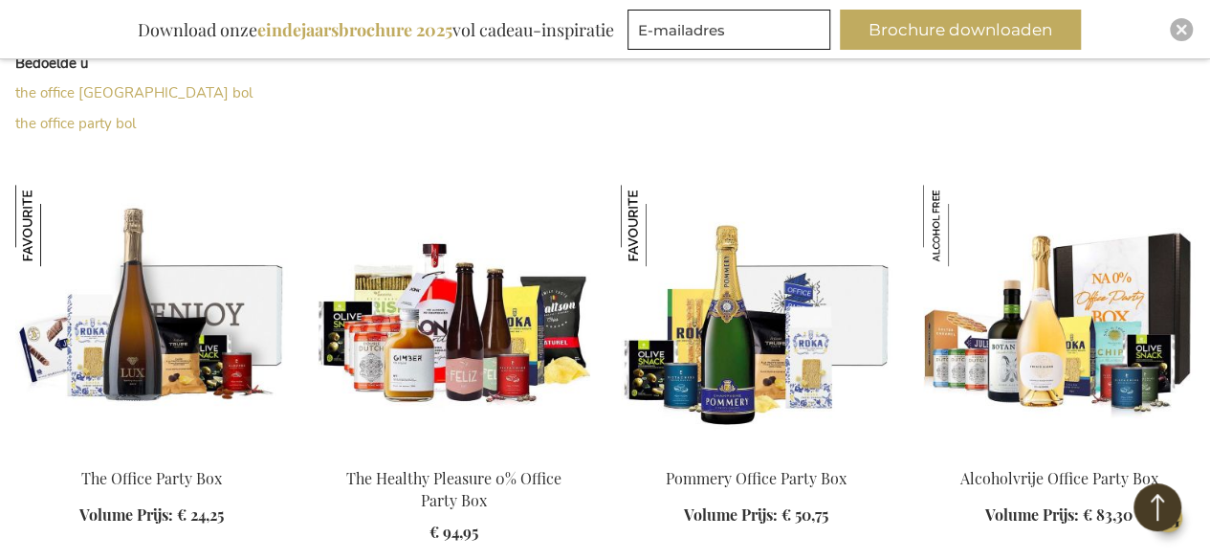
click at [197, 341] on img at bounding box center [151, 319] width 272 height 268
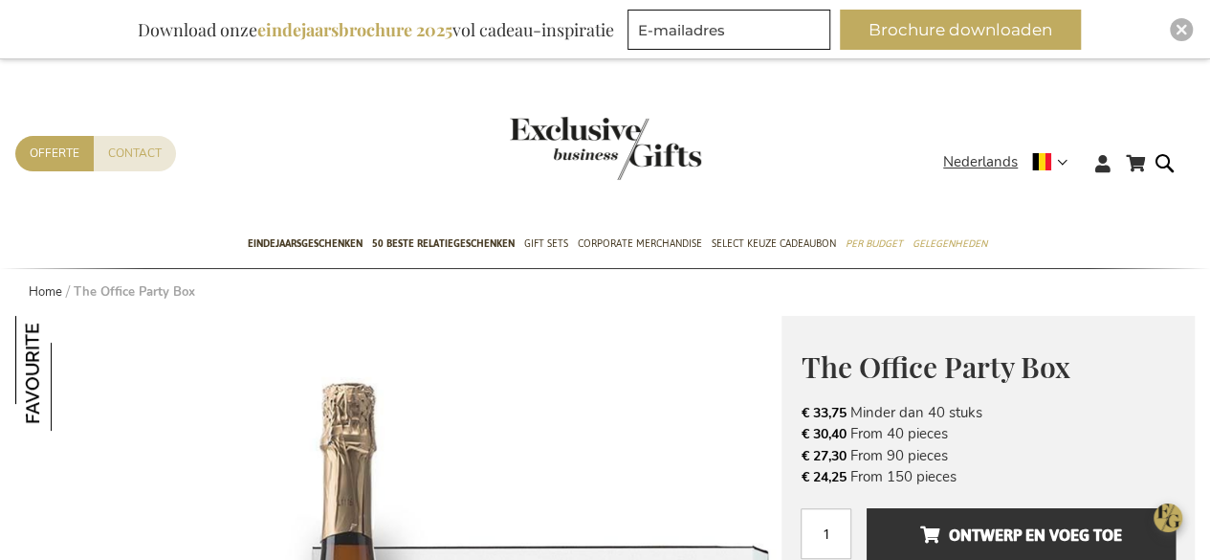
drag, startPoint x: 962, startPoint y: 479, endPoint x: 780, endPoint y: 479, distance: 182.7
click at [919, 472] on li "€ 24,25 From 150 pieces" at bounding box center [988, 476] width 375 height 21
drag, startPoint x: 947, startPoint y: 479, endPoint x: 799, endPoint y: 482, distance: 148.3
click at [799, 482] on div "The Office Party Box € 33,75 Excl. VAT € 33,75 Minder dan 40 stuks € 30,40 From…" at bounding box center [988, 502] width 413 height 372
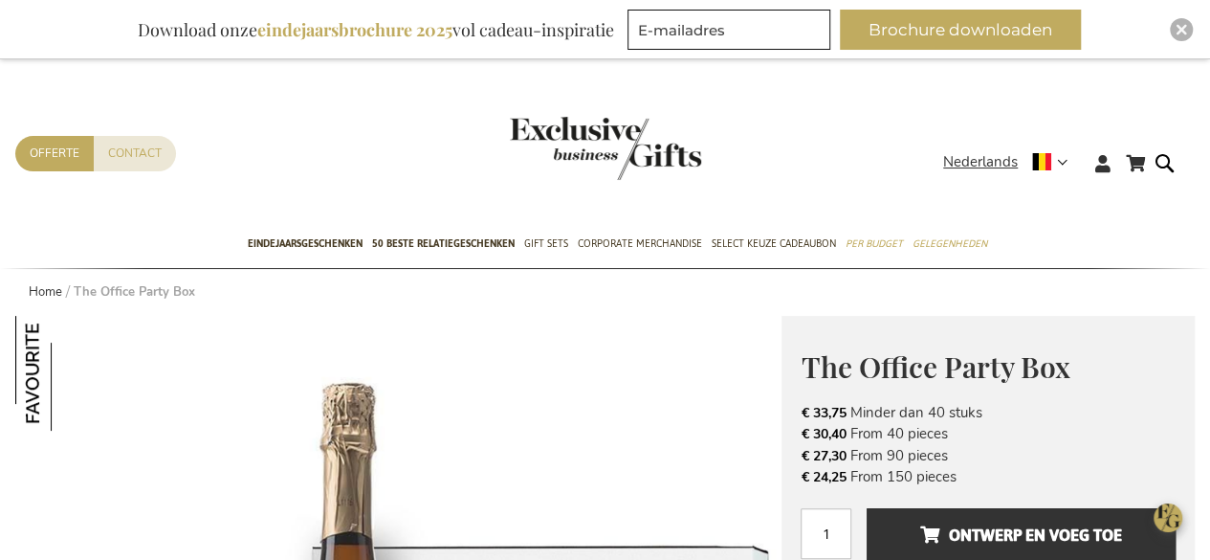
copy li "€ 24,25 From 150 pieces"
drag, startPoint x: 1169, startPoint y: 165, endPoint x: 1150, endPoint y: 165, distance: 19.1
click at [1169, 165] on form "Search Search" at bounding box center [1169, 178] width 19 height 55
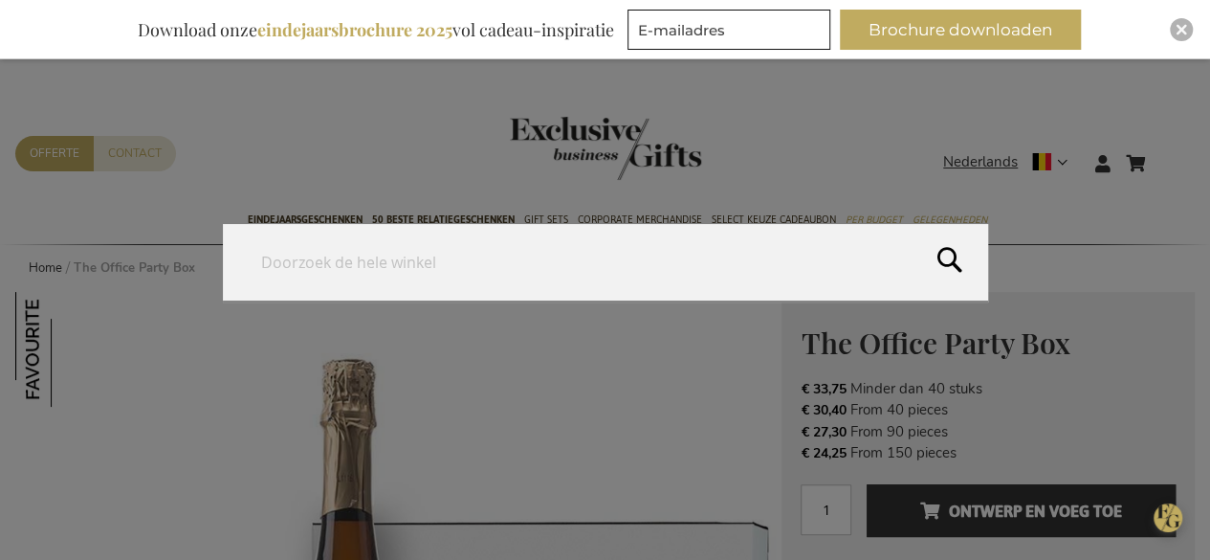
click at [348, 263] on input "Search" at bounding box center [605, 262] width 765 height 77
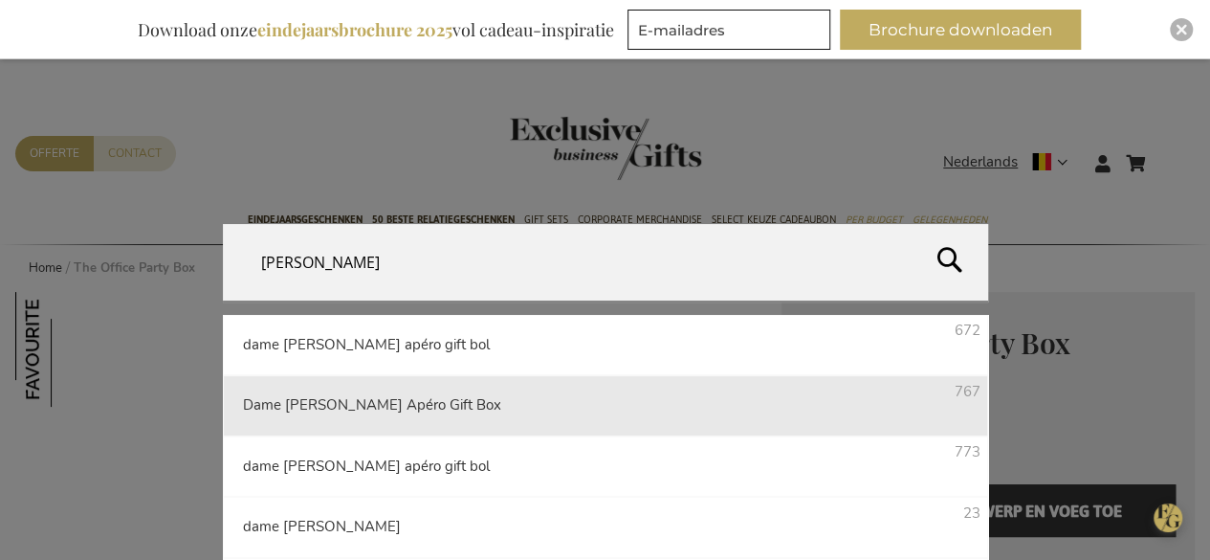
click at [465, 411] on span "Dame Jeanne Biermocktail Apéro Gift Box" at bounding box center [372, 404] width 258 height 19
type input "Dame Jeanne Biermocktail Apéro Gift Box"
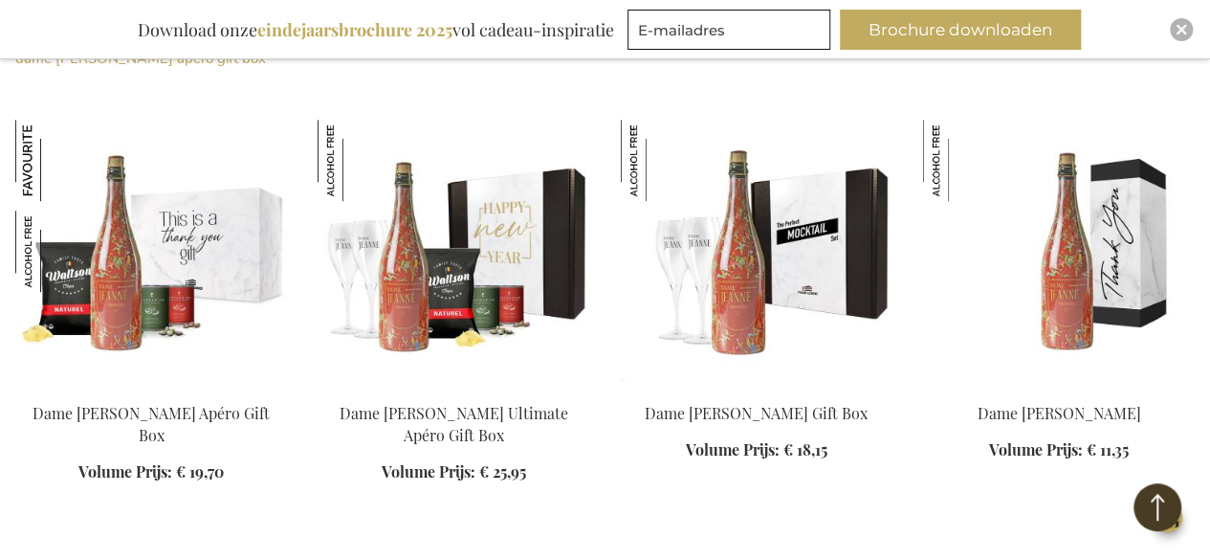
scroll to position [670, 0]
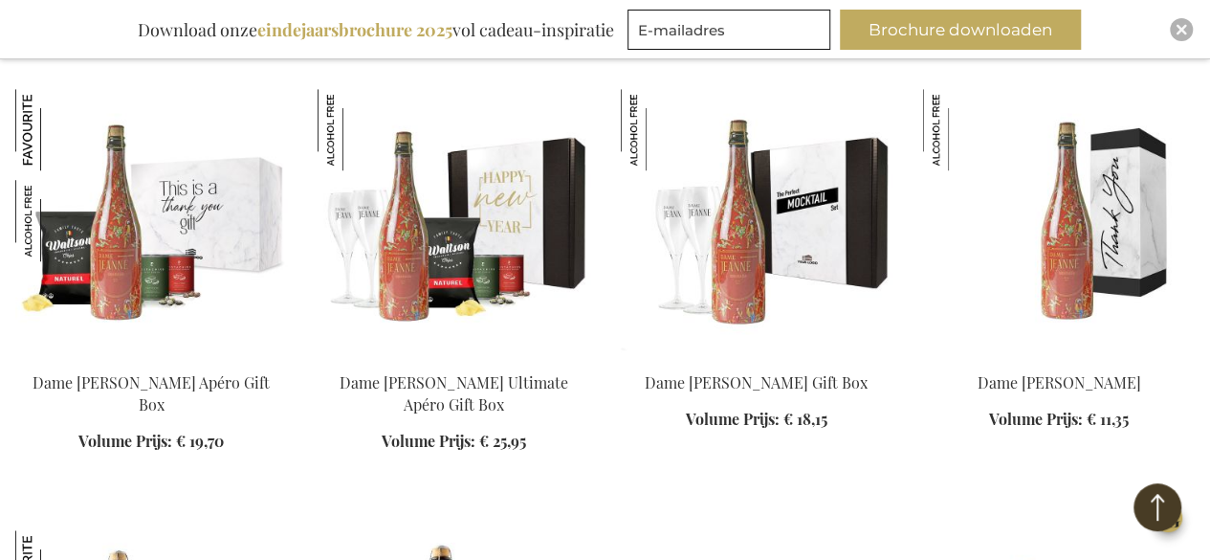
click at [194, 278] on img at bounding box center [151, 223] width 272 height 268
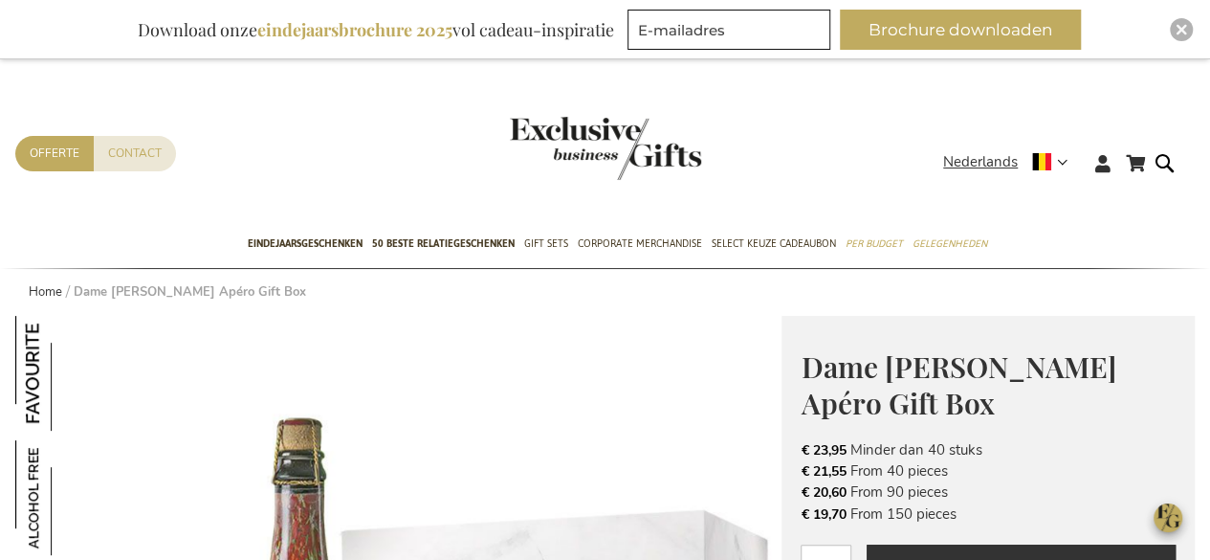
drag, startPoint x: 966, startPoint y: 517, endPoint x: 800, endPoint y: 508, distance: 166.7
click at [801, 508] on li "€ 19,70 From 150 pieces" at bounding box center [988, 513] width 375 height 21
copy li "€ 19,70 From 150 pieces"
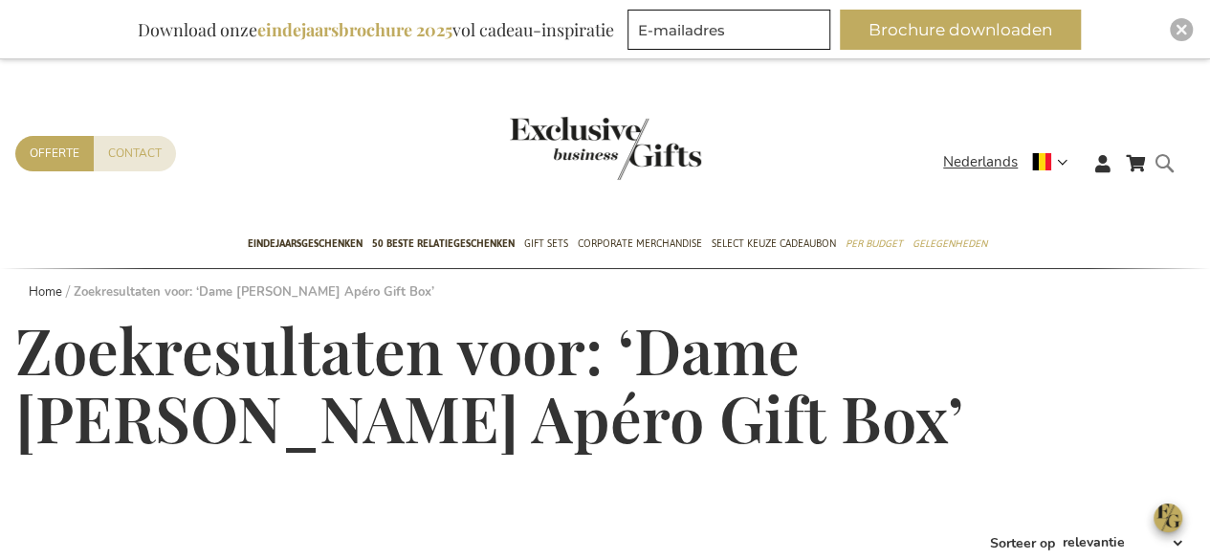
type input "Dame [PERSON_NAME] Apéro Gift Box"
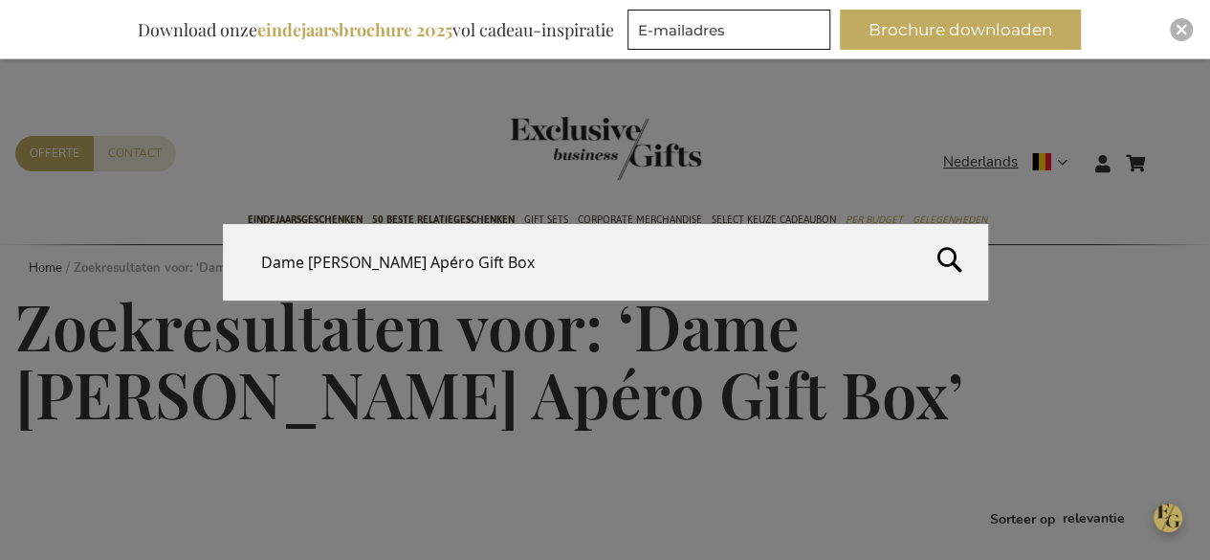
click at [1171, 151] on form "Search Dame [PERSON_NAME] Apéro Gift Box Search" at bounding box center [1169, 151] width 19 height 0
drag, startPoint x: 392, startPoint y: 254, endPoint x: 145, endPoint y: 255, distance: 246.8
click at [145, 255] on div "Search Dame Jeanne Biermocktail Apéro Gift Box" at bounding box center [605, 263] width 1210 height 78
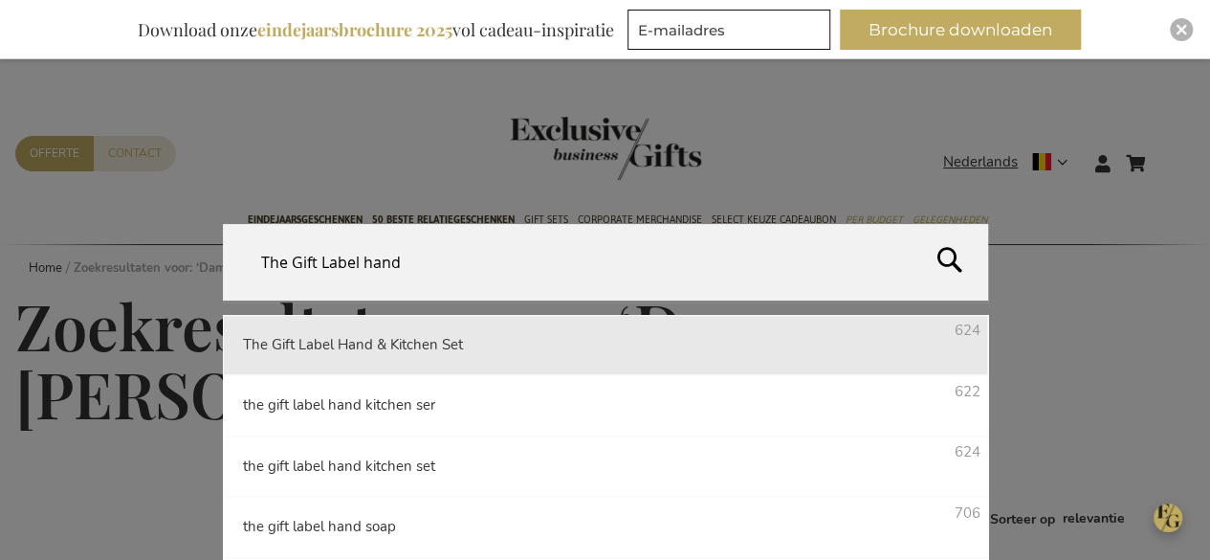
click at [379, 359] on li "The Gift Label Hand & Kitchen Set 624" at bounding box center [605, 345] width 765 height 60
type input "The Gift Label Hand & Kitchen Set"
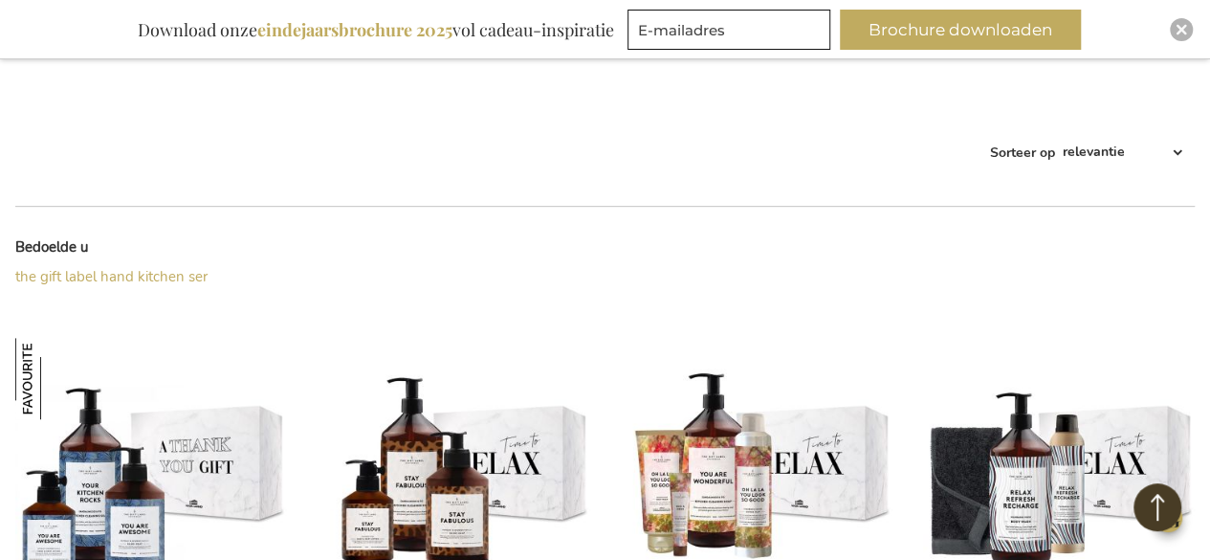
scroll to position [582, 0]
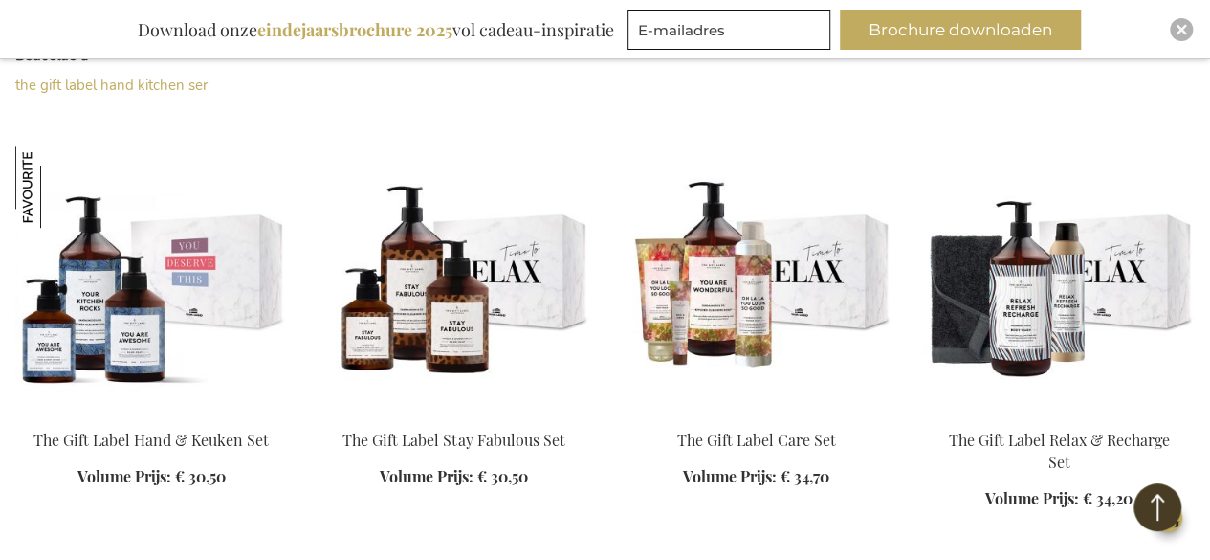
click at [239, 300] on img at bounding box center [151, 280] width 272 height 268
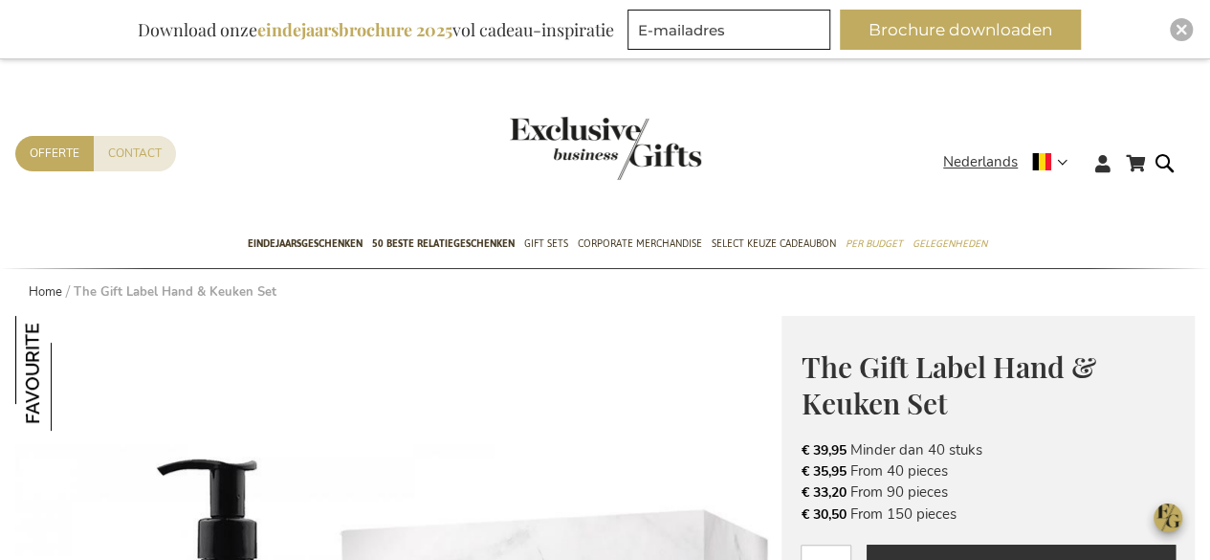
drag, startPoint x: 905, startPoint y: 518, endPoint x: 802, endPoint y: 521, distance: 103.4
click at [802, 521] on li "€ 30,50 From 150 pieces" at bounding box center [988, 513] width 375 height 21
copy li "€ 30,50 From 150 pieces"
